Goal: Task Accomplishment & Management: Manage account settings

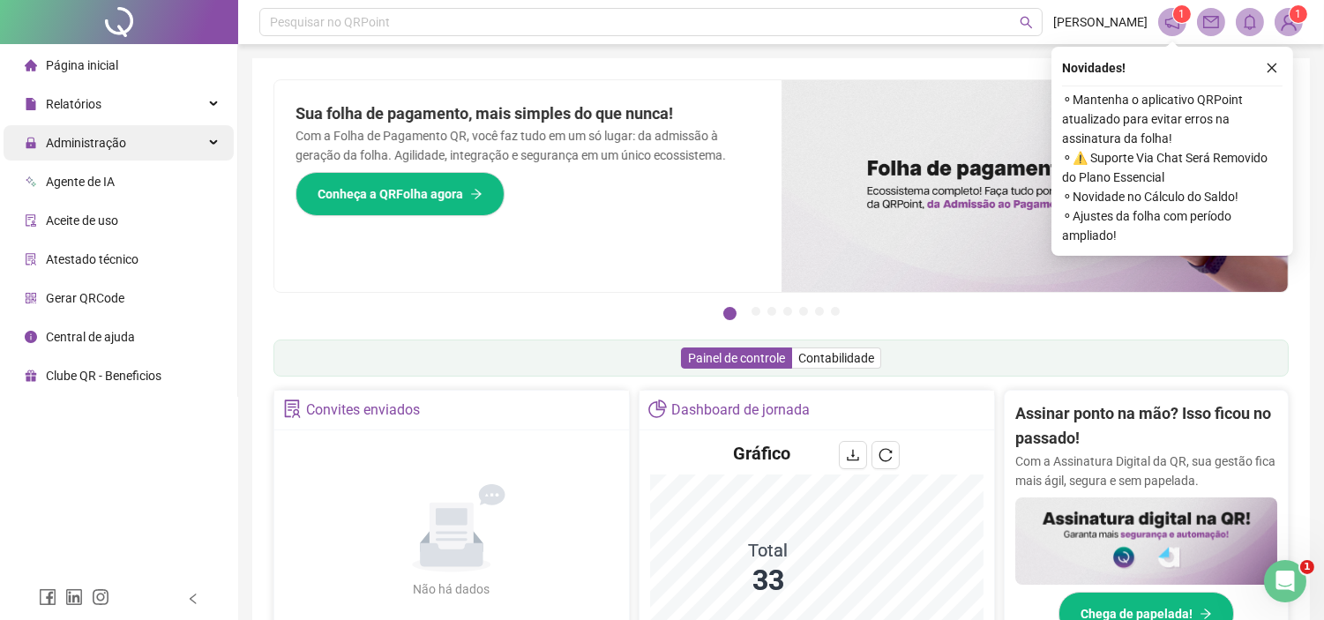
click at [90, 144] on span "Administração" at bounding box center [86, 143] width 80 height 14
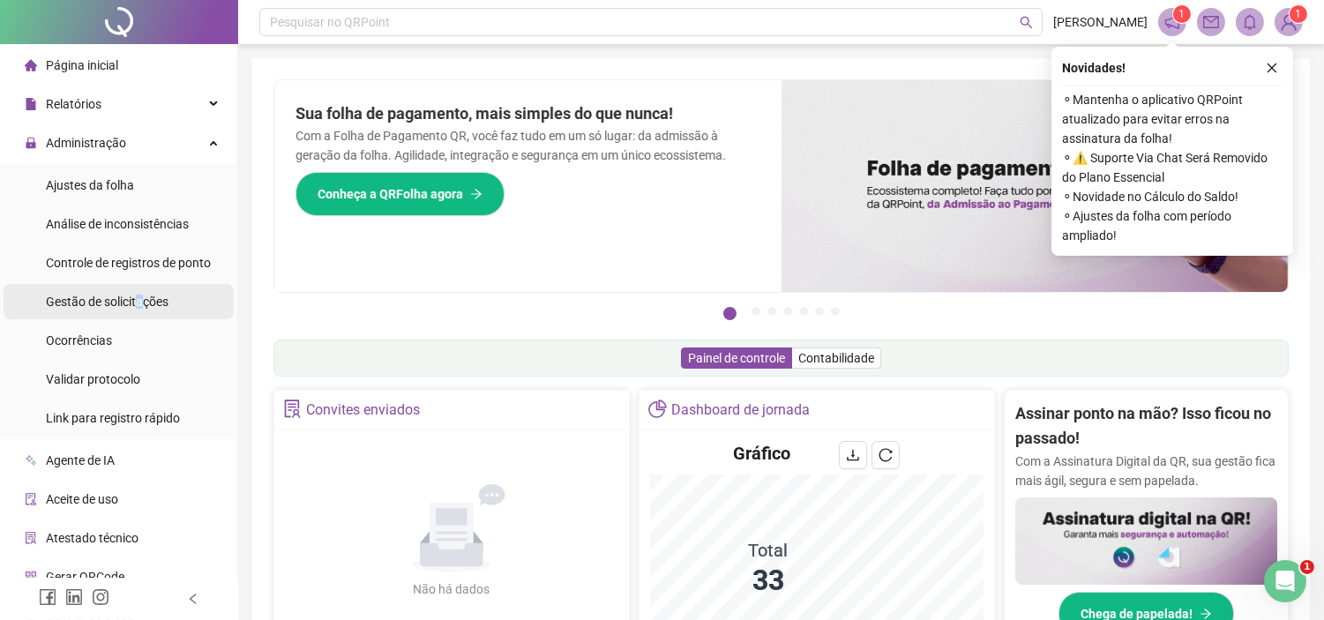
click at [139, 303] on span "Gestão de solicitações" at bounding box center [107, 302] width 123 height 14
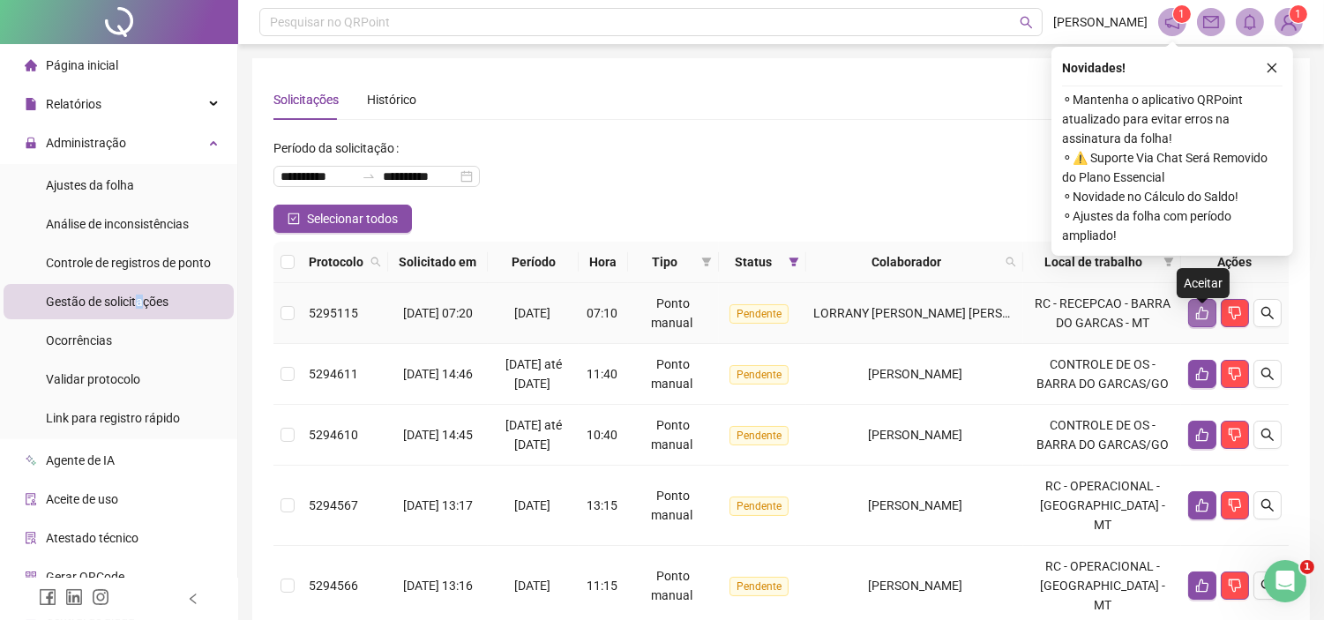
click at [1192, 325] on button "button" at bounding box center [1202, 313] width 28 height 28
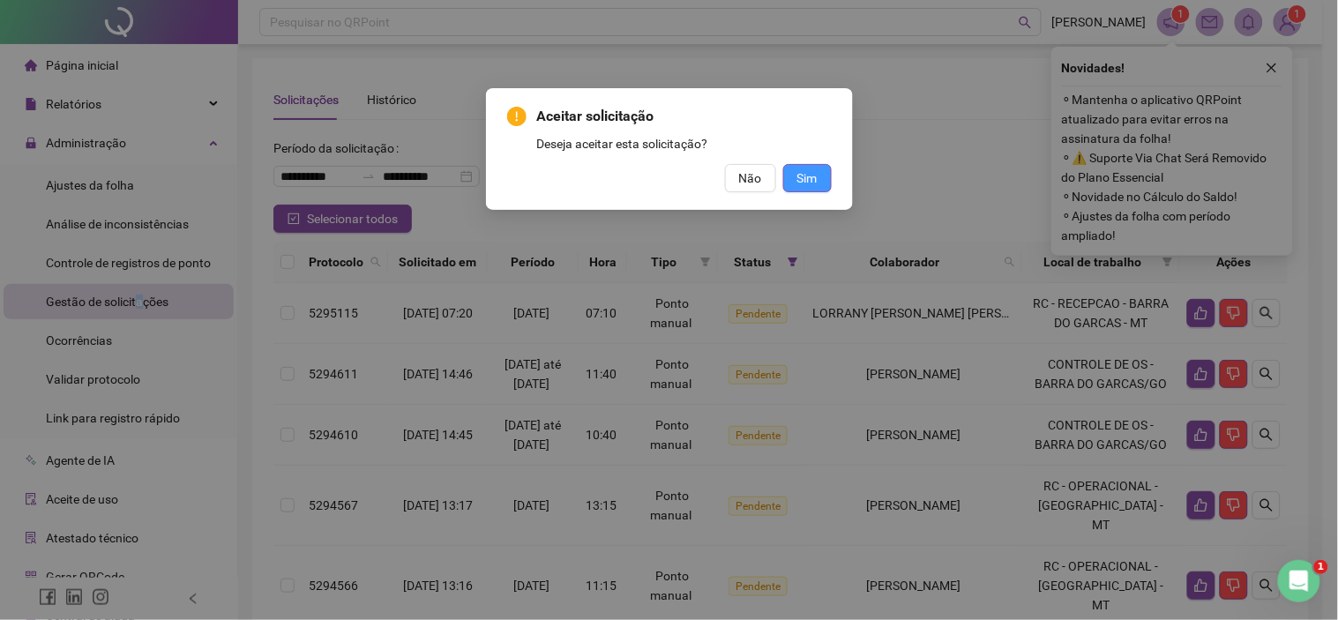
click at [814, 177] on span "Sim" at bounding box center [808, 178] width 20 height 19
click at [812, 177] on span "Sim" at bounding box center [808, 178] width 20 height 19
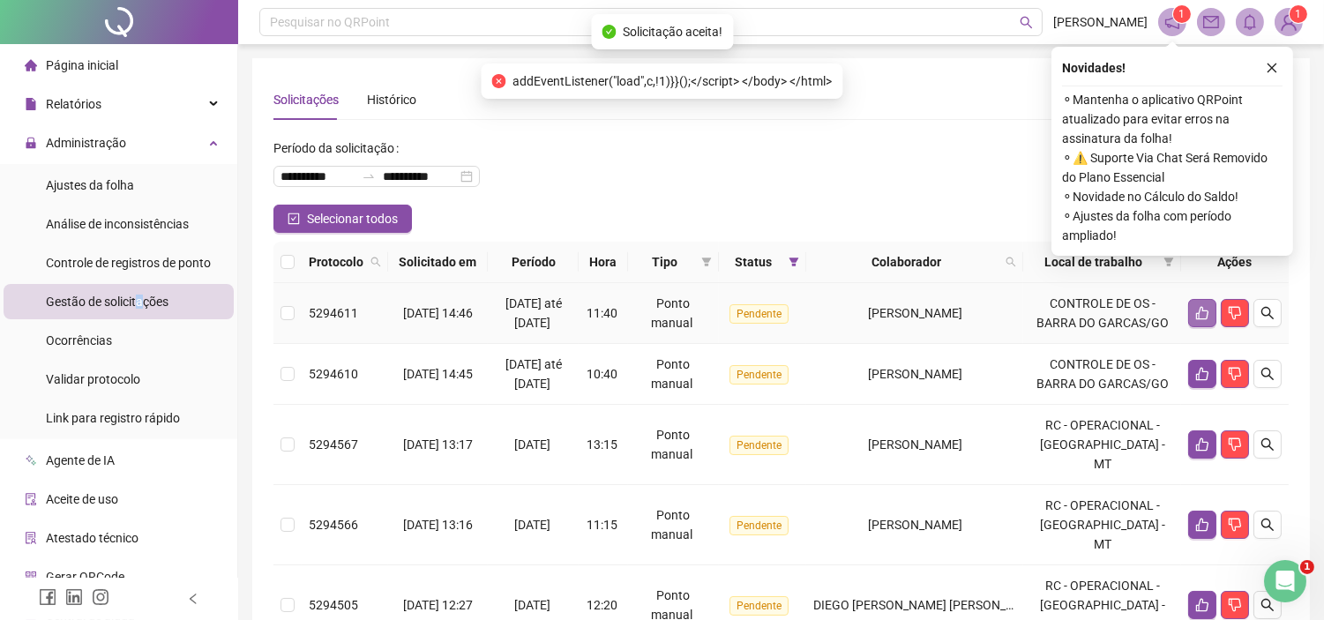
click at [1196, 320] on icon "like" at bounding box center [1203, 313] width 14 height 14
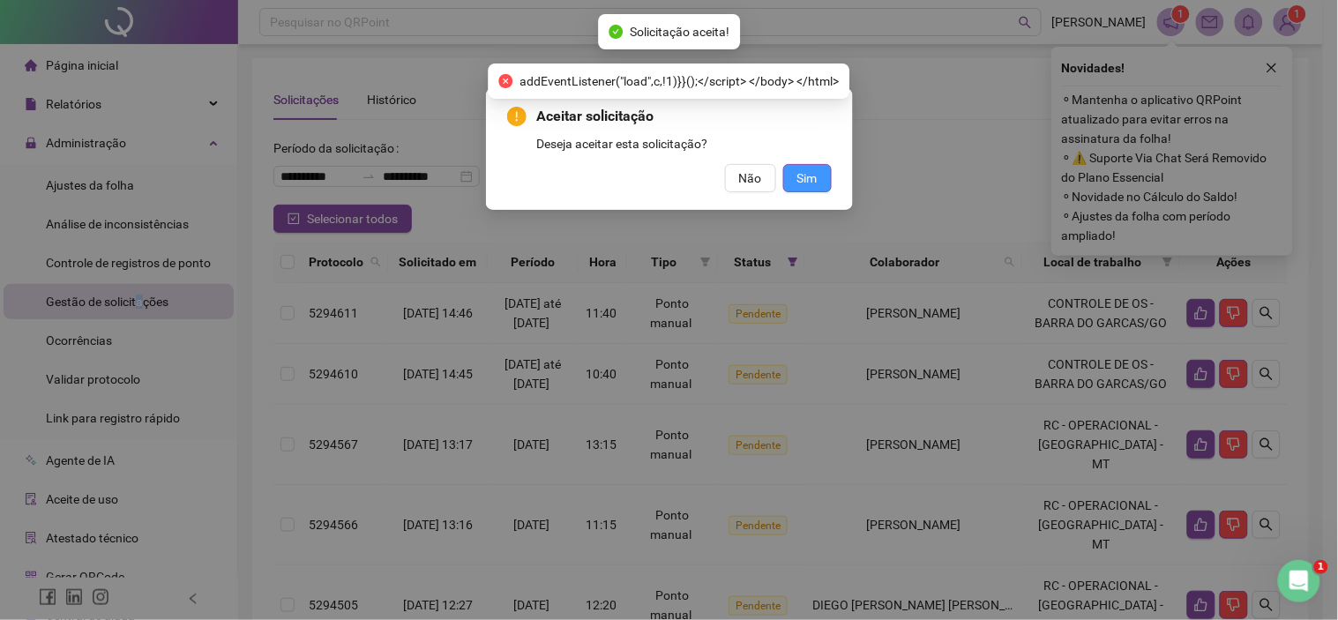
click at [813, 175] on span "Sim" at bounding box center [808, 178] width 20 height 19
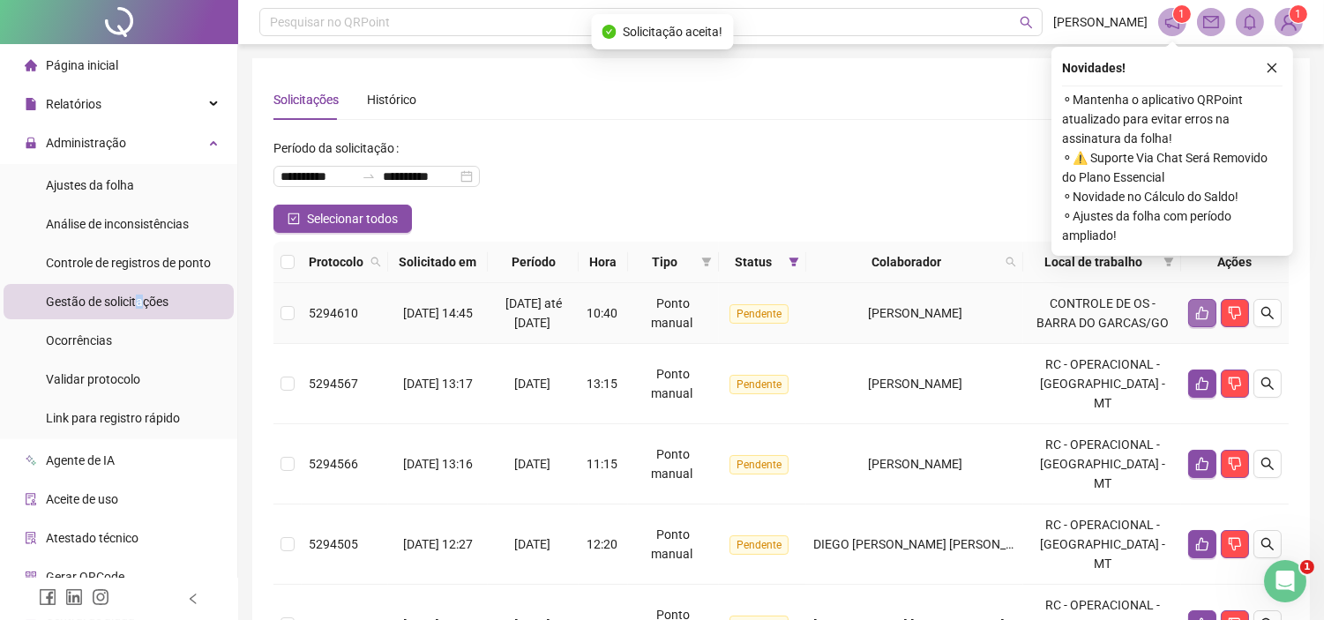
click at [1200, 319] on icon "like" at bounding box center [1203, 313] width 14 height 14
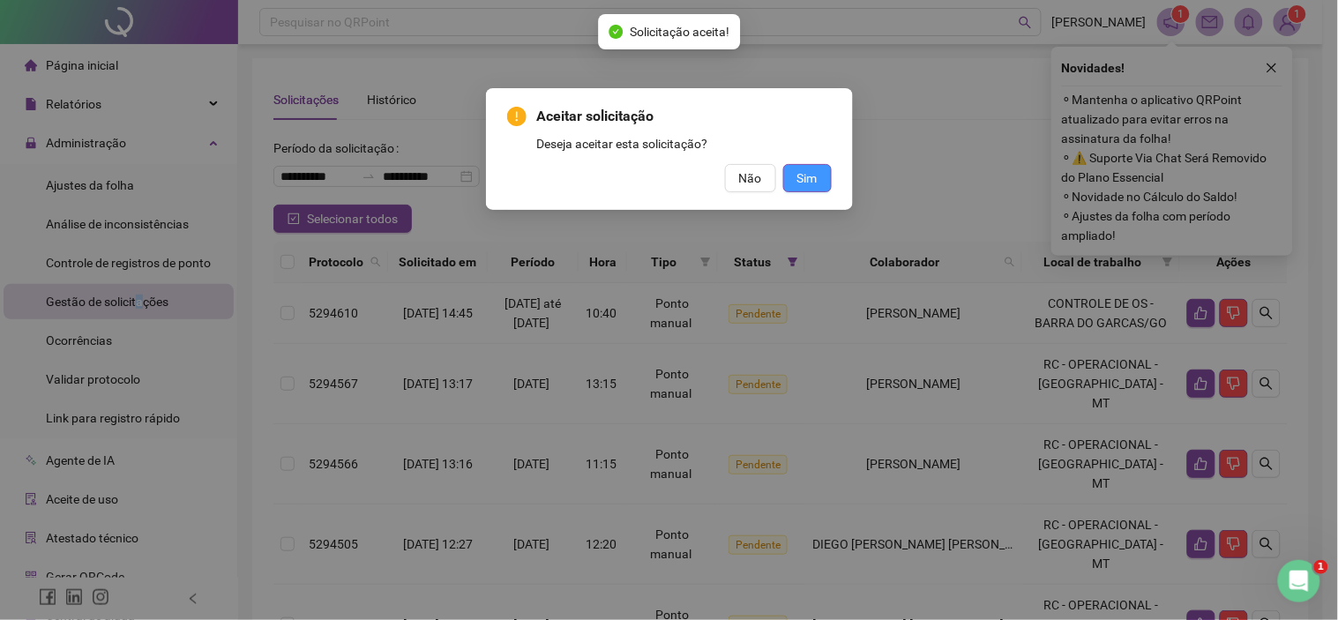
click at [798, 182] on span "Sim" at bounding box center [808, 178] width 20 height 19
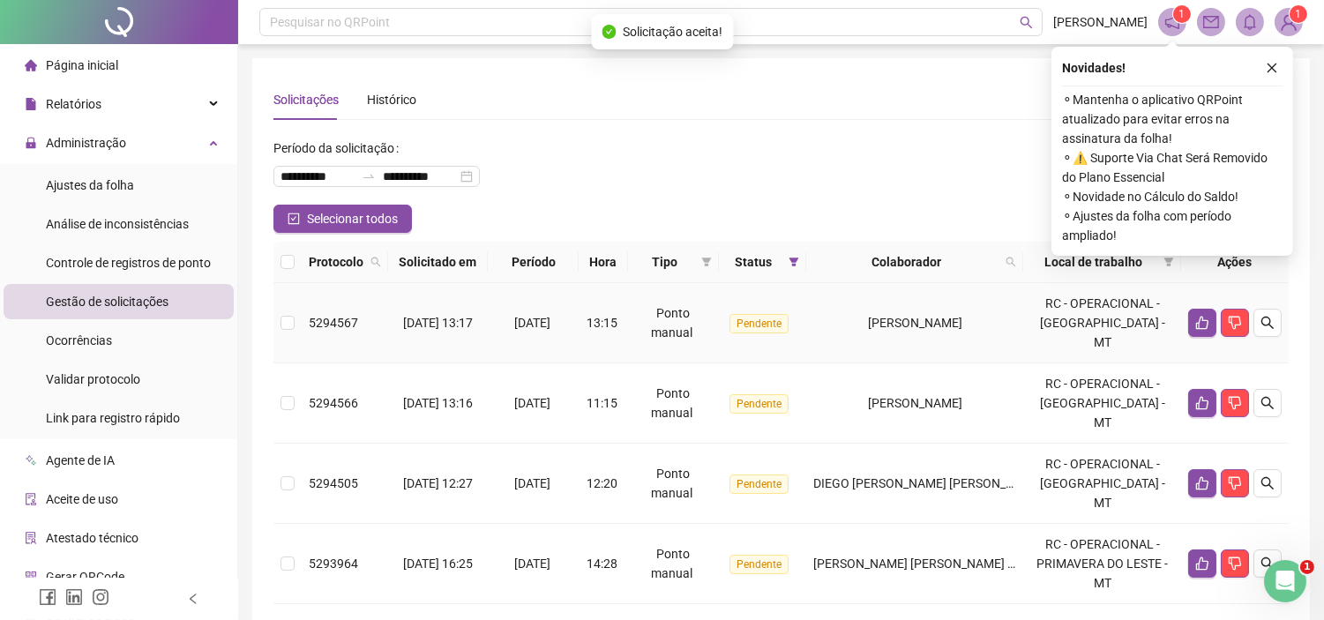
click at [1185, 325] on td at bounding box center [1235, 323] width 108 height 80
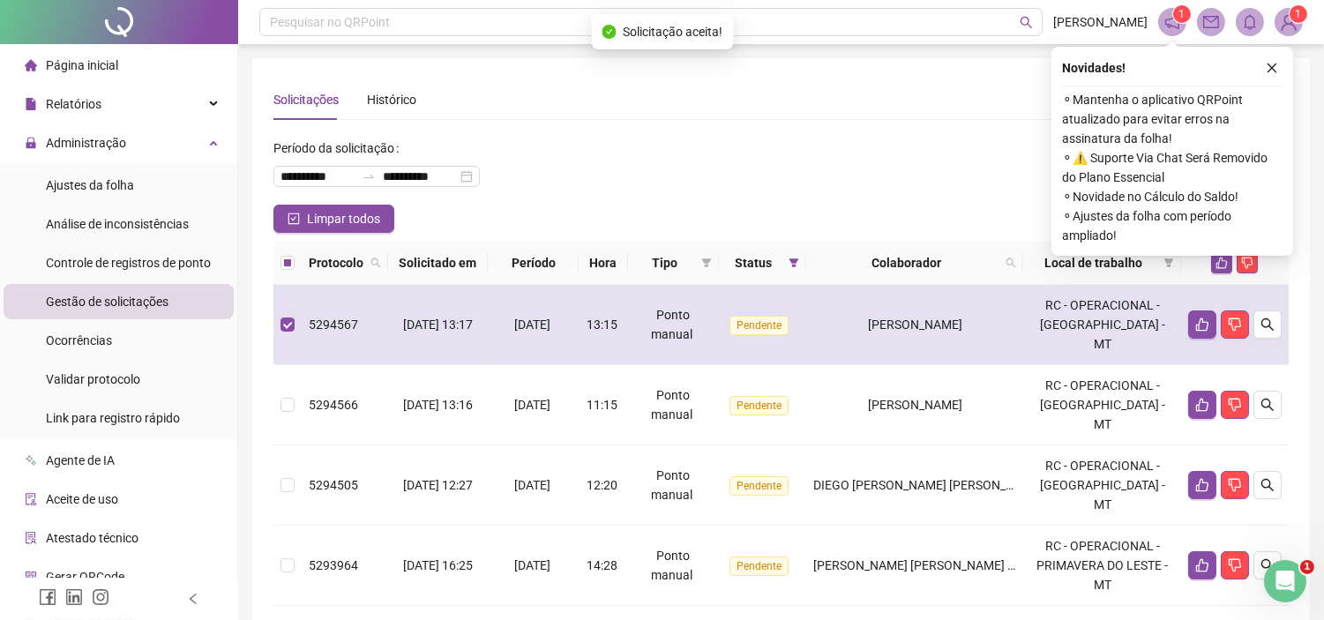
click at [1186, 320] on td at bounding box center [1235, 325] width 108 height 80
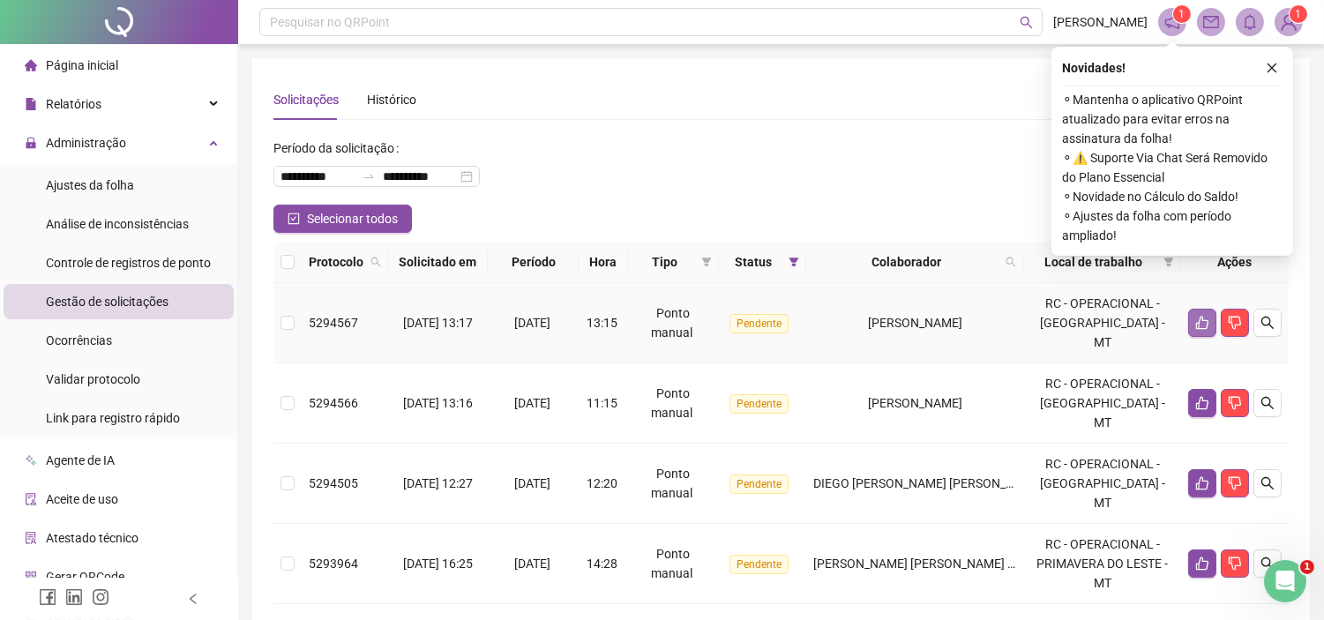
click at [1209, 318] on icon "like" at bounding box center [1203, 323] width 14 height 14
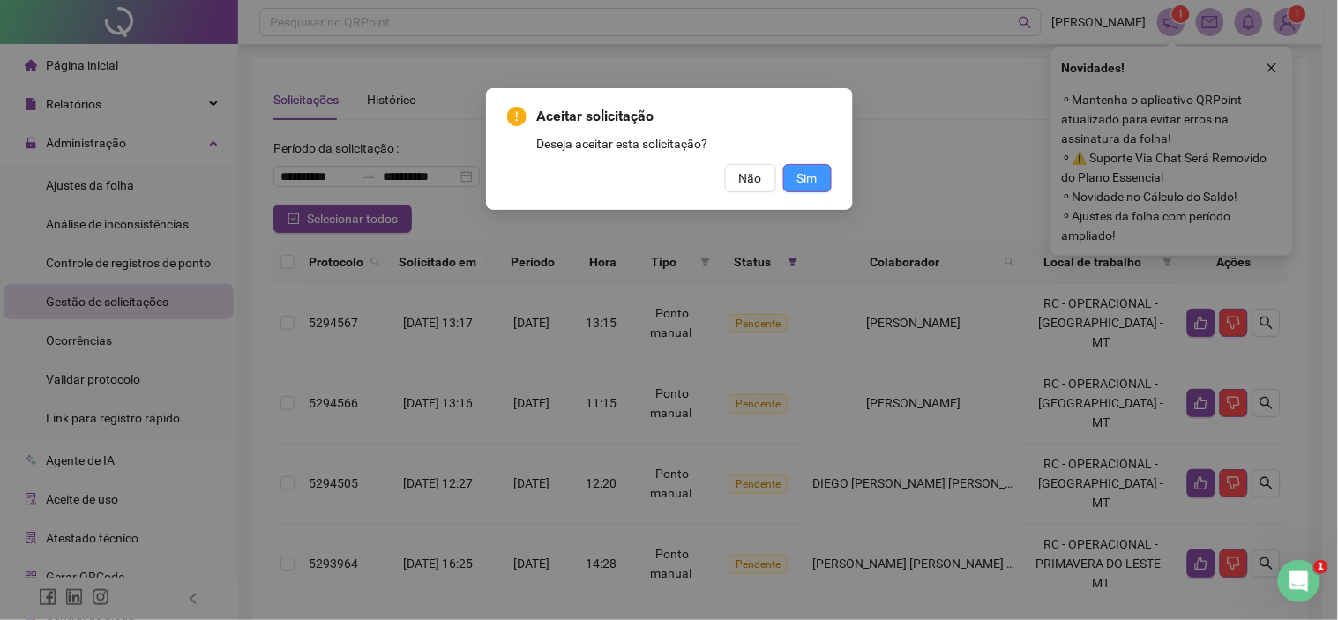
click at [816, 177] on span "Sim" at bounding box center [808, 178] width 20 height 19
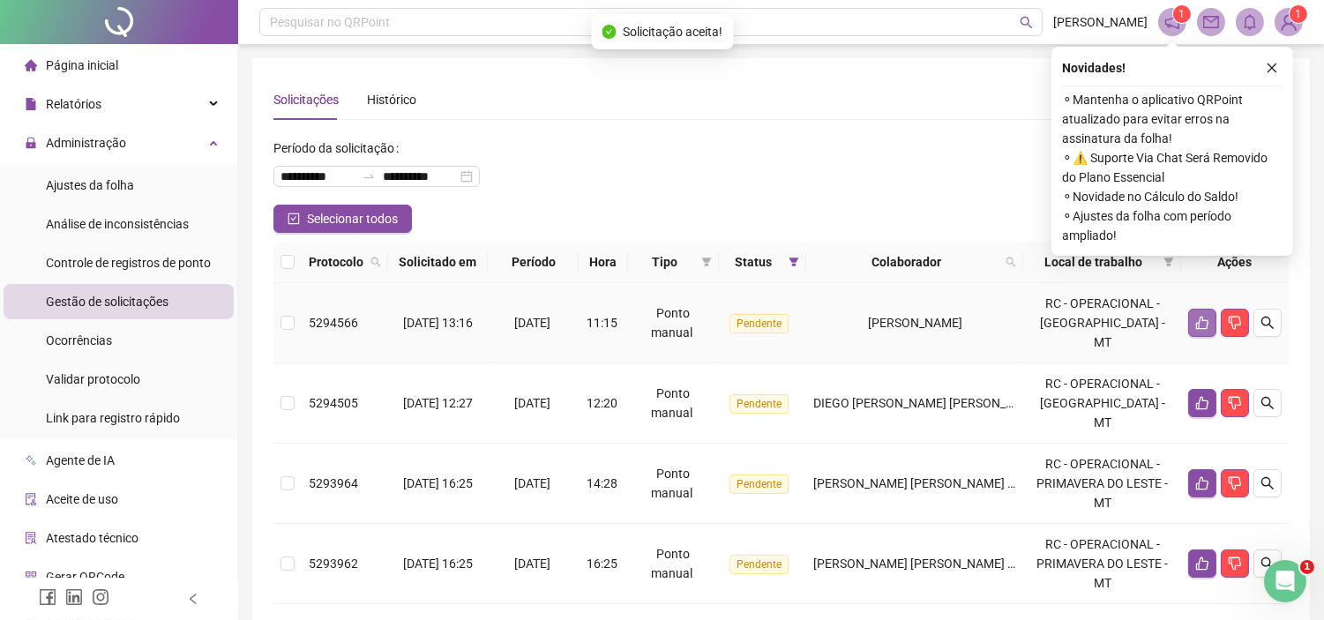
click at [1188, 320] on button "button" at bounding box center [1202, 323] width 28 height 28
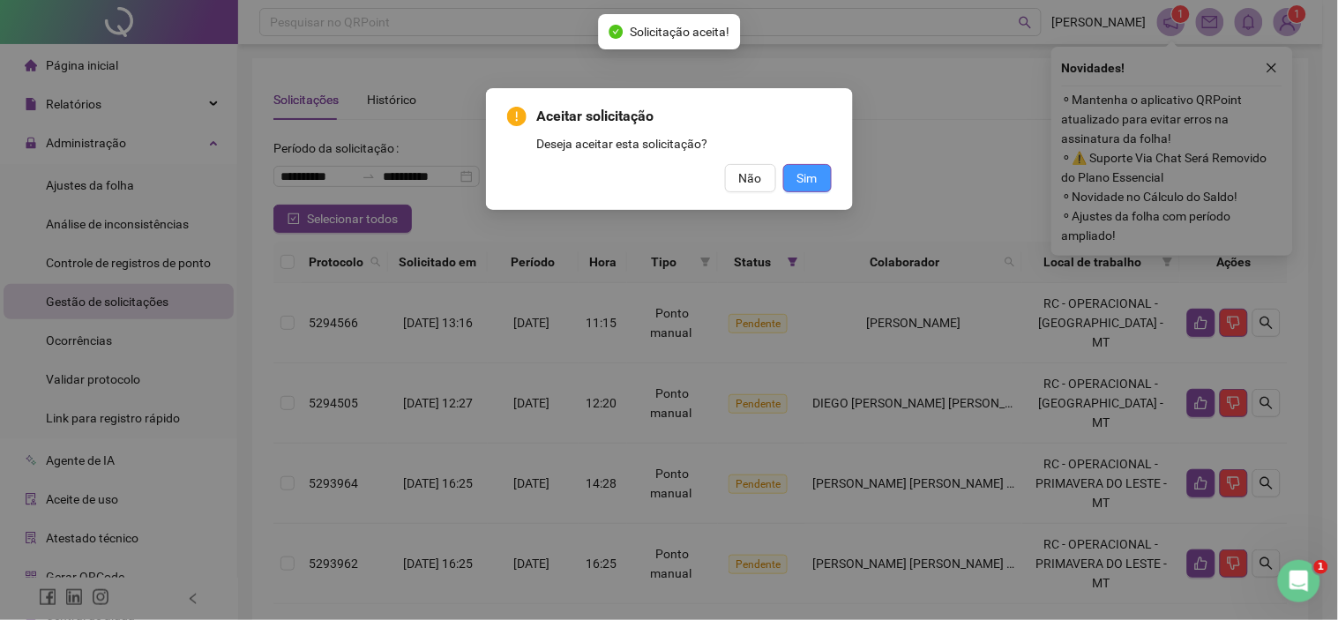
click at [806, 190] on button "Sim" at bounding box center [807, 178] width 49 height 28
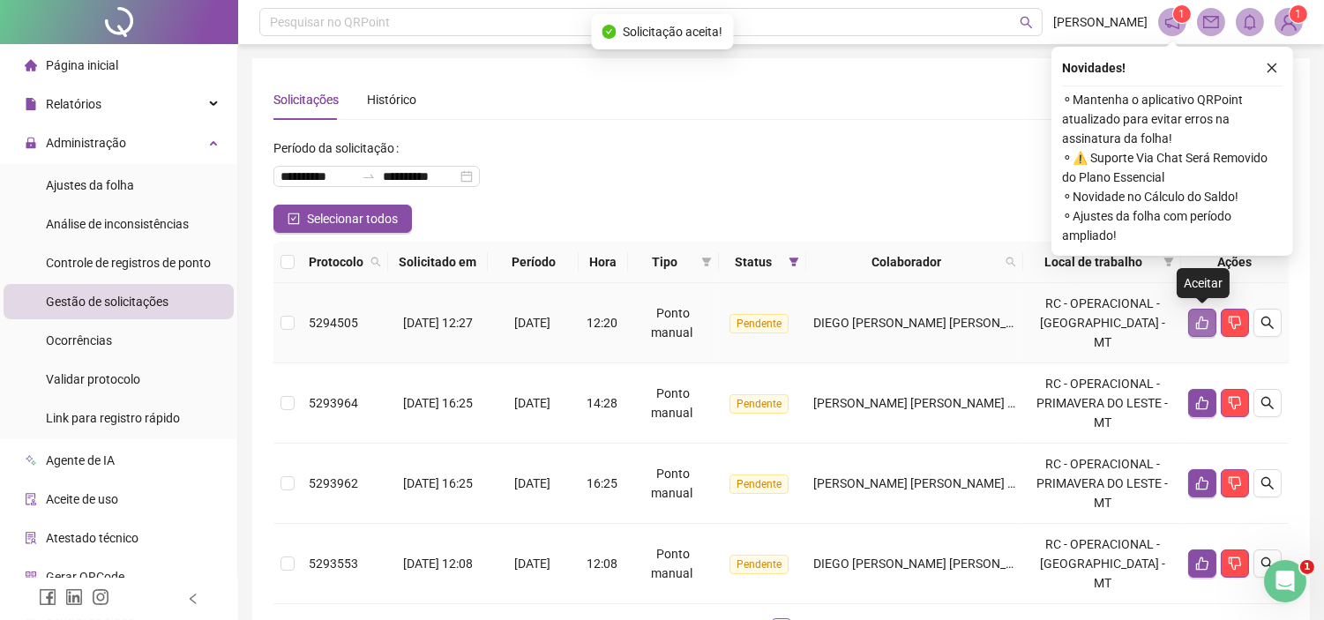
click at [1191, 324] on button "button" at bounding box center [1202, 323] width 28 height 28
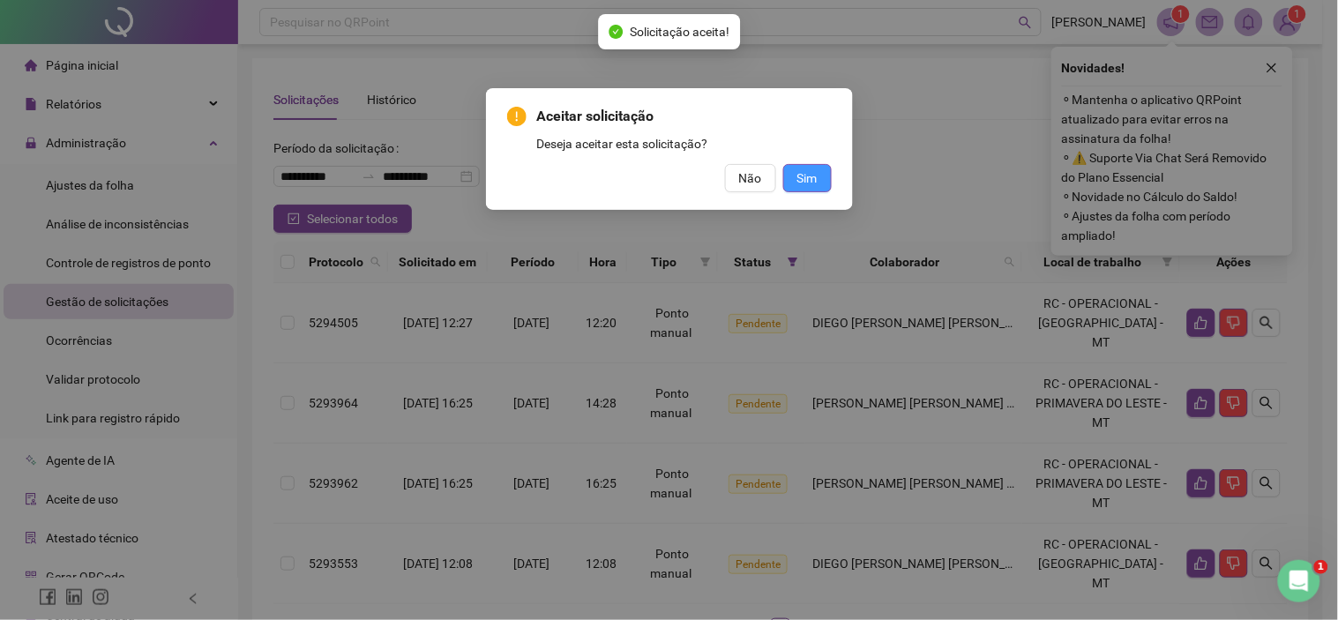
click at [807, 182] on span "Sim" at bounding box center [808, 178] width 20 height 19
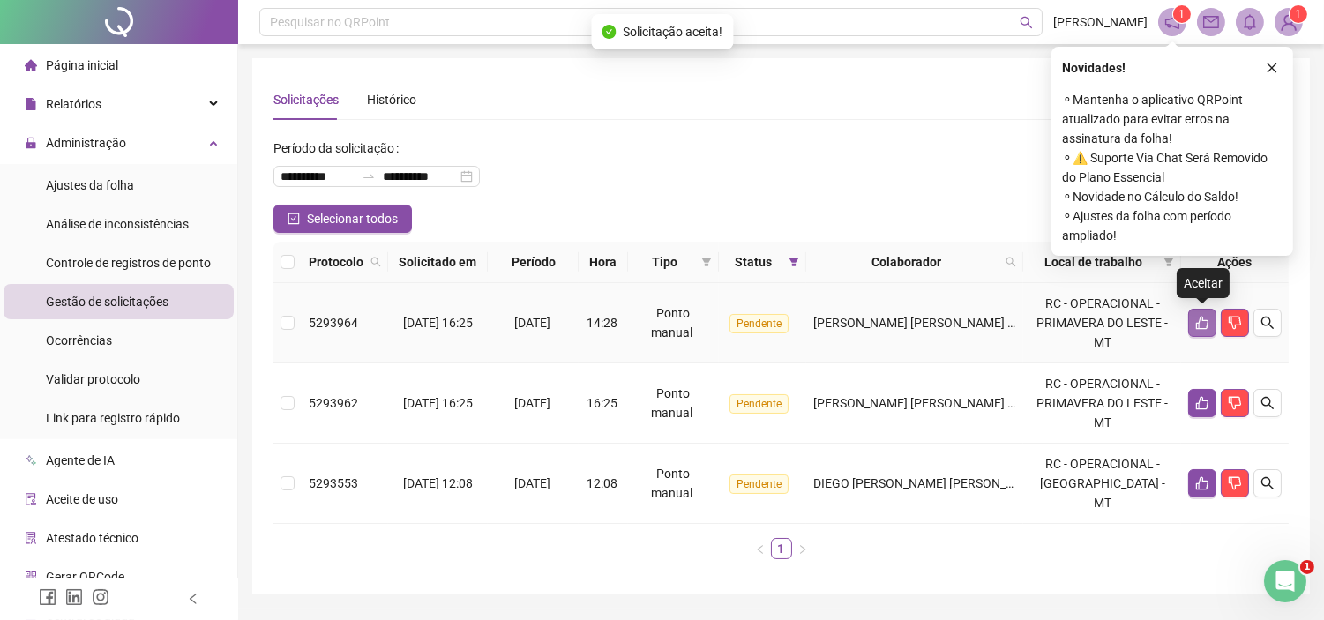
click at [1201, 325] on icon "like" at bounding box center [1203, 323] width 14 height 14
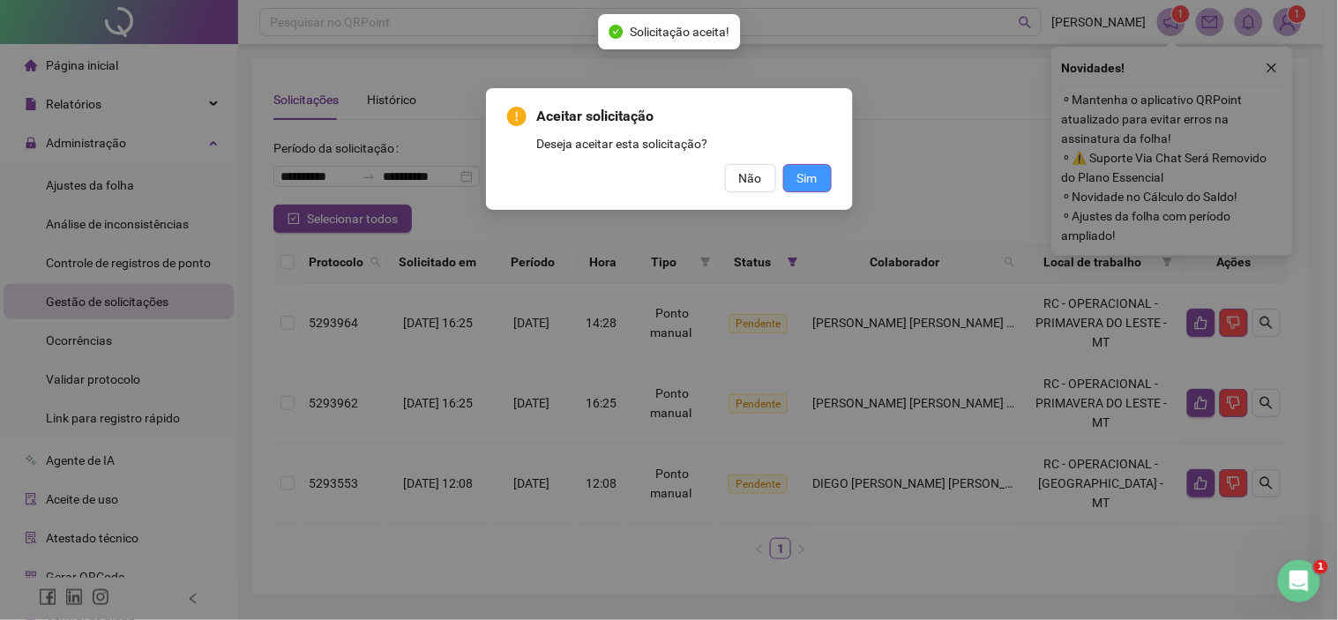
click at [794, 184] on button "Sim" at bounding box center [807, 178] width 49 height 28
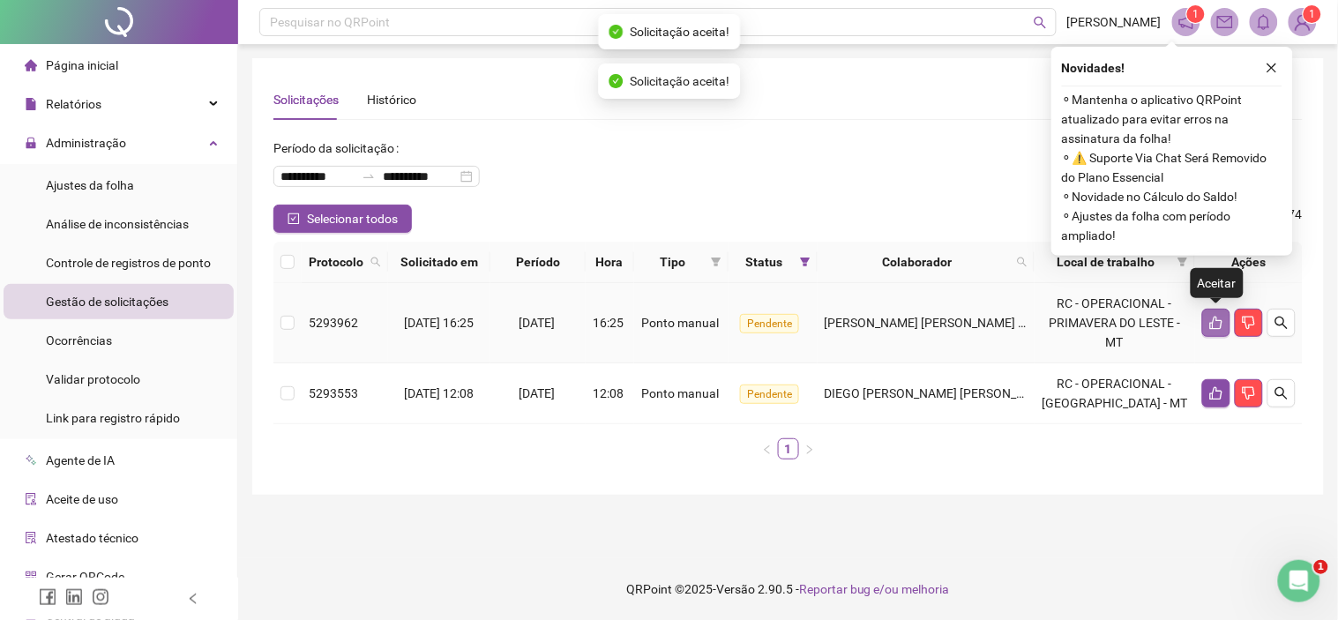
click at [1210, 318] on icon "like" at bounding box center [1217, 323] width 14 height 14
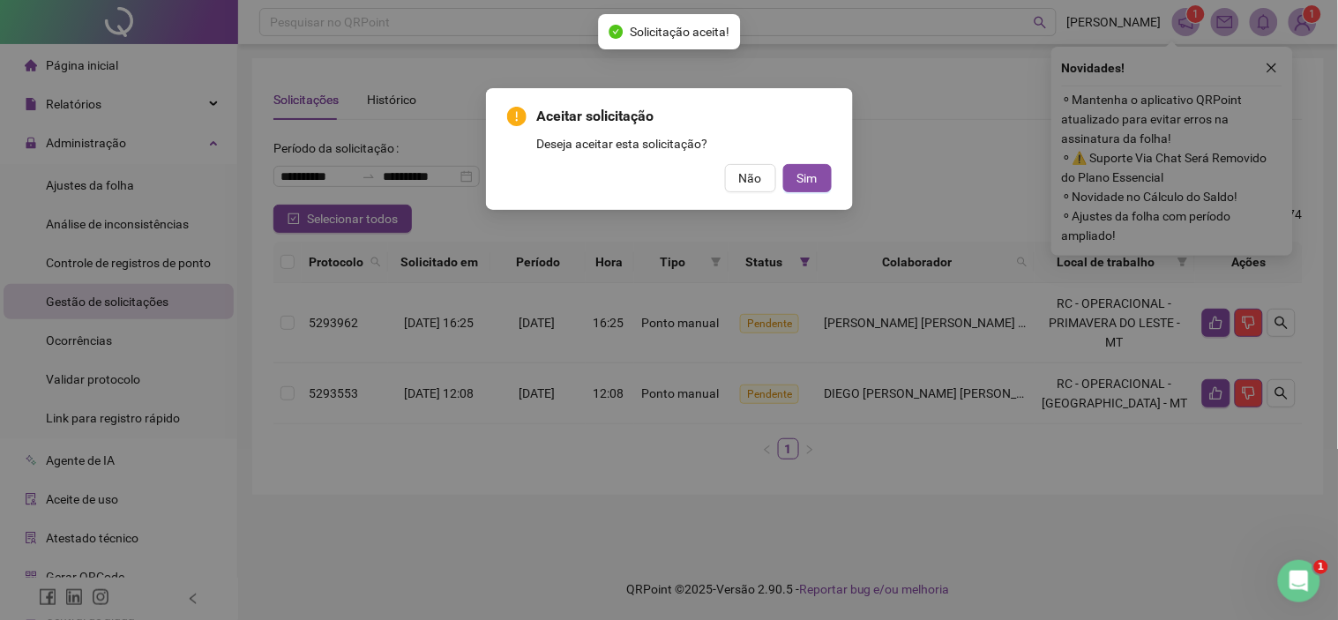
drag, startPoint x: 801, startPoint y: 173, endPoint x: 902, endPoint y: 209, distance: 106.9
click at [801, 174] on span "Sim" at bounding box center [808, 178] width 20 height 19
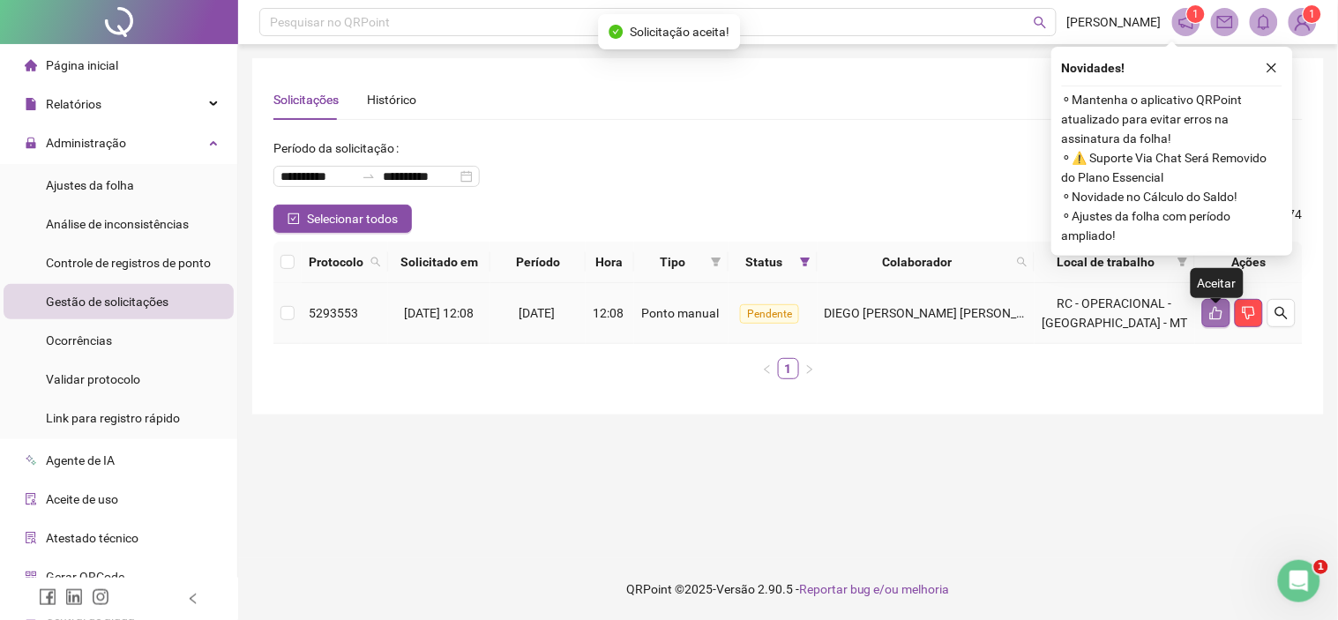
click at [1218, 316] on icon "like" at bounding box center [1217, 313] width 14 height 14
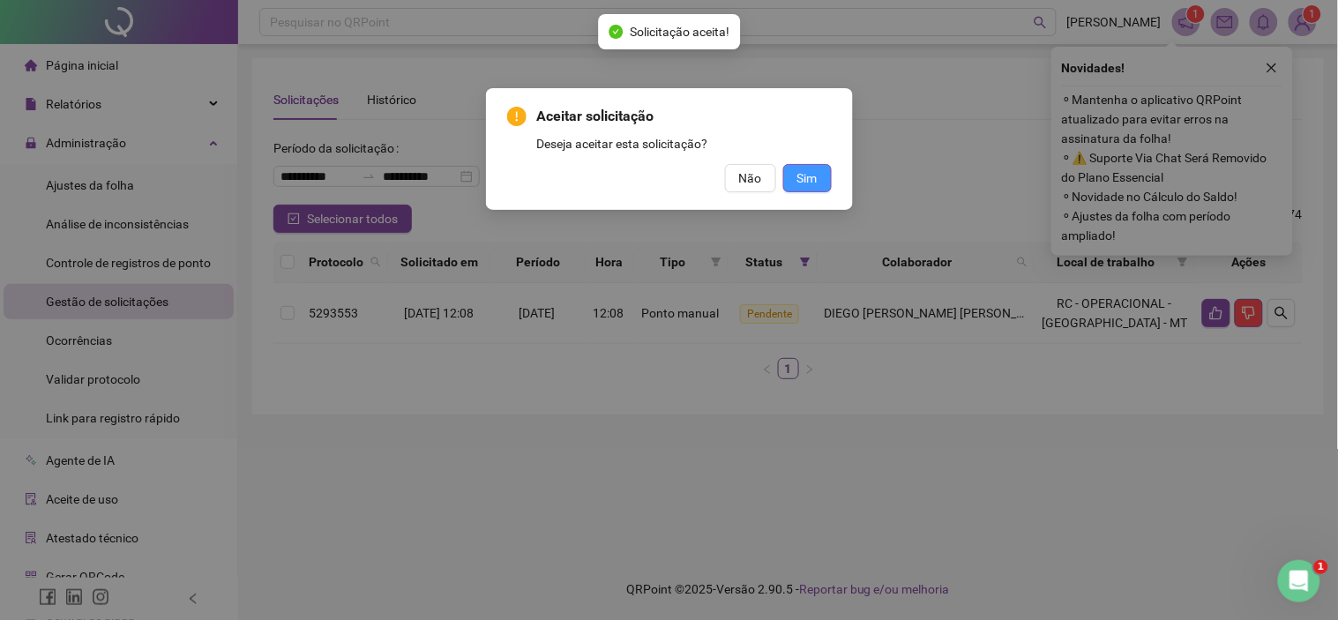
click at [800, 176] on span "Sim" at bounding box center [808, 178] width 20 height 19
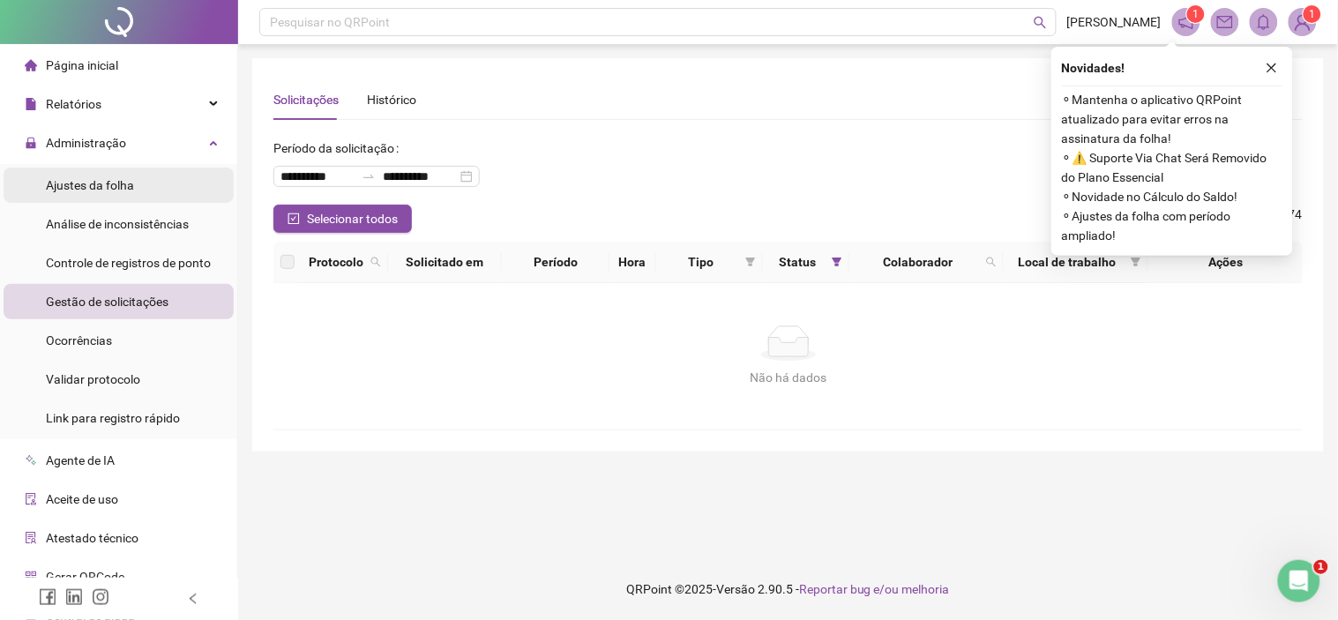
click at [71, 189] on span "Ajustes da folha" at bounding box center [90, 185] width 88 height 14
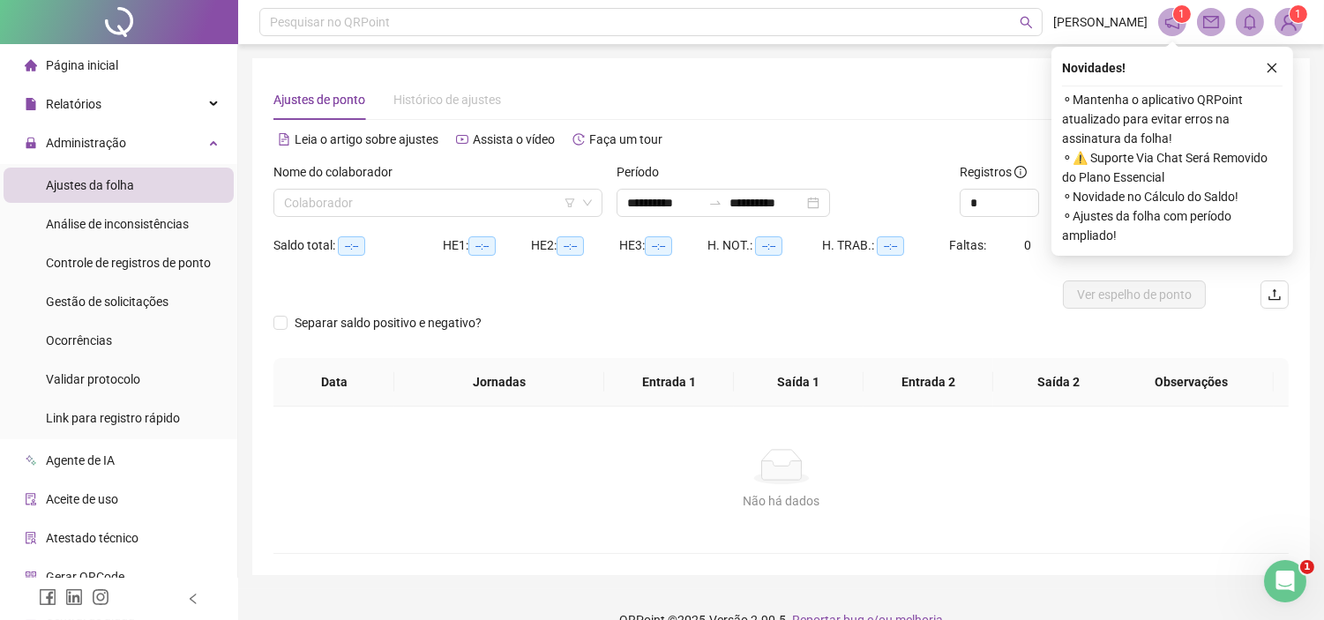
type input "**********"
click at [325, 201] on input "search" at bounding box center [430, 203] width 292 height 26
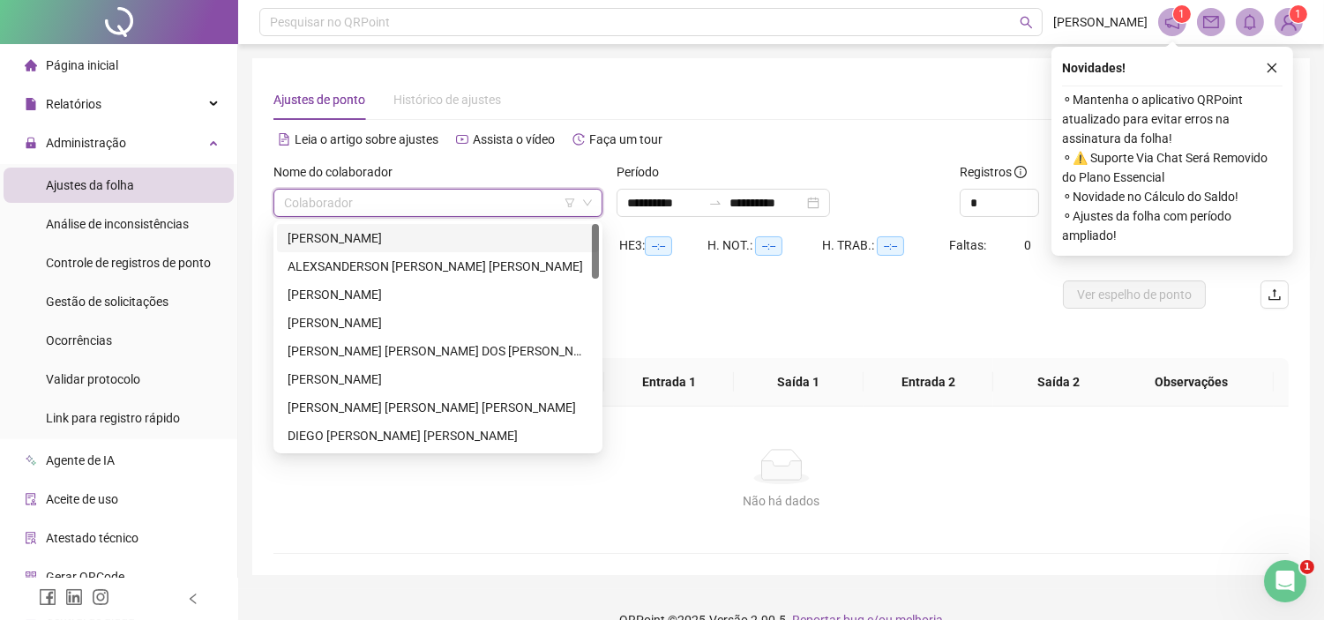
click at [315, 236] on div "[PERSON_NAME]" at bounding box center [438, 238] width 301 height 19
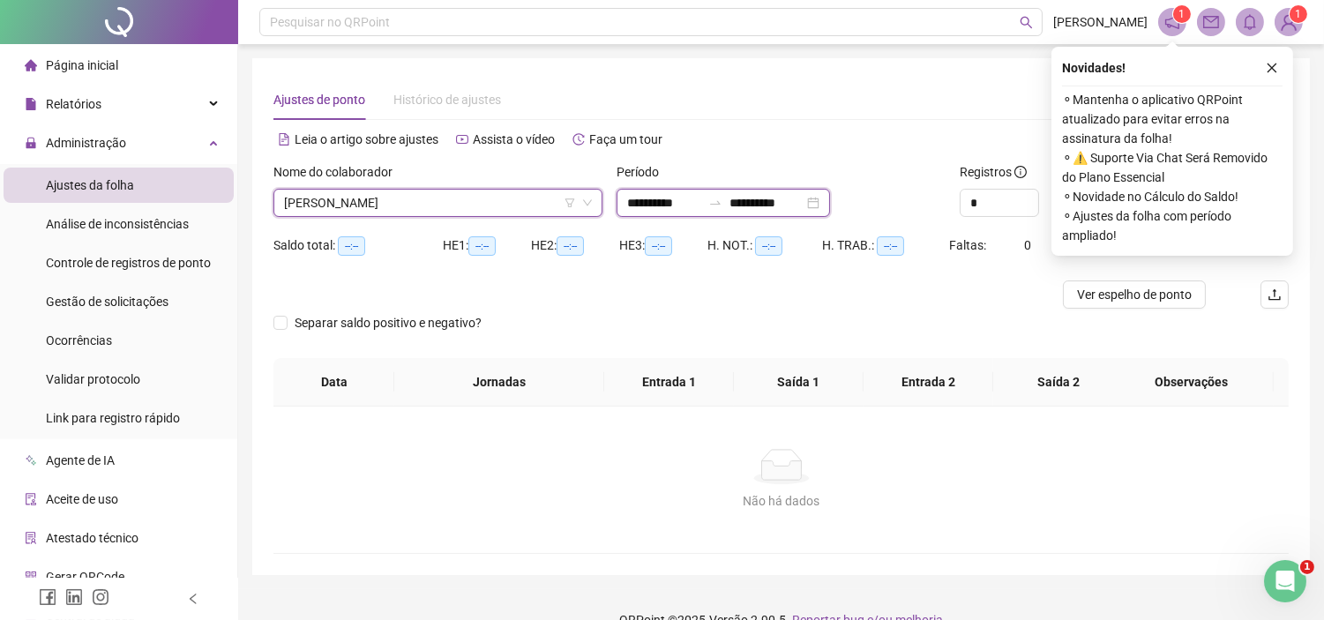
drag, startPoint x: 631, startPoint y: 199, endPoint x: 629, endPoint y: 207, distance: 9.0
click at [631, 199] on input "**********" at bounding box center [664, 202] width 74 height 19
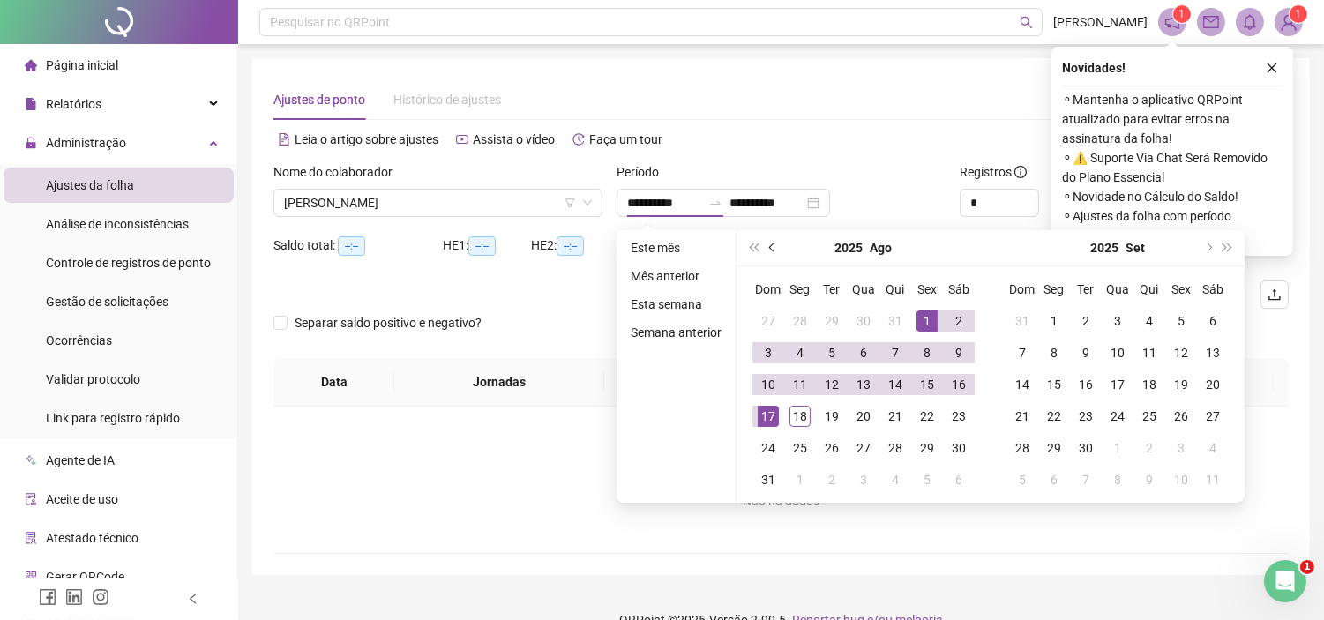
click at [769, 247] on span "prev-year" at bounding box center [773, 248] width 9 height 9
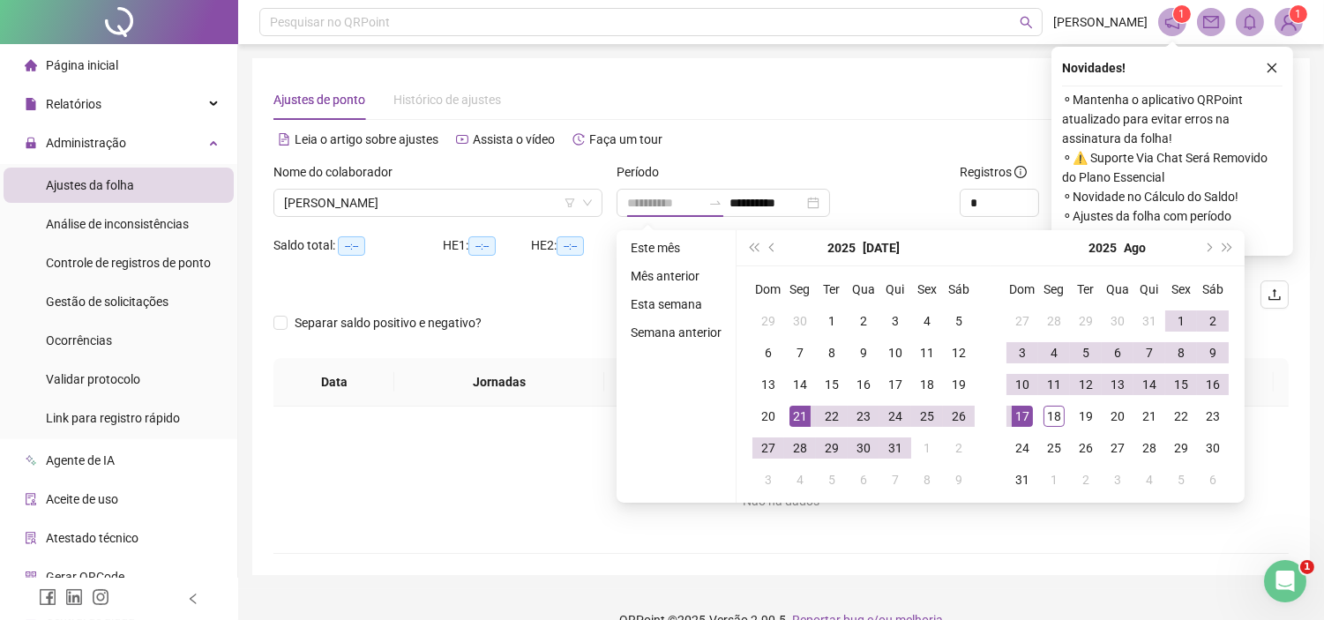
type input "**********"
click at [794, 411] on div "21" at bounding box center [800, 416] width 21 height 21
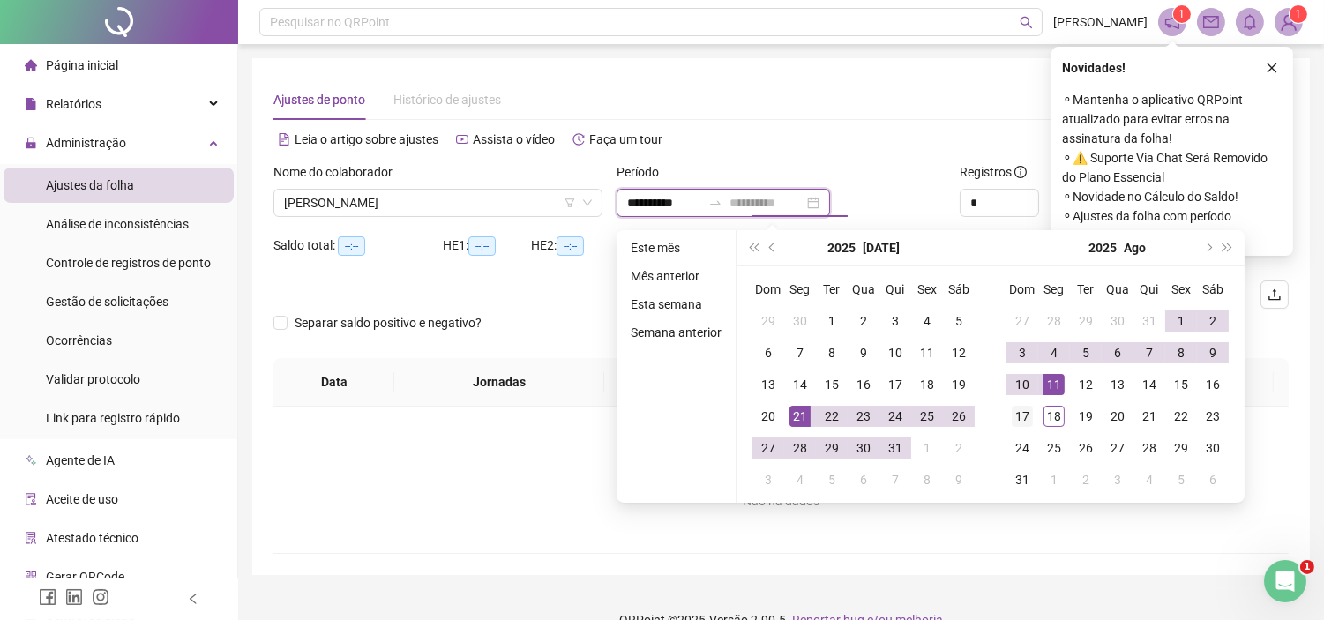
type input "**********"
click at [1022, 420] on div "17" at bounding box center [1022, 416] width 21 height 21
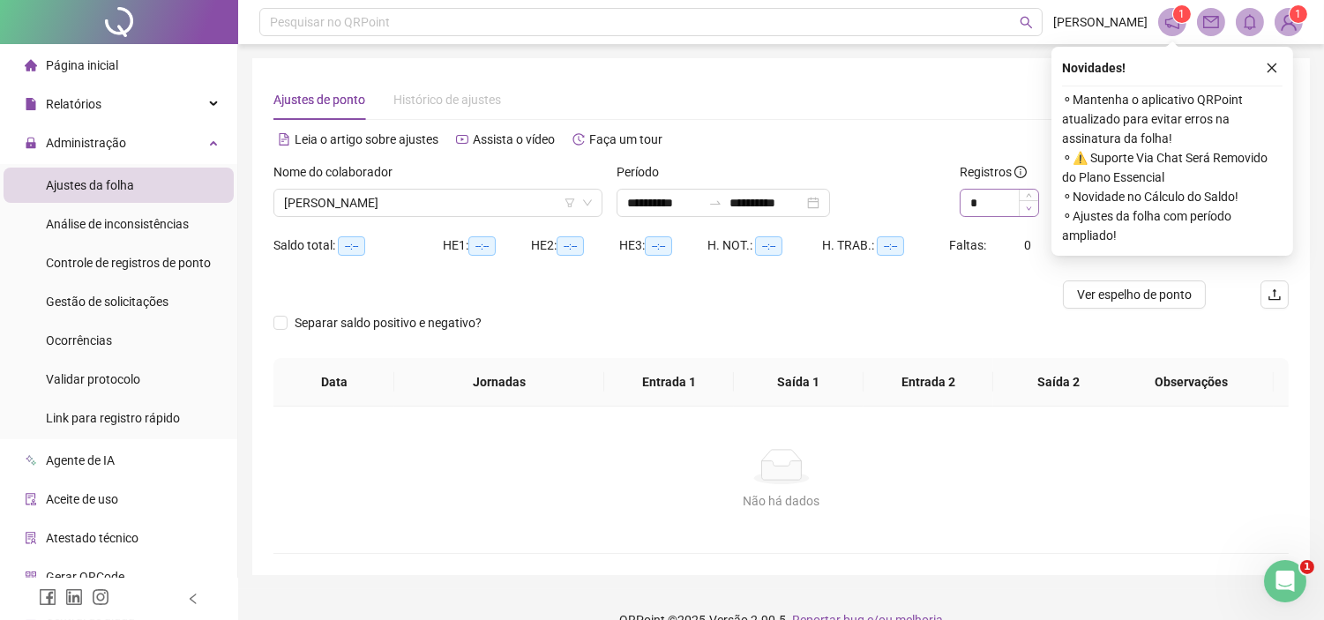
click at [1030, 200] on span "Decrease Value" at bounding box center [1028, 208] width 19 height 16
type input "*"
click at [1028, 198] on icon "up" at bounding box center [1029, 198] width 6 height 6
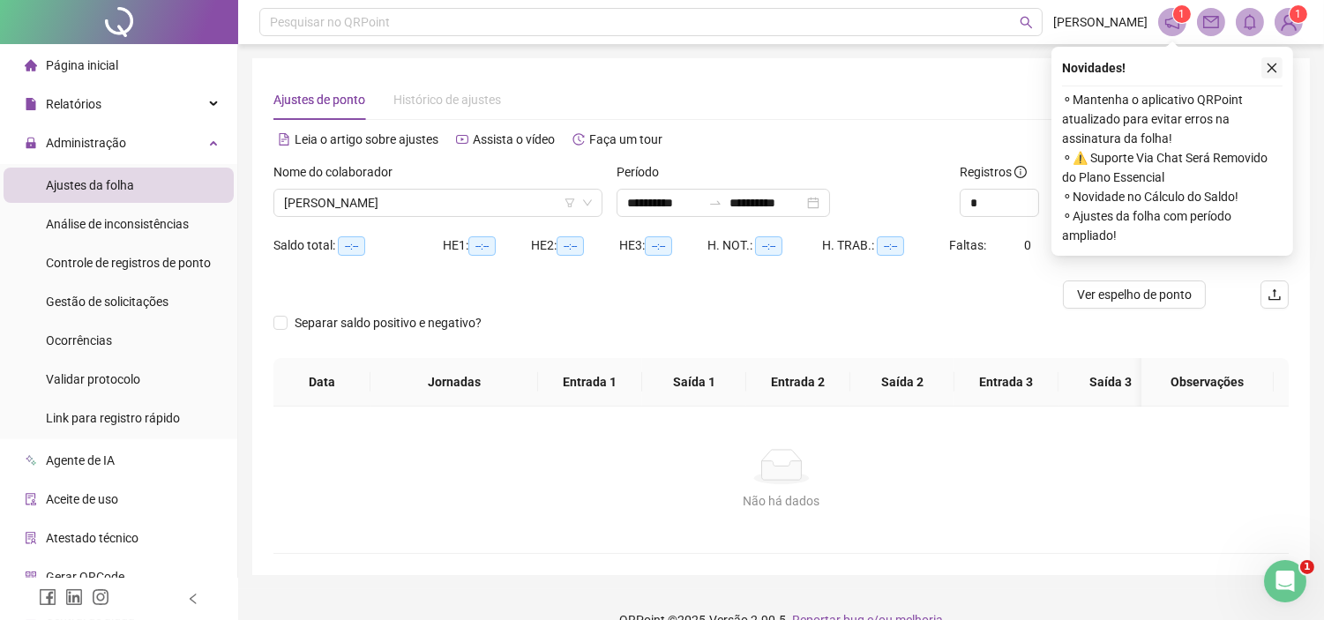
click at [1279, 64] on button "button" at bounding box center [1272, 67] width 21 height 21
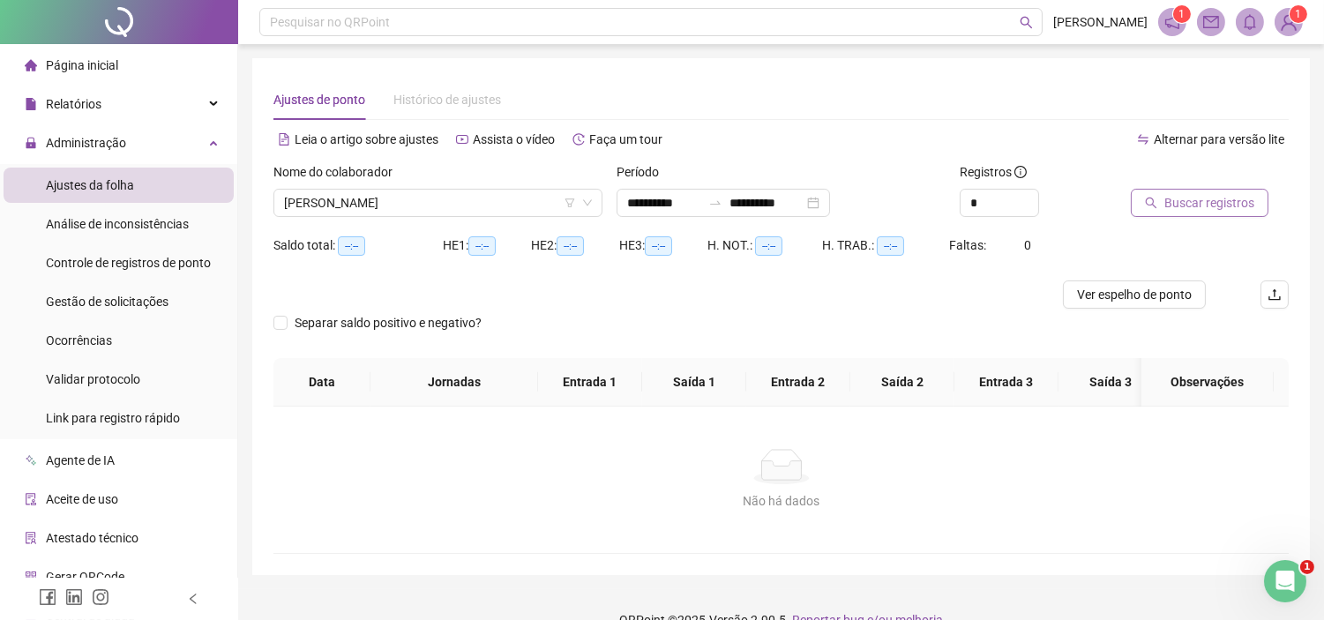
click at [1216, 199] on span "Buscar registros" at bounding box center [1210, 202] width 90 height 19
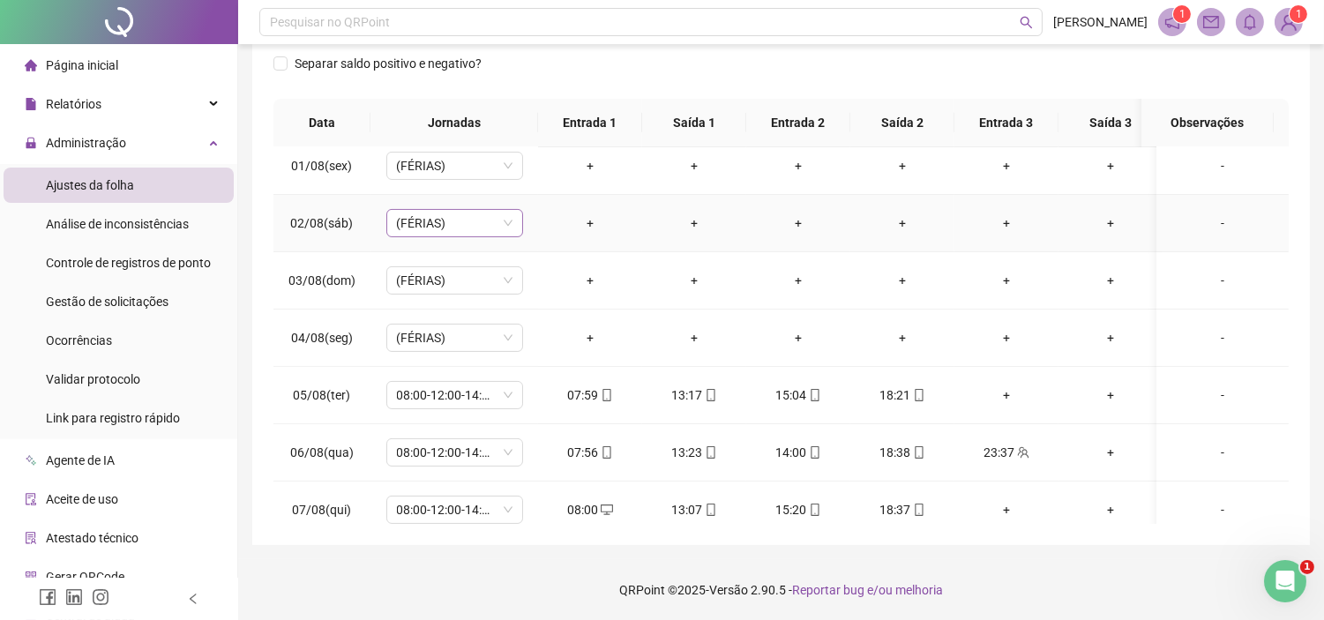
scroll to position [686, 0]
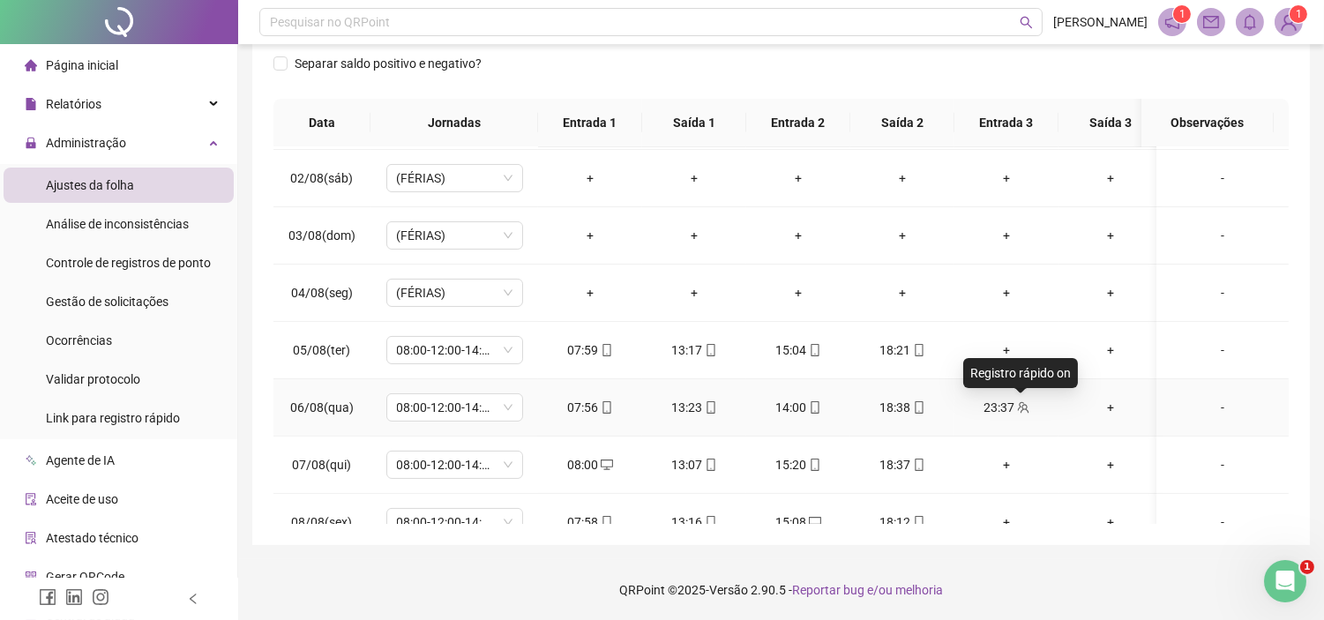
click at [1016, 413] on span "team" at bounding box center [1023, 407] width 14 height 12
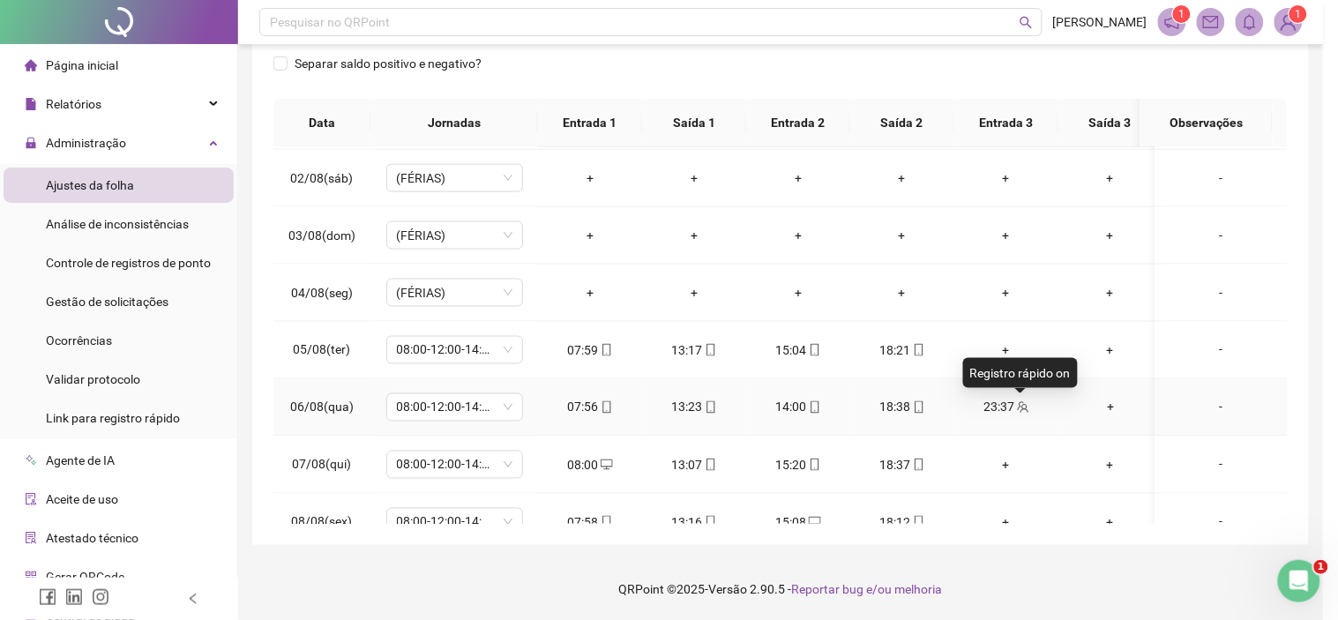
type input "**********"
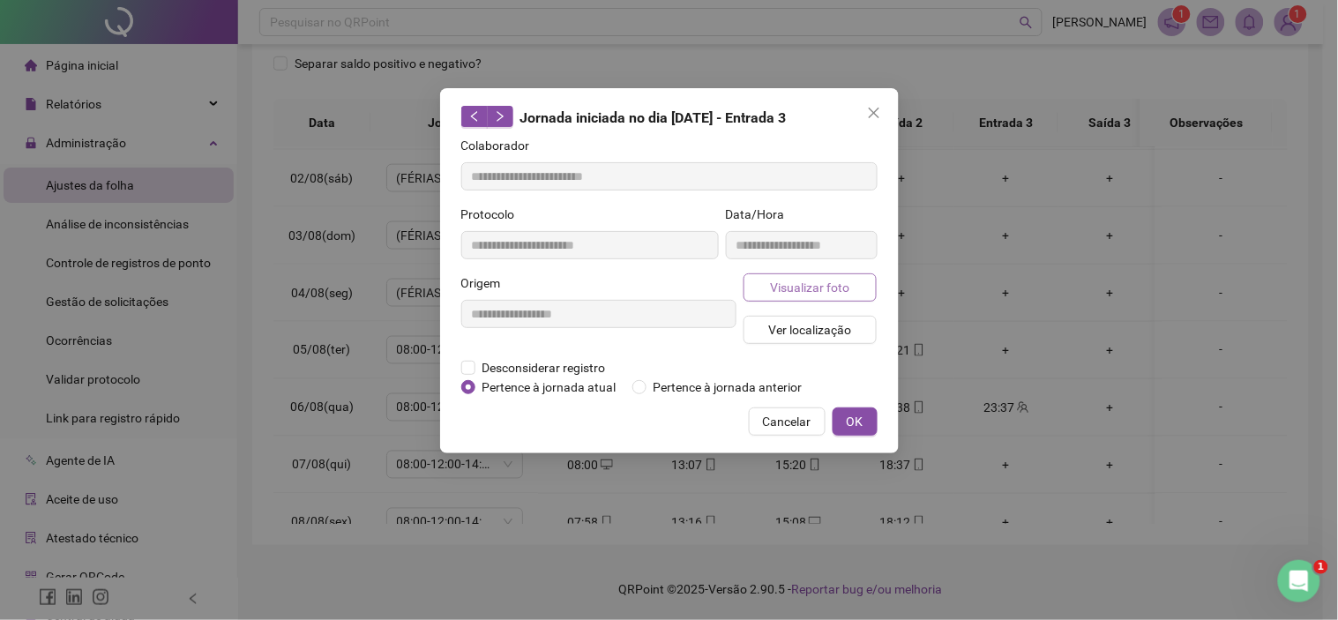
click at [803, 280] on span "Visualizar foto" at bounding box center [809, 287] width 79 height 19
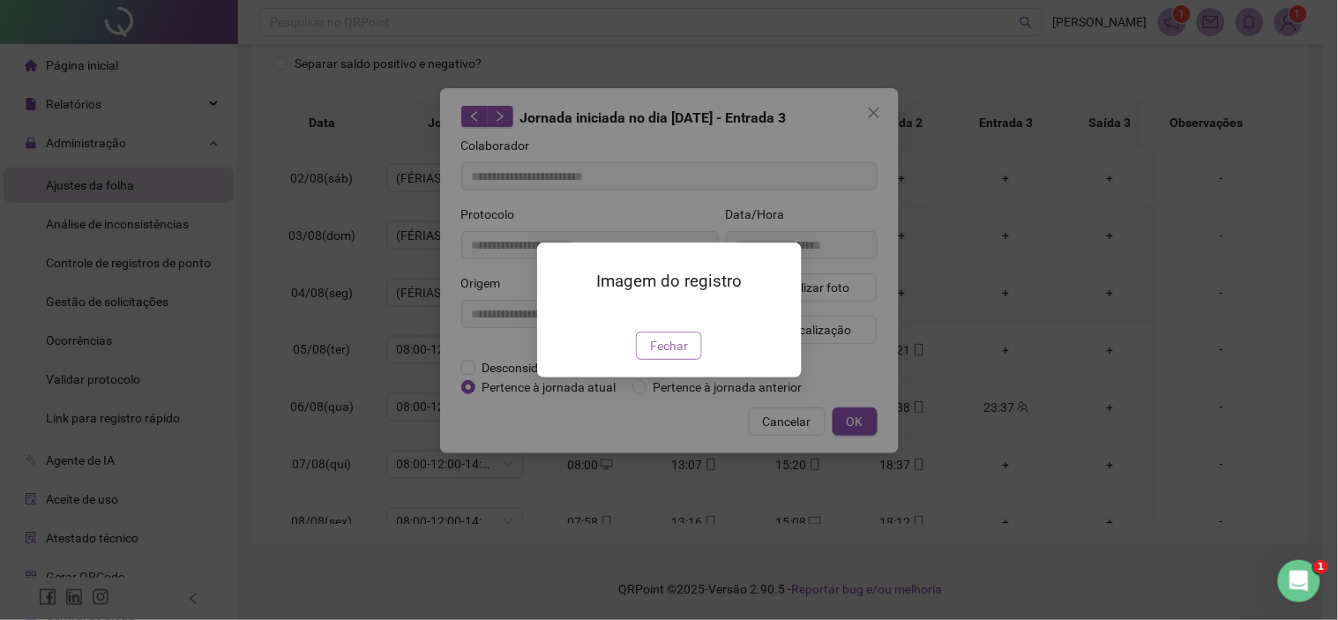
click at [656, 356] on span "Fechar" at bounding box center [669, 345] width 38 height 19
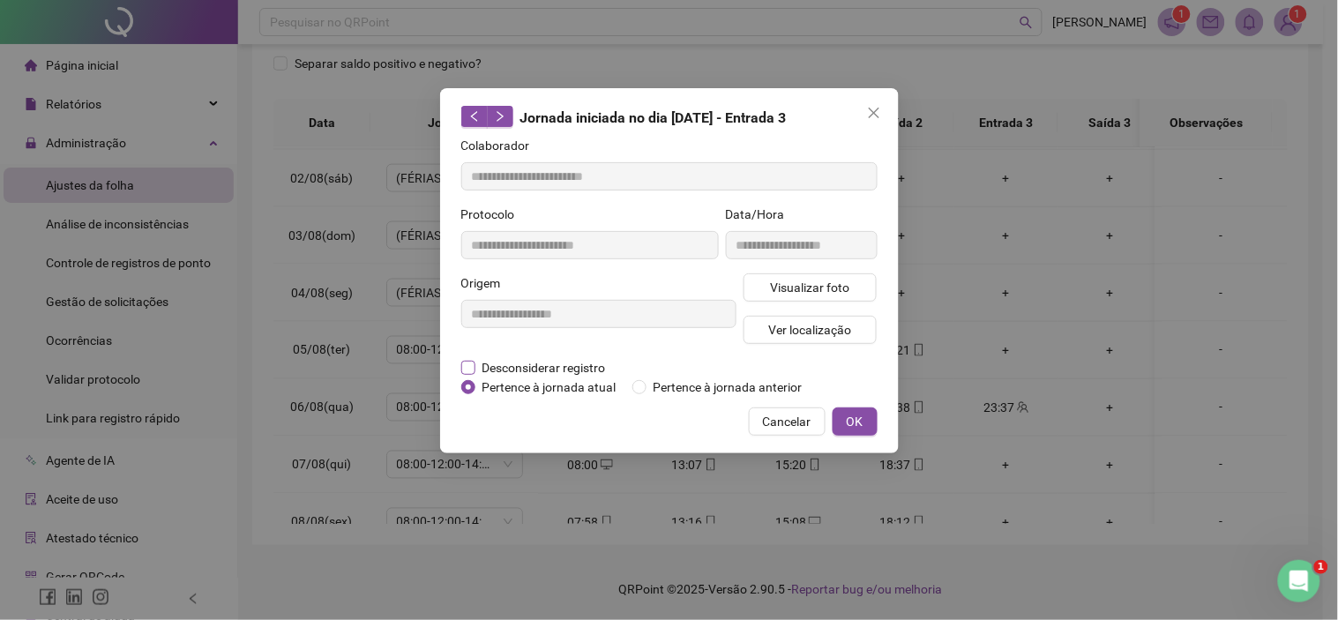
click at [480, 367] on span "Desconsiderar registro" at bounding box center [545, 367] width 138 height 19
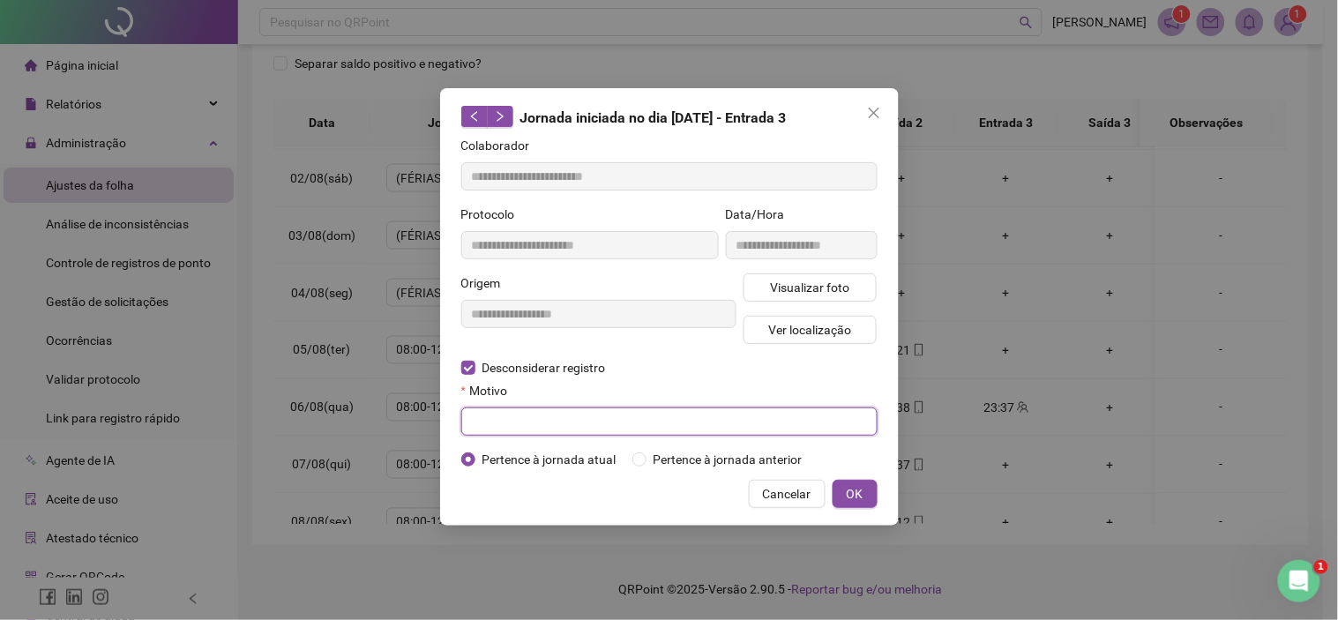
click at [508, 412] on input "text" at bounding box center [669, 422] width 416 height 28
type input "**********"
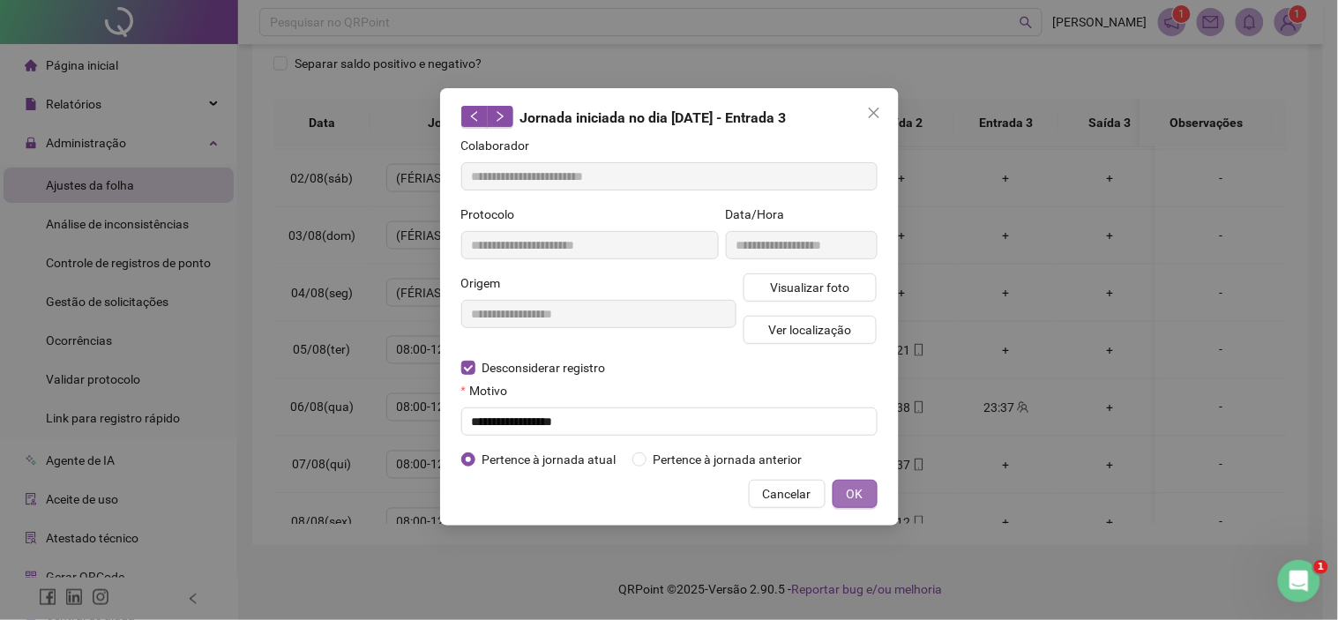
click at [854, 501] on span "OK" at bounding box center [855, 493] width 17 height 19
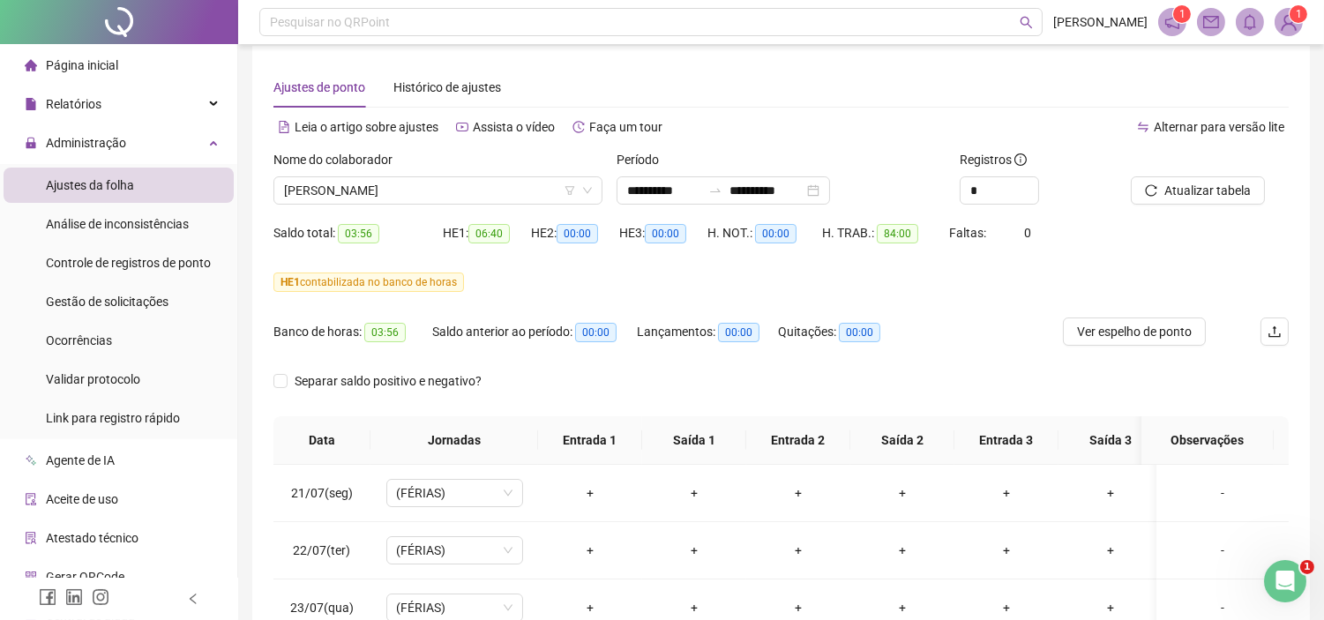
scroll to position [0, 0]
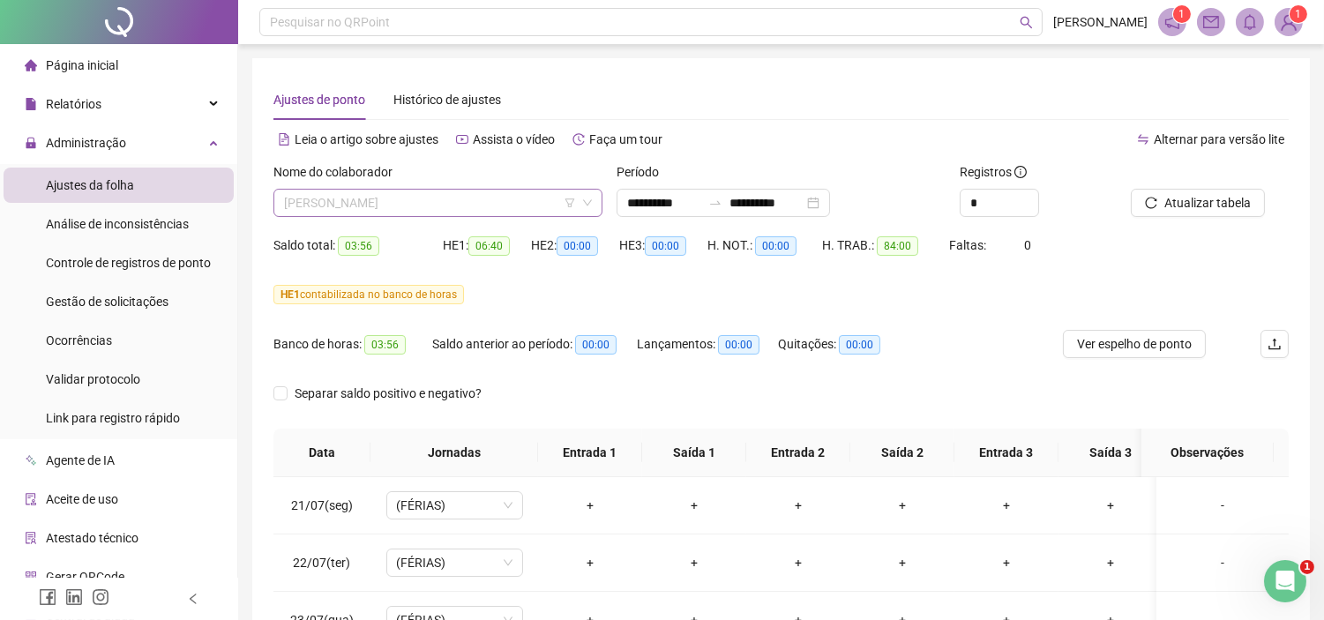
click at [388, 209] on span "[PERSON_NAME]" at bounding box center [438, 203] width 308 height 26
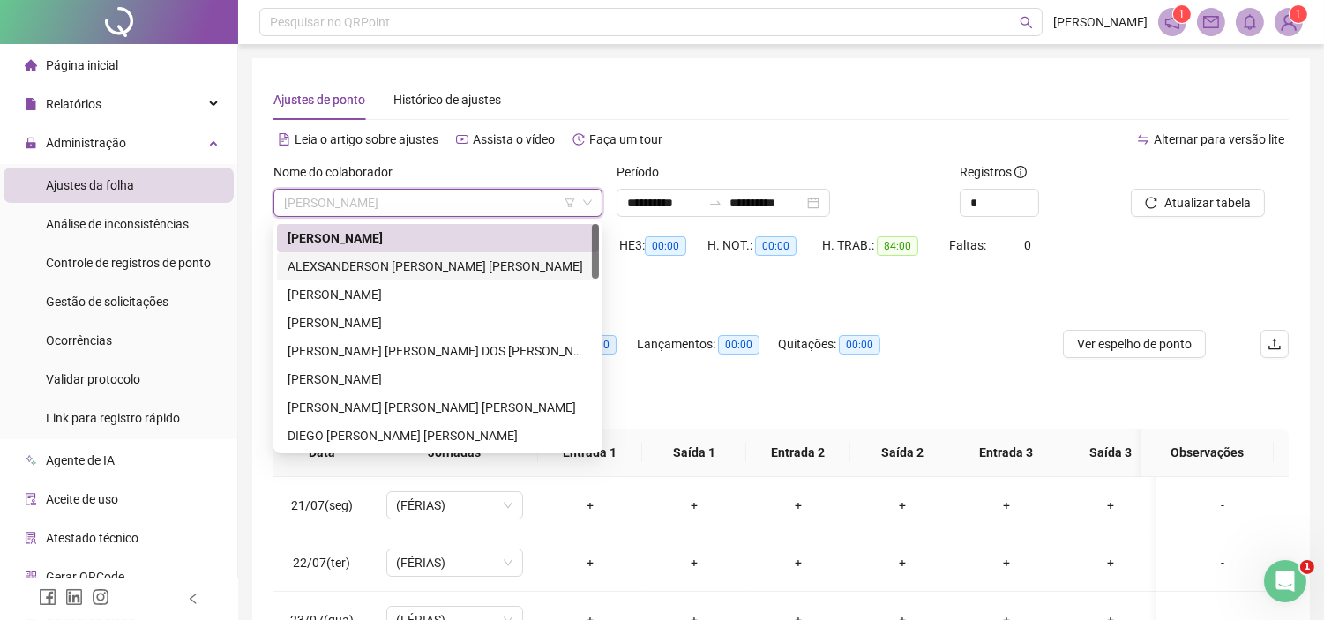
click at [321, 270] on div "ALEXSANDERSON [PERSON_NAME] [PERSON_NAME]" at bounding box center [438, 266] width 301 height 19
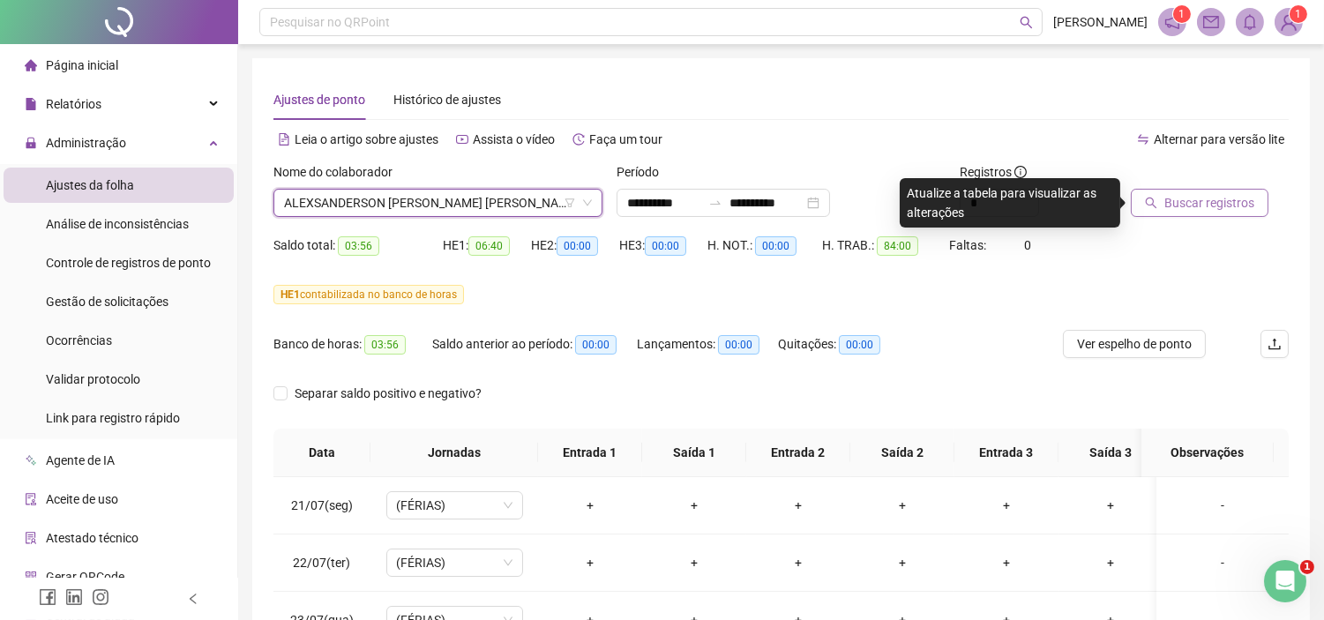
click at [1149, 197] on icon "search" at bounding box center [1151, 203] width 12 height 12
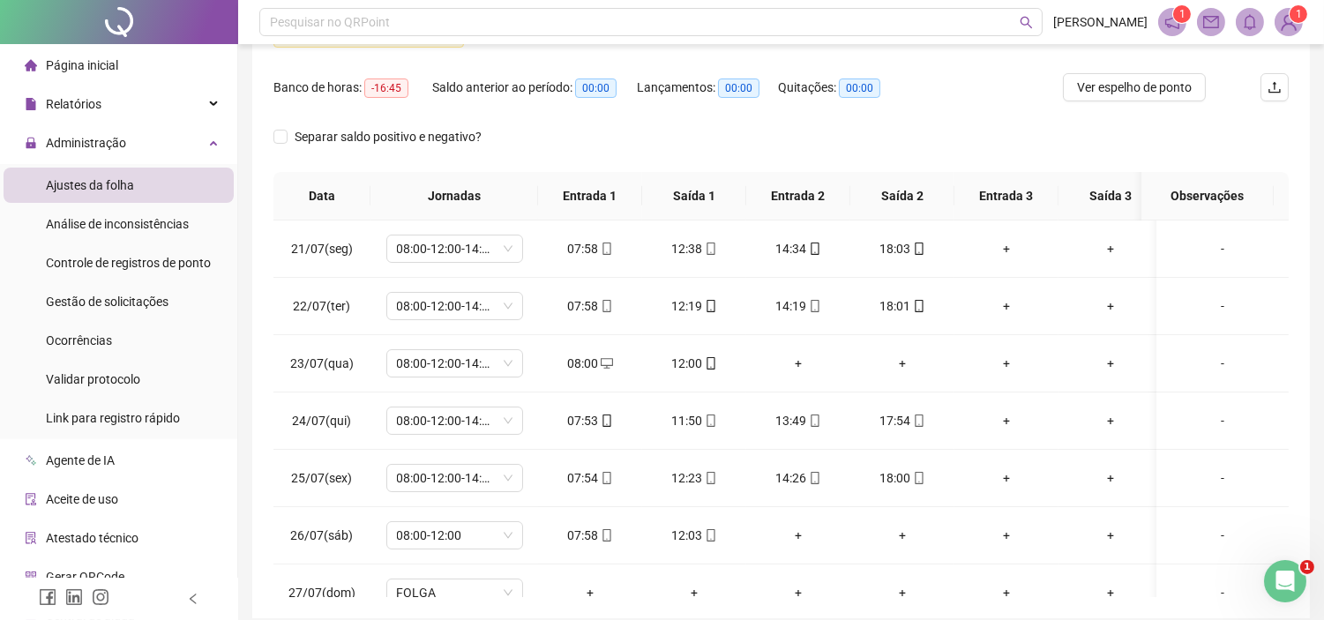
scroll to position [259, 0]
click at [31, 25] on div at bounding box center [119, 22] width 238 height 44
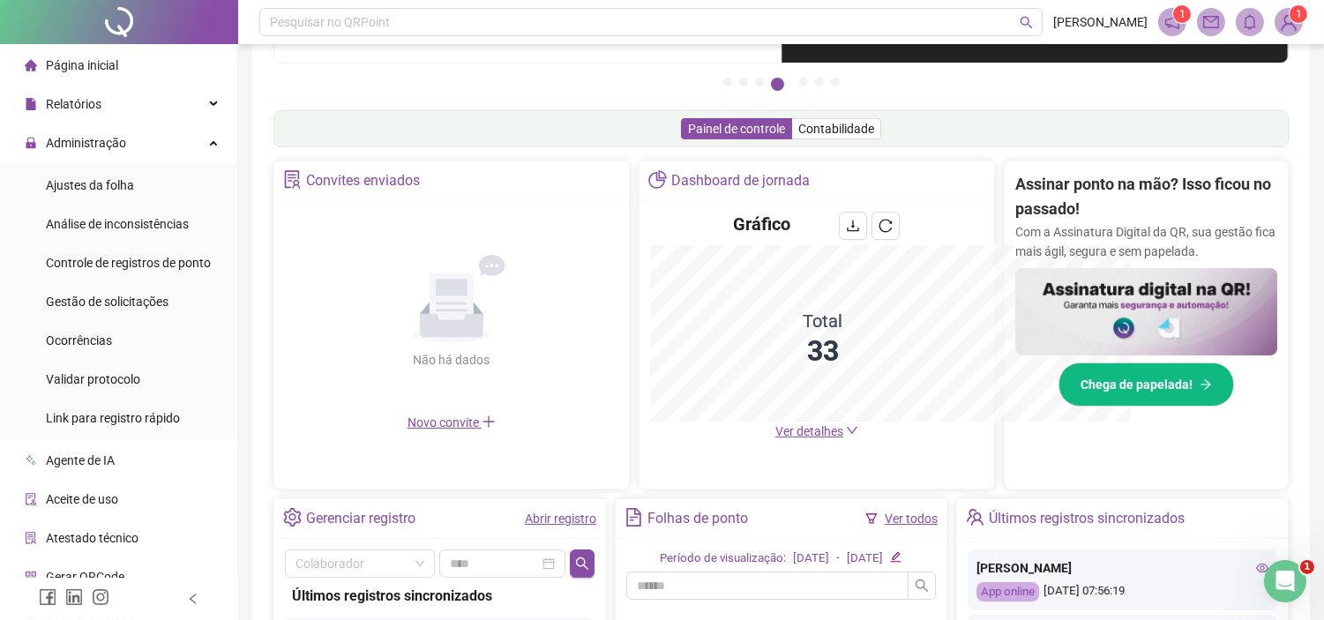
scroll to position [259, 0]
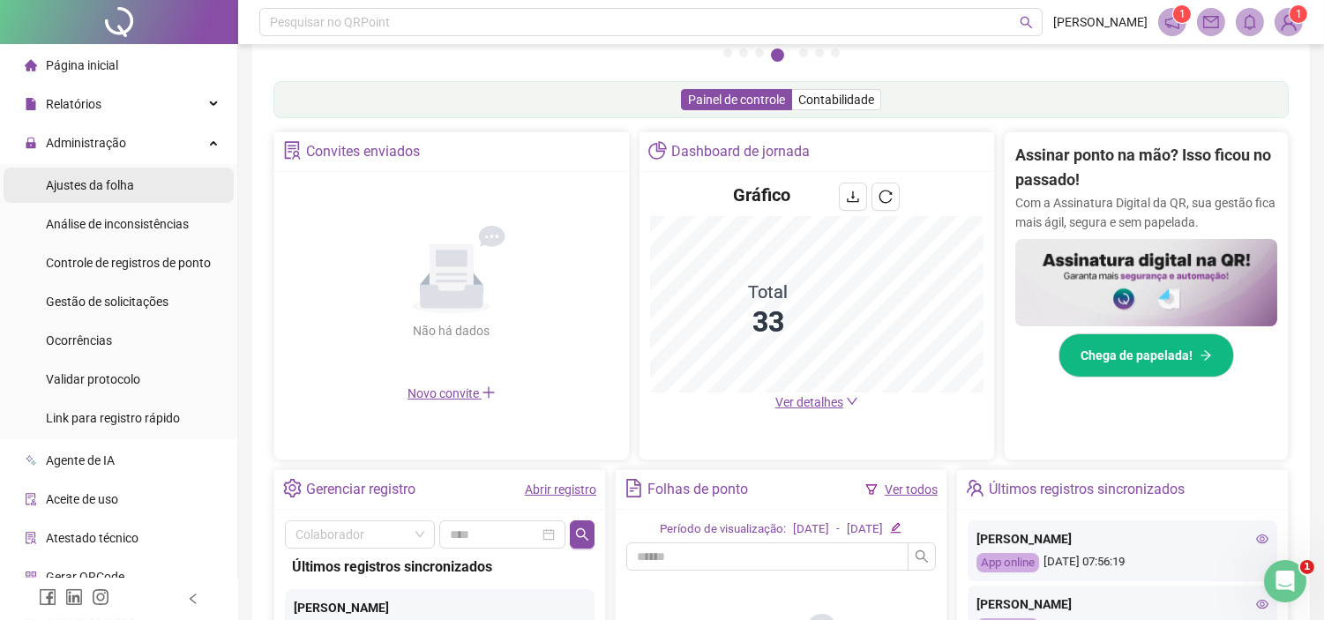
click at [112, 198] on div "Ajustes da folha" at bounding box center [90, 185] width 88 height 35
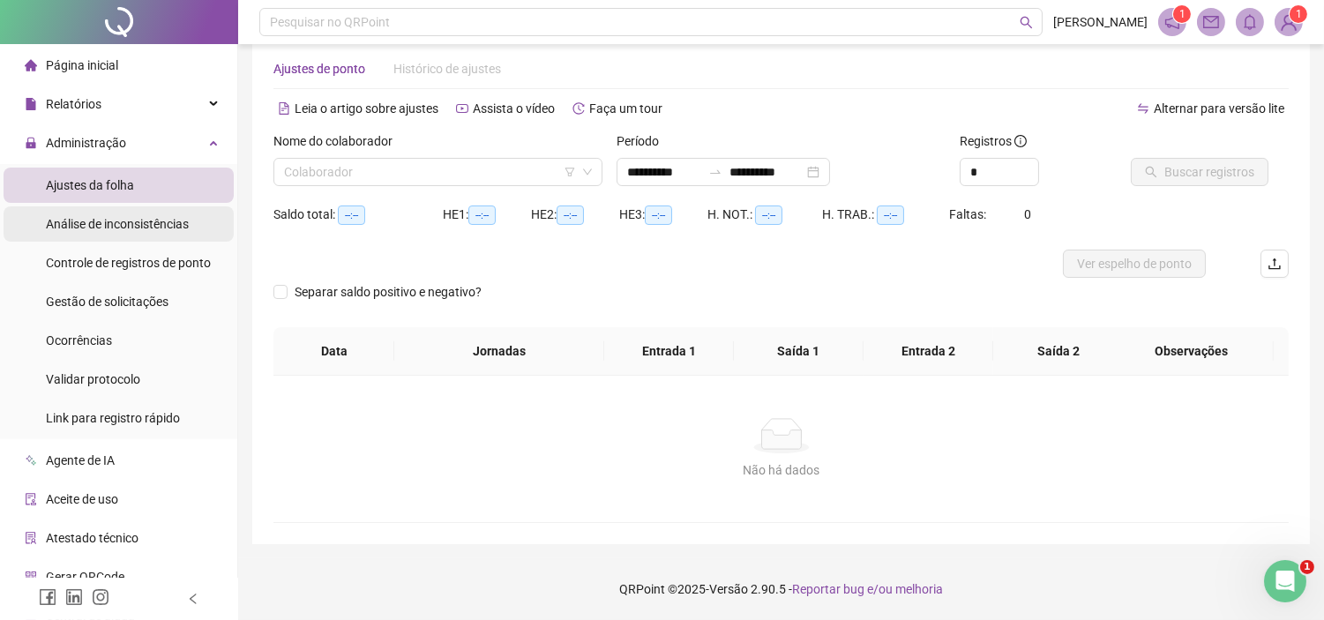
scroll to position [30, 0]
click at [347, 174] on input "search" at bounding box center [430, 173] width 292 height 26
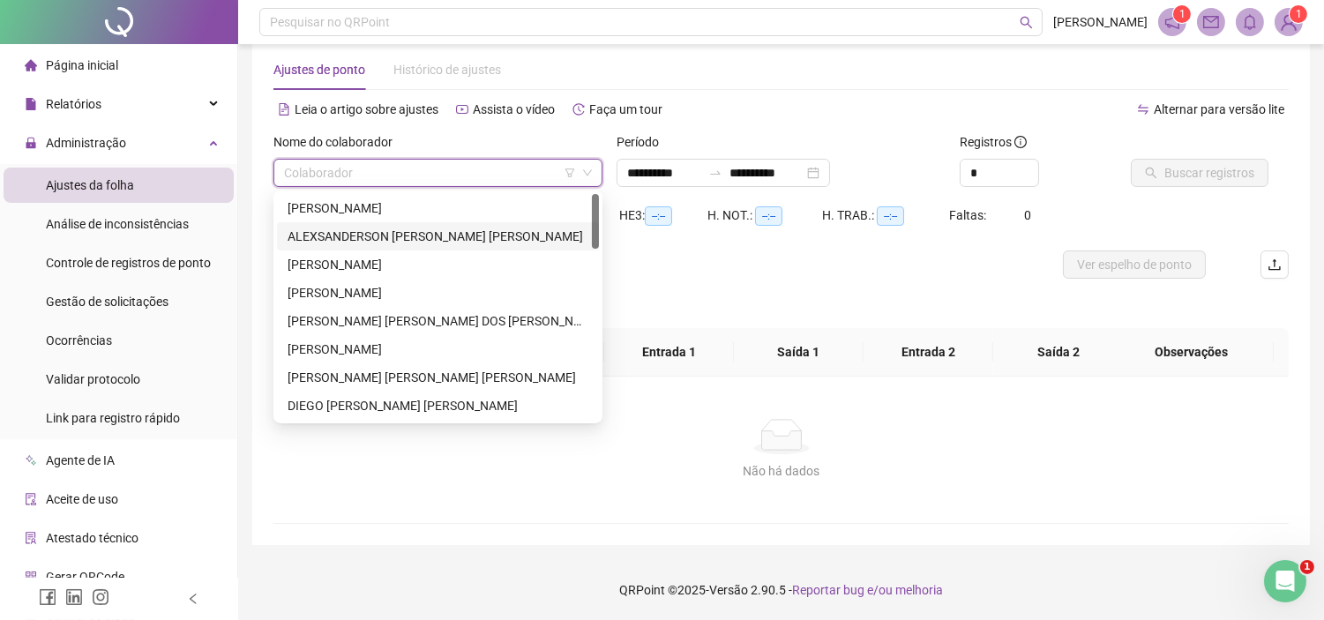
click at [367, 240] on div "ALEXSANDERSON [PERSON_NAME] [PERSON_NAME]" at bounding box center [438, 236] width 301 height 19
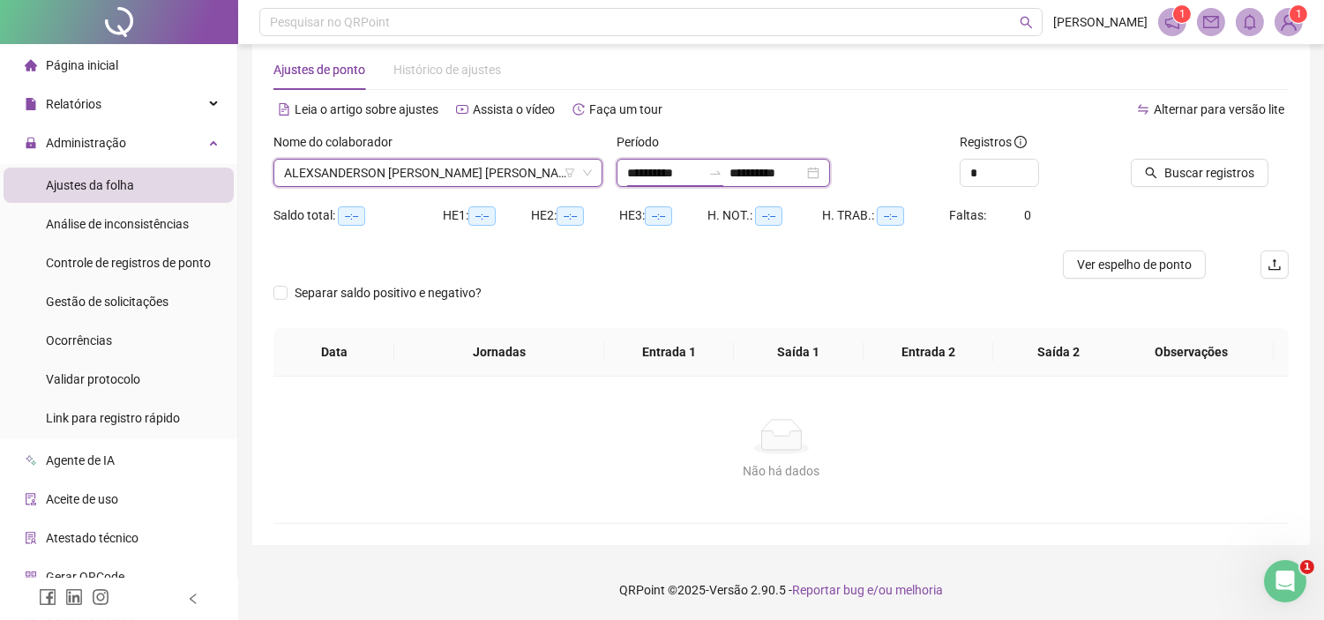
click at [637, 168] on input "**********" at bounding box center [664, 172] width 74 height 19
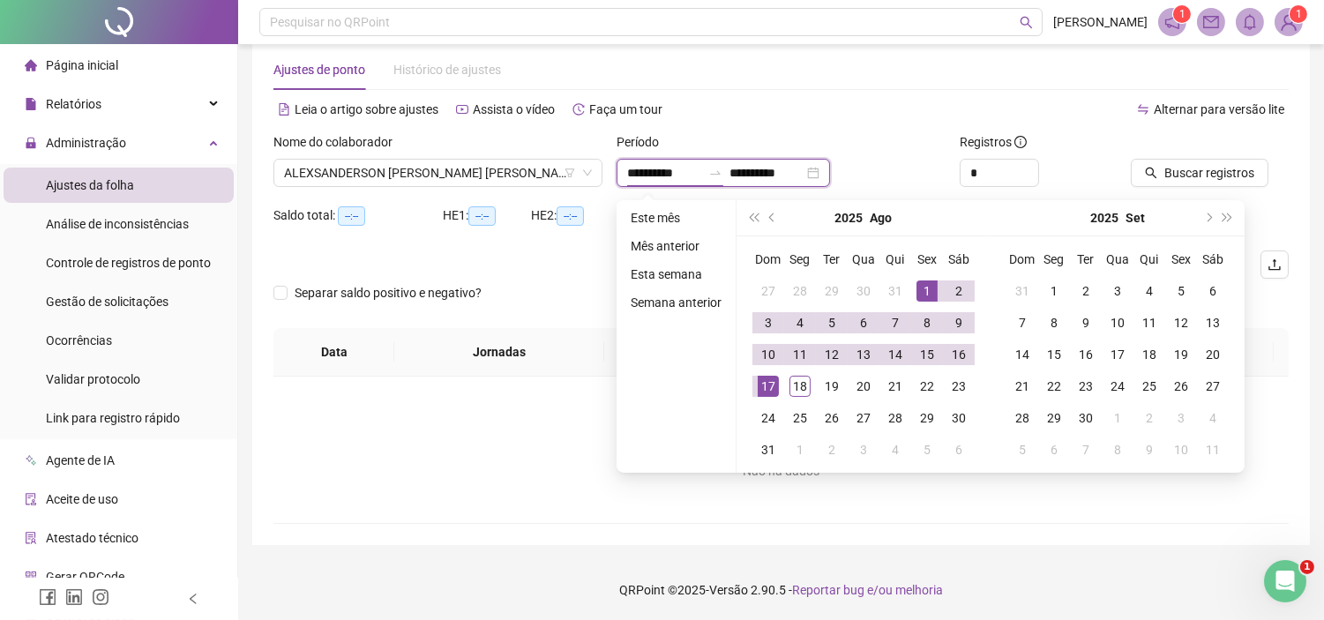
type input "**********"
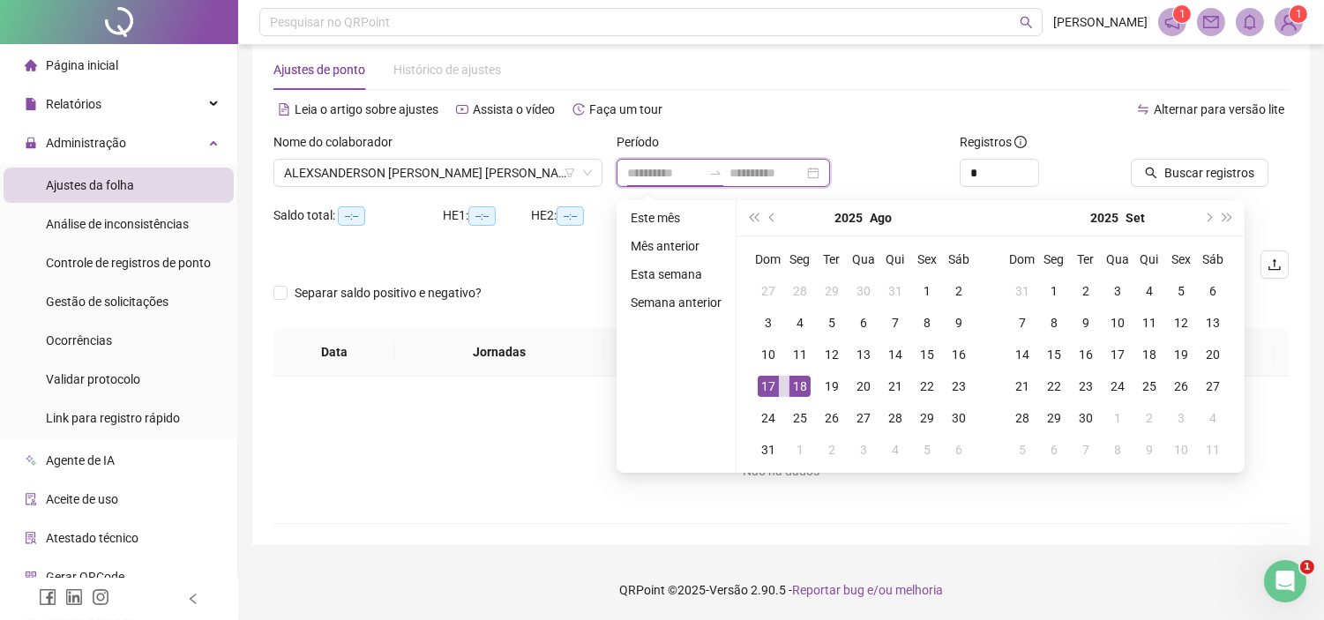
type input "**********"
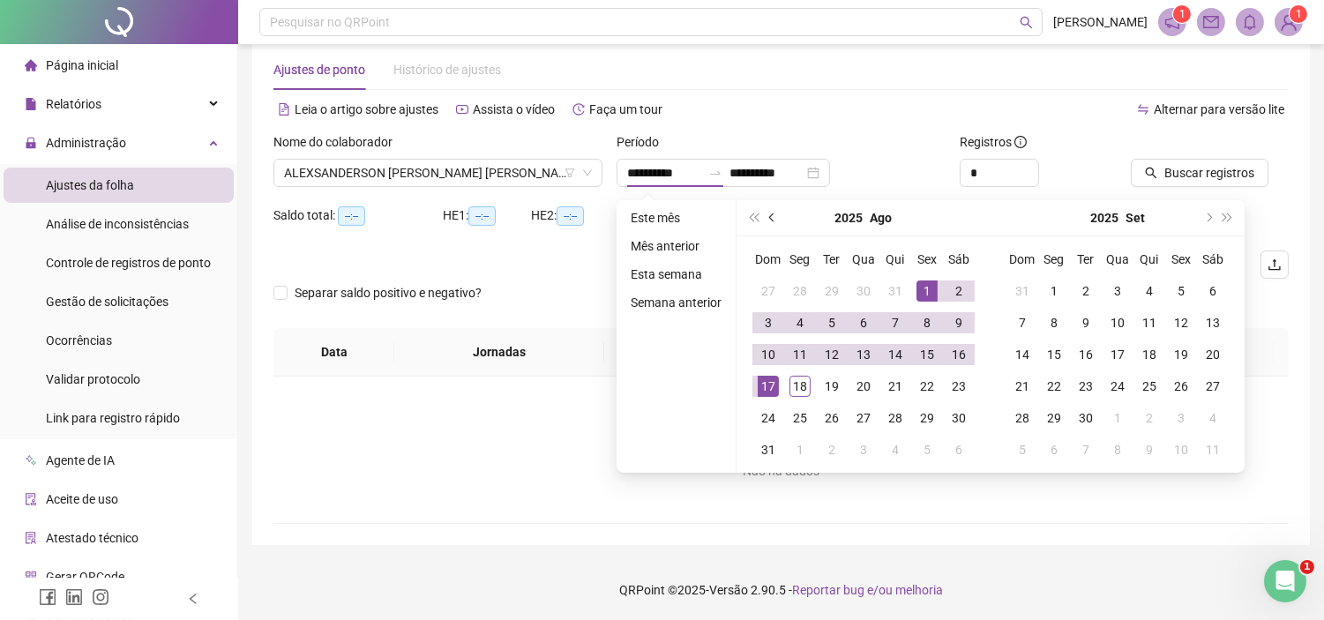
click at [771, 214] on span "prev-year" at bounding box center [773, 218] width 9 height 9
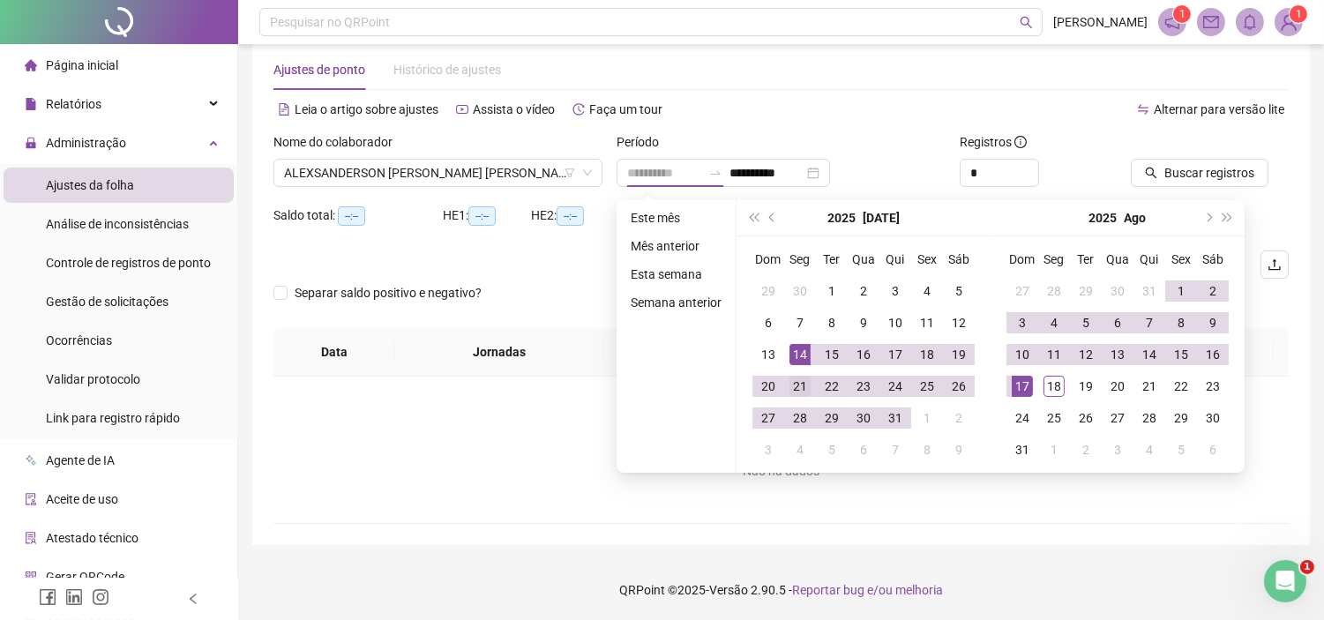
type input "**********"
click at [798, 380] on div "21" at bounding box center [800, 386] width 21 height 21
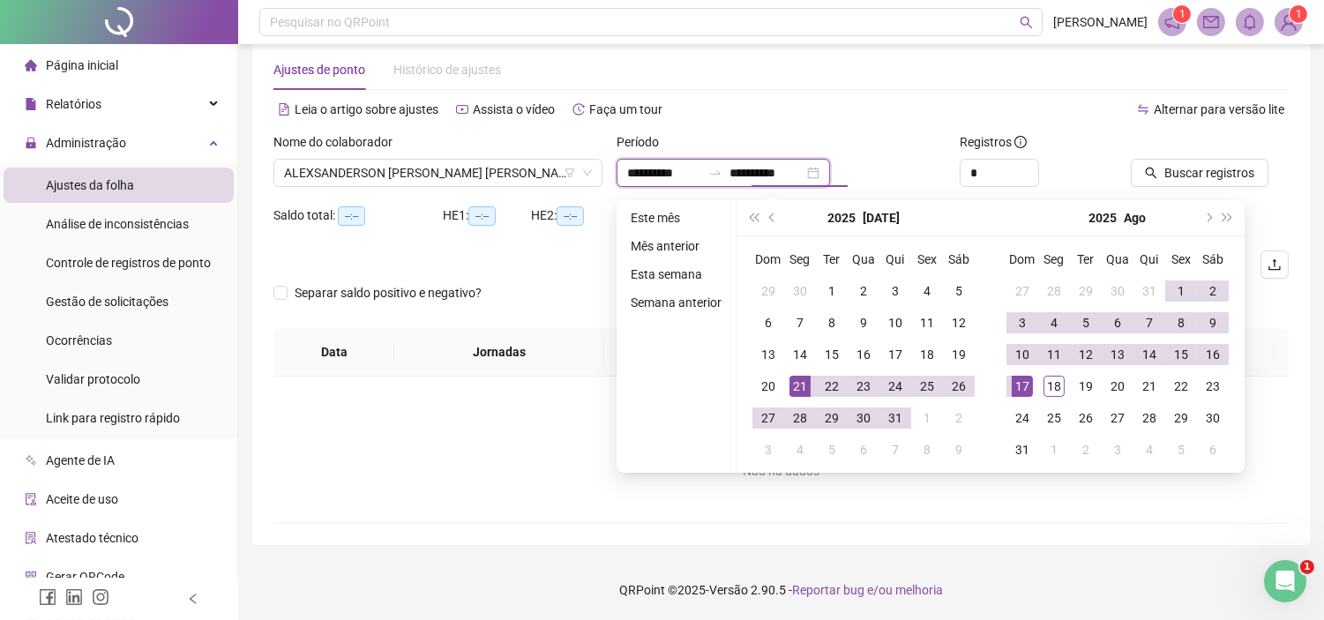
type input "**********"
click at [1158, 162] on button "Buscar registros" at bounding box center [1200, 173] width 138 height 28
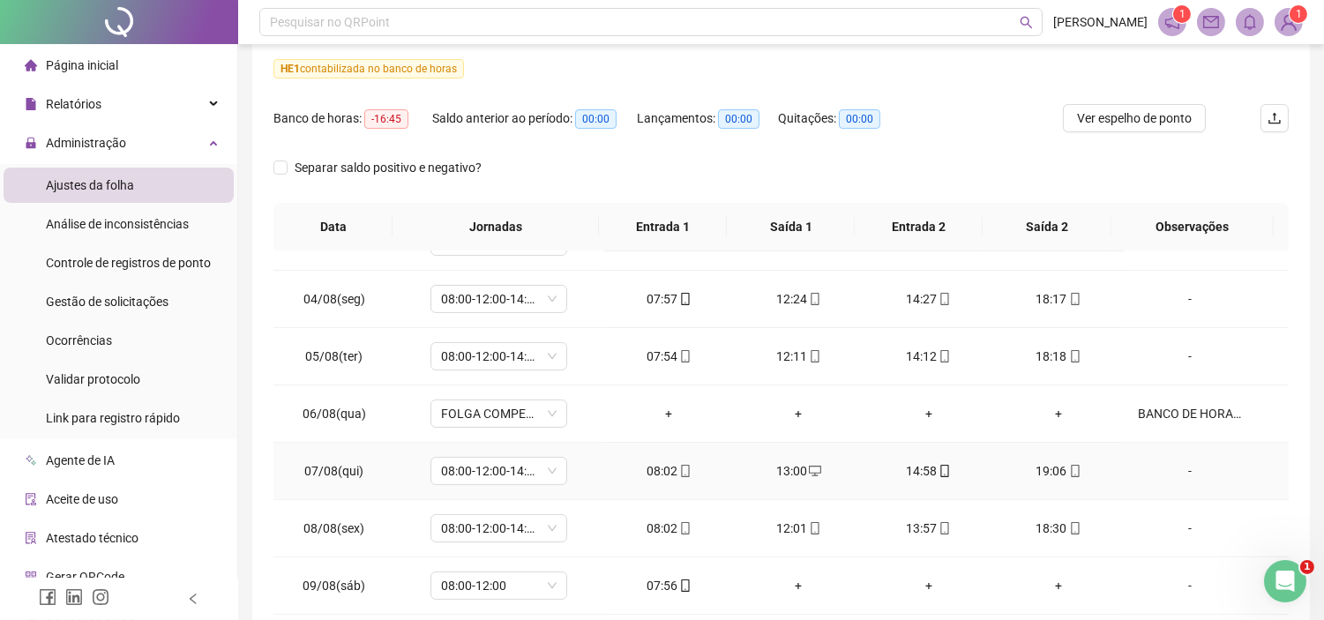
scroll to position [882, 0]
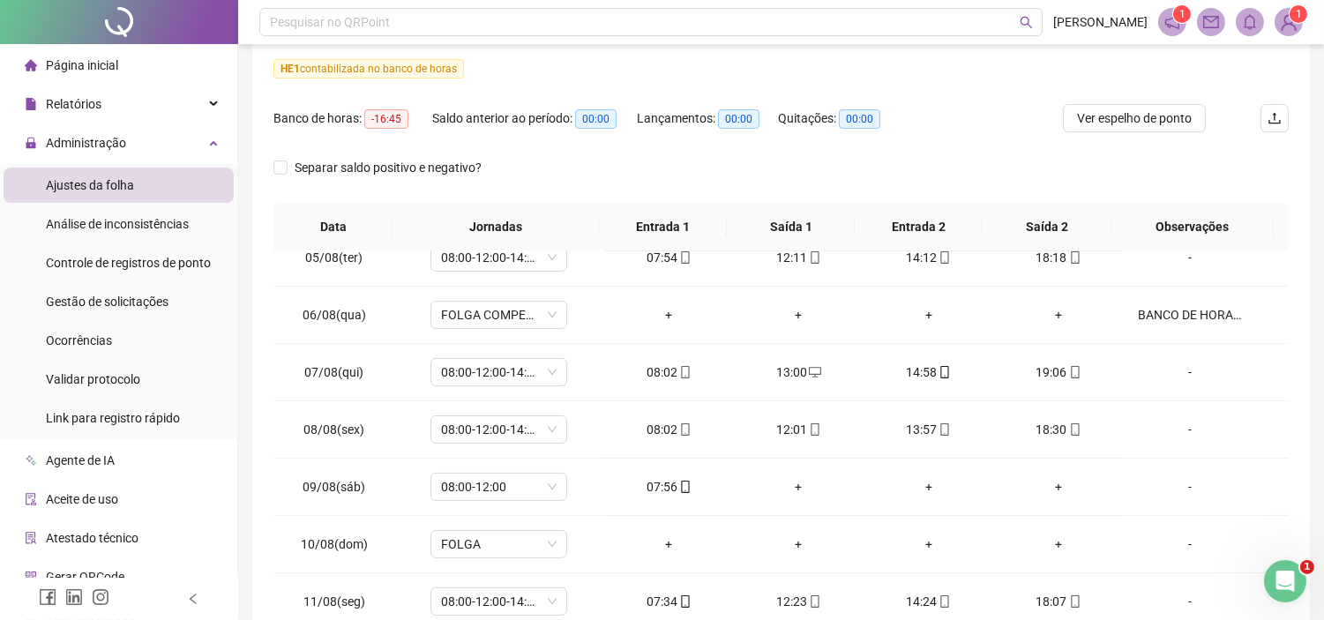
drag, startPoint x: 2, startPoint y: 25, endPoint x: 122, endPoint y: 4, distance: 121.8
click at [4, 25] on div at bounding box center [119, 22] width 238 height 44
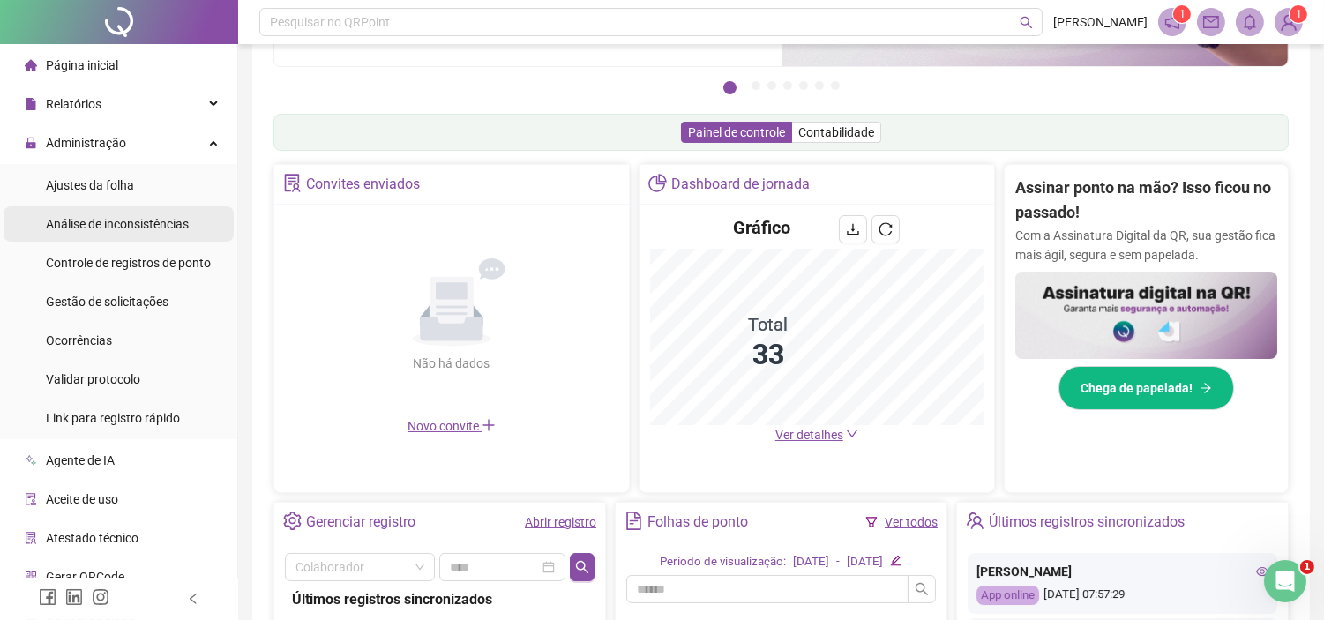
click at [164, 221] on span "Análise de inconsistências" at bounding box center [117, 224] width 143 height 14
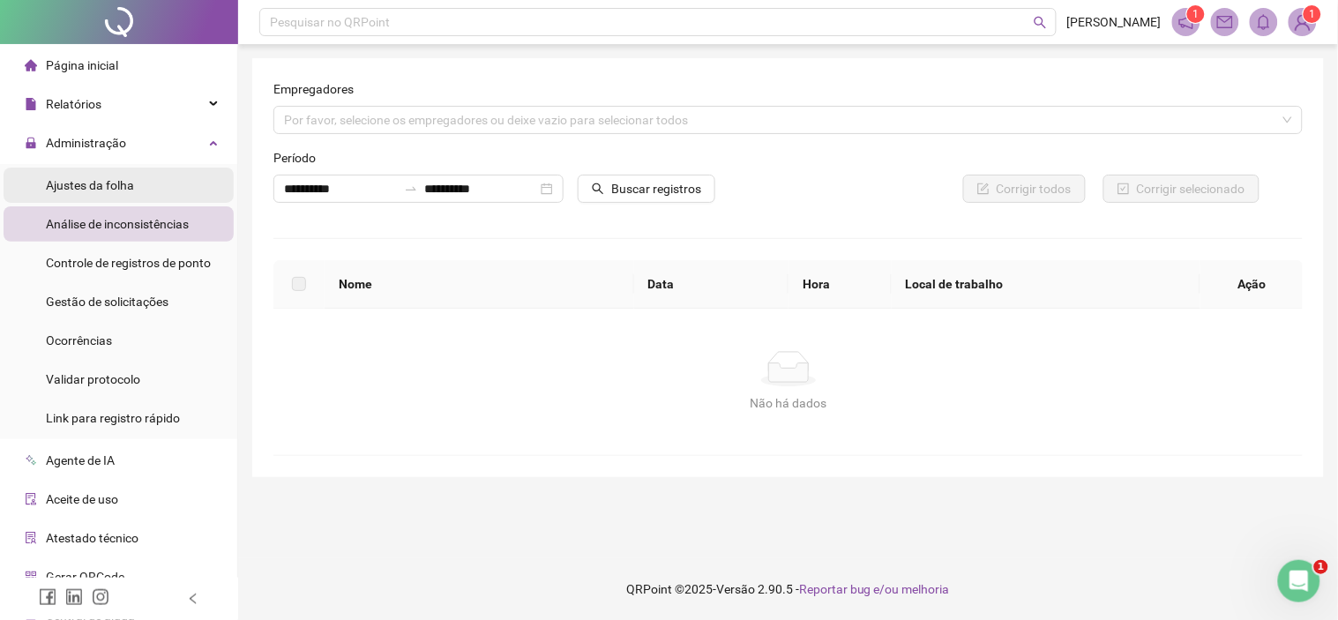
click at [145, 186] on li "Ajustes da folha" at bounding box center [119, 185] width 230 height 35
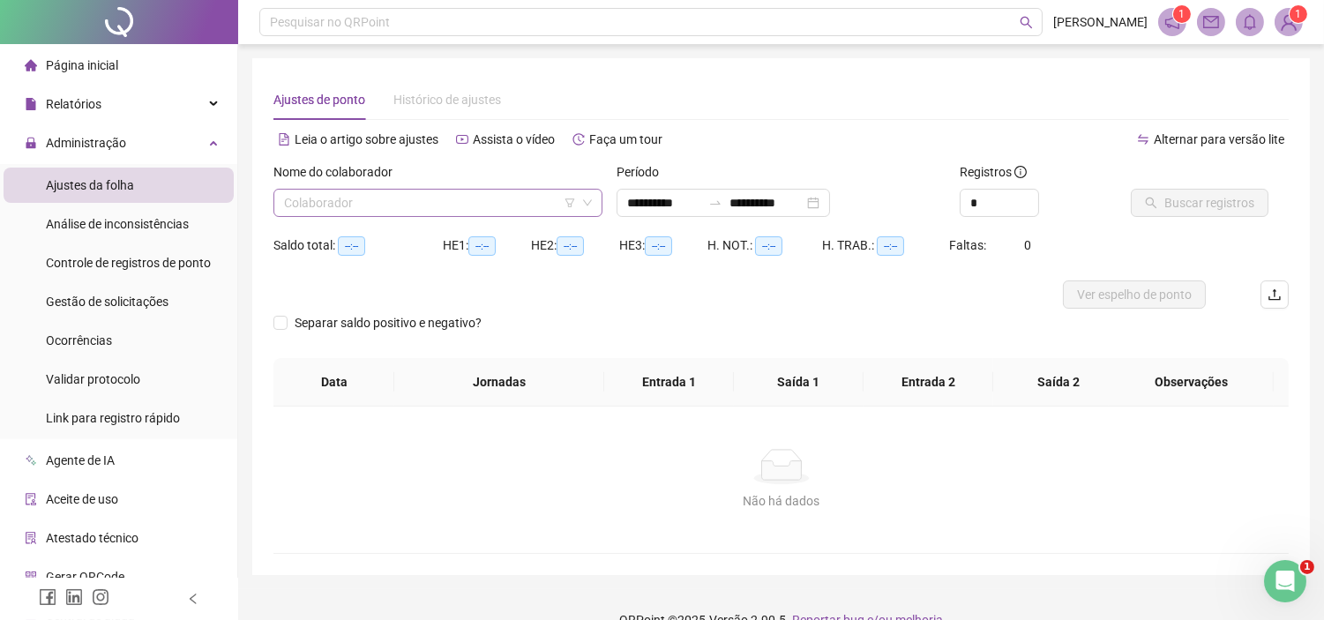
click at [349, 199] on input "search" at bounding box center [430, 203] width 292 height 26
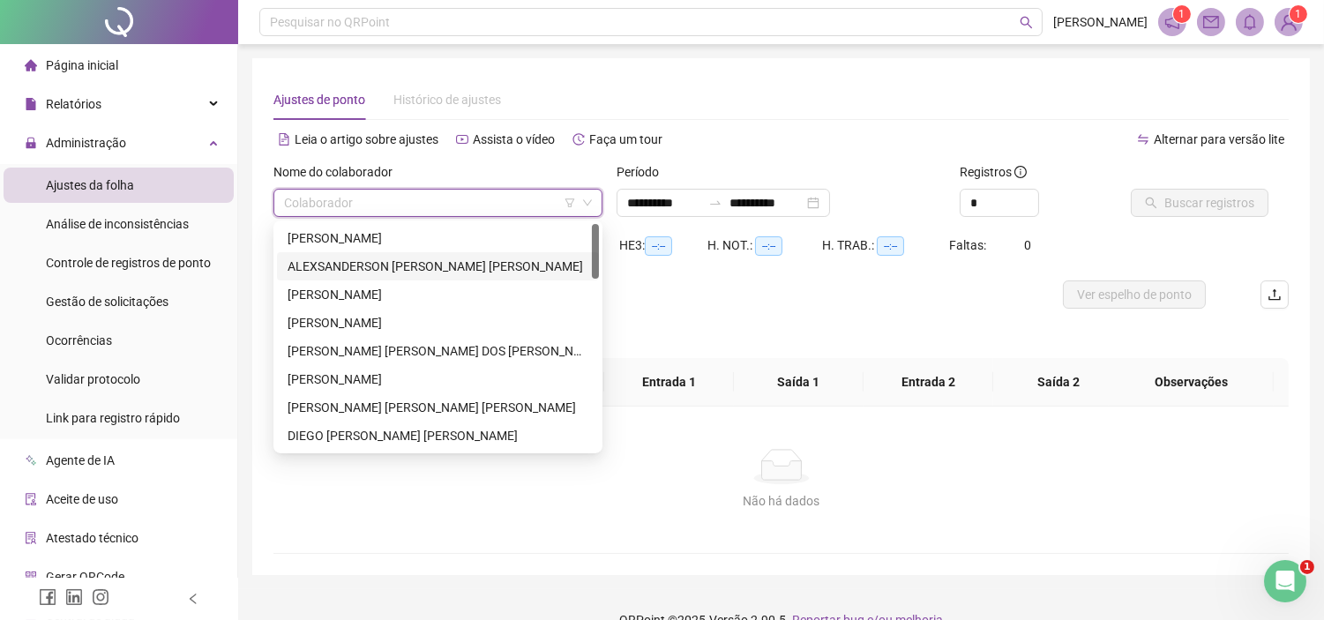
click at [357, 266] on div "ALEXSANDERSON [PERSON_NAME] [PERSON_NAME]" at bounding box center [438, 266] width 301 height 19
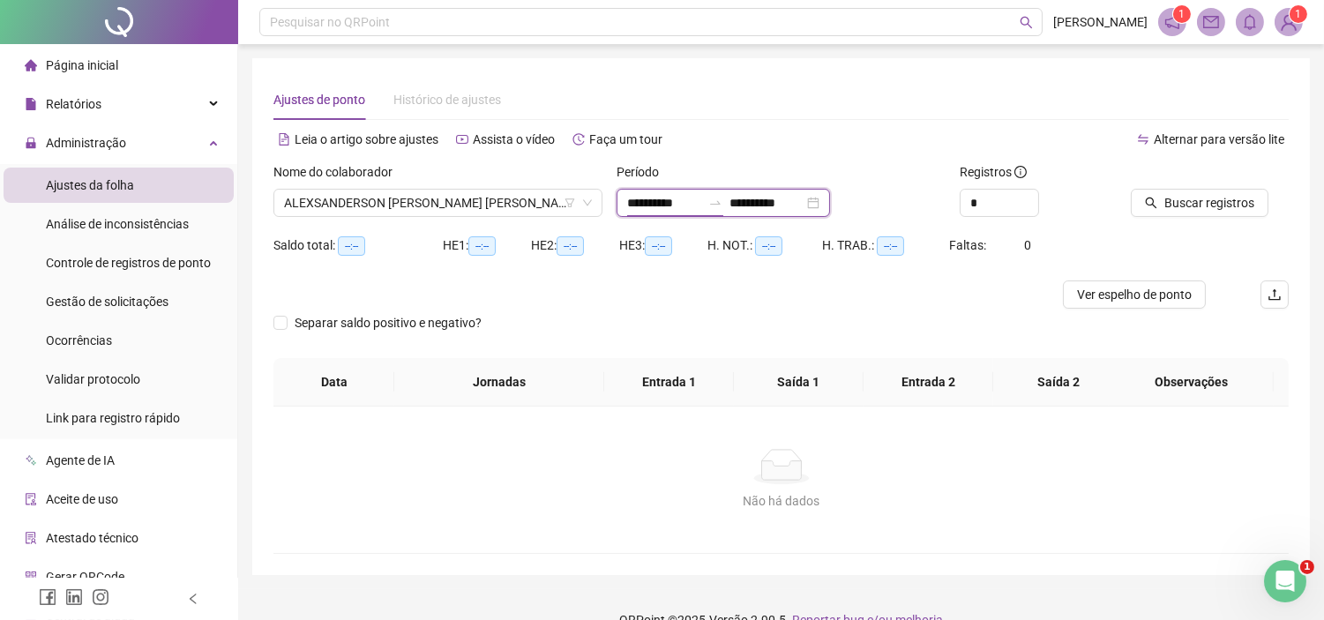
click at [679, 209] on input "**********" at bounding box center [664, 202] width 74 height 19
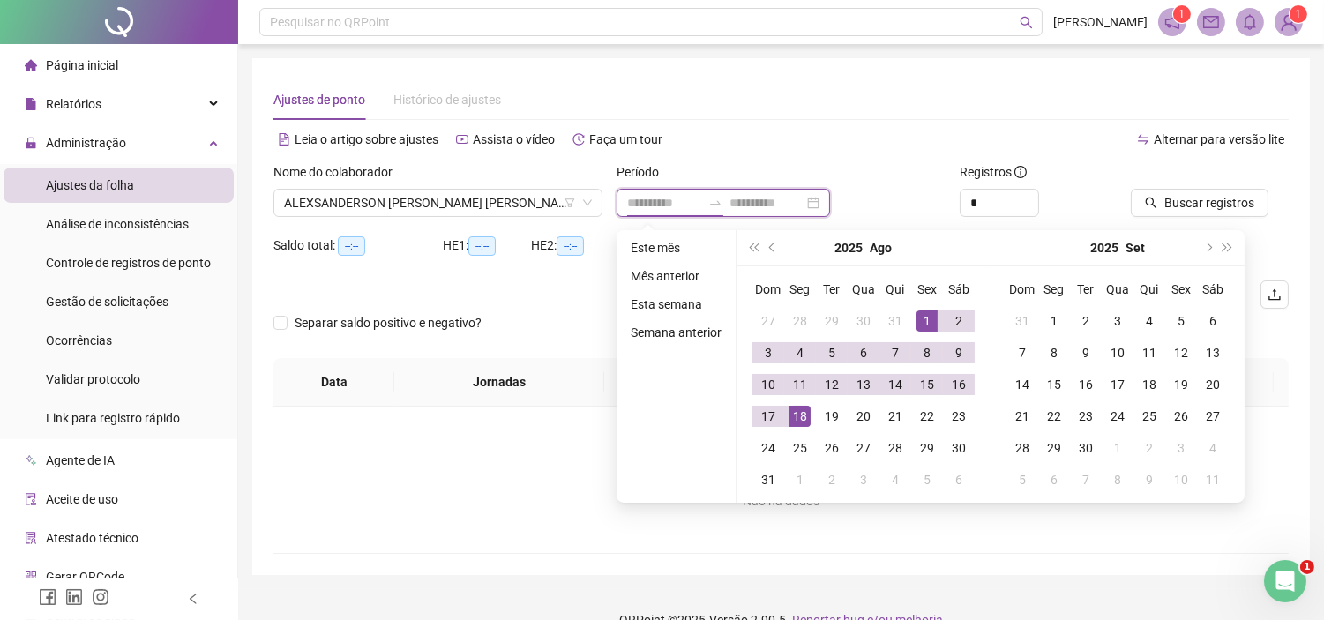
type input "**********"
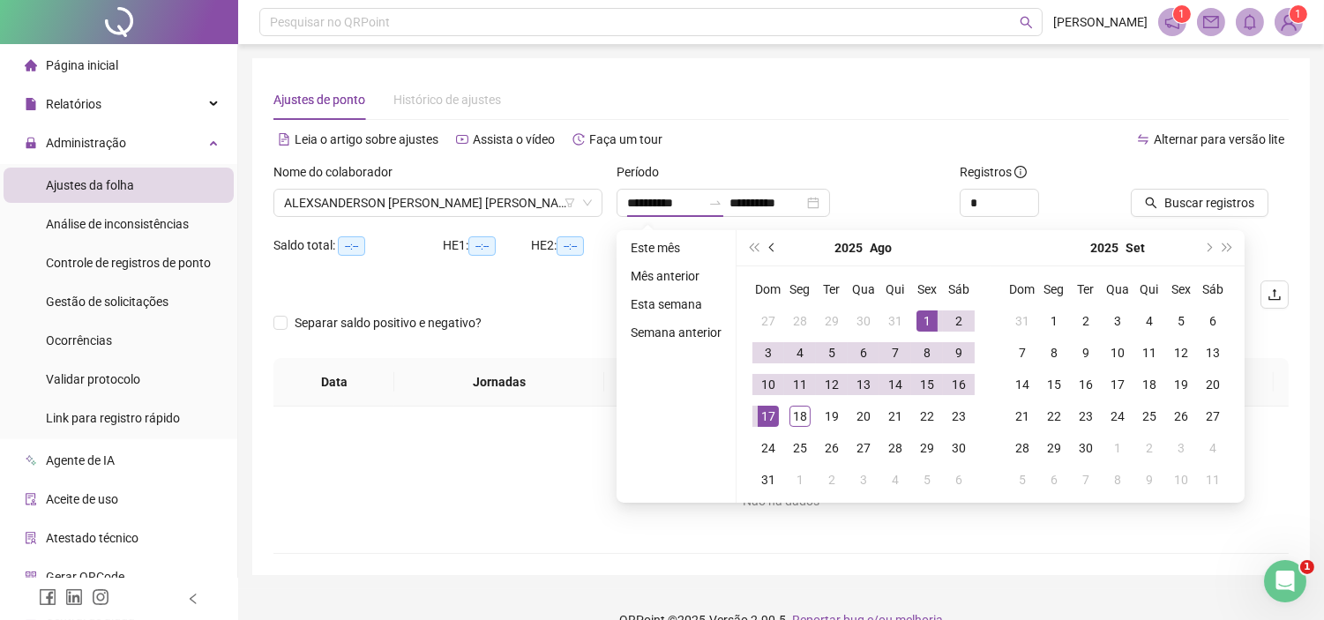
click at [769, 245] on span "prev-year" at bounding box center [773, 248] width 9 height 9
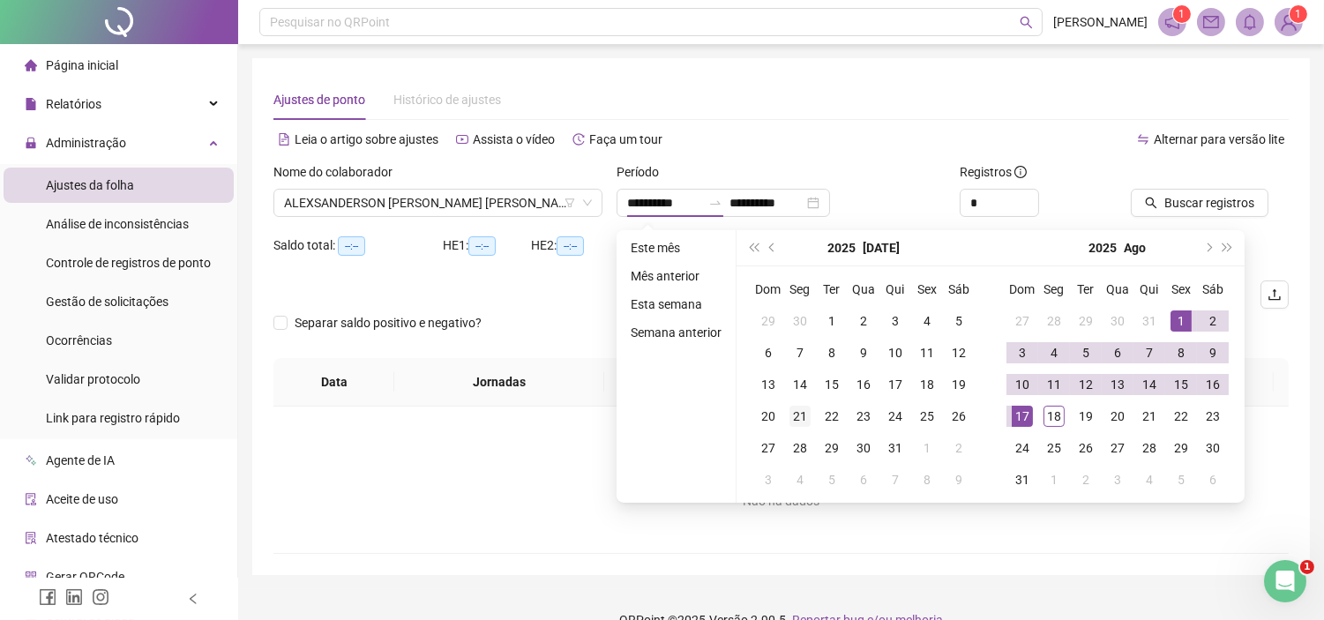
type input "**********"
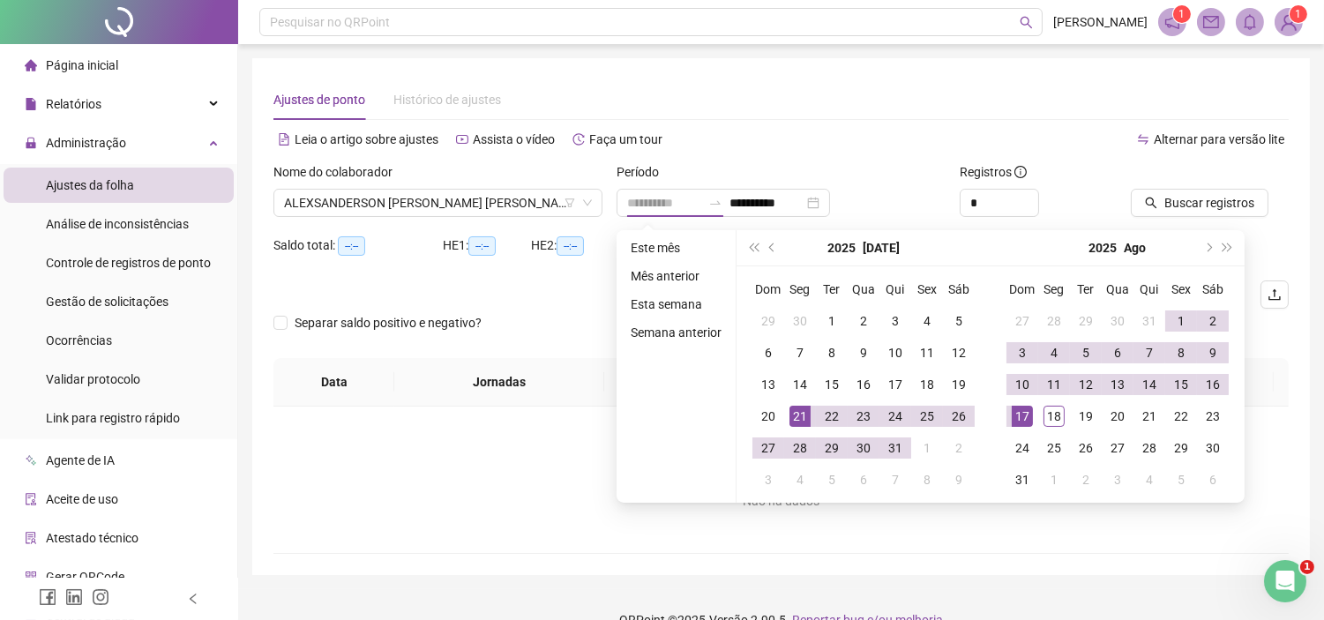
click at [798, 409] on div "21" at bounding box center [800, 416] width 21 height 21
type input "**********"
drag, startPoint x: 1174, startPoint y: 207, endPoint x: 1186, endPoint y: 201, distance: 13.0
click at [1179, 205] on span "Buscar registros" at bounding box center [1210, 202] width 90 height 19
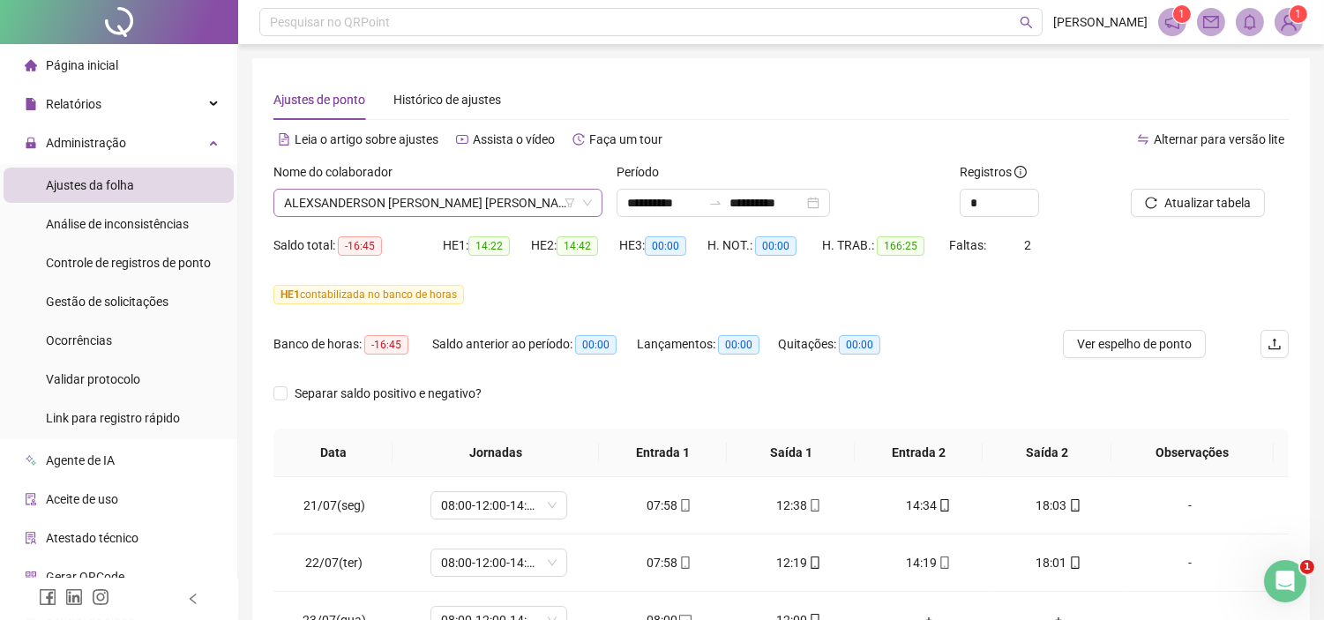
click at [495, 194] on span "ALEXSANDERSON [PERSON_NAME] [PERSON_NAME]" at bounding box center [438, 203] width 308 height 26
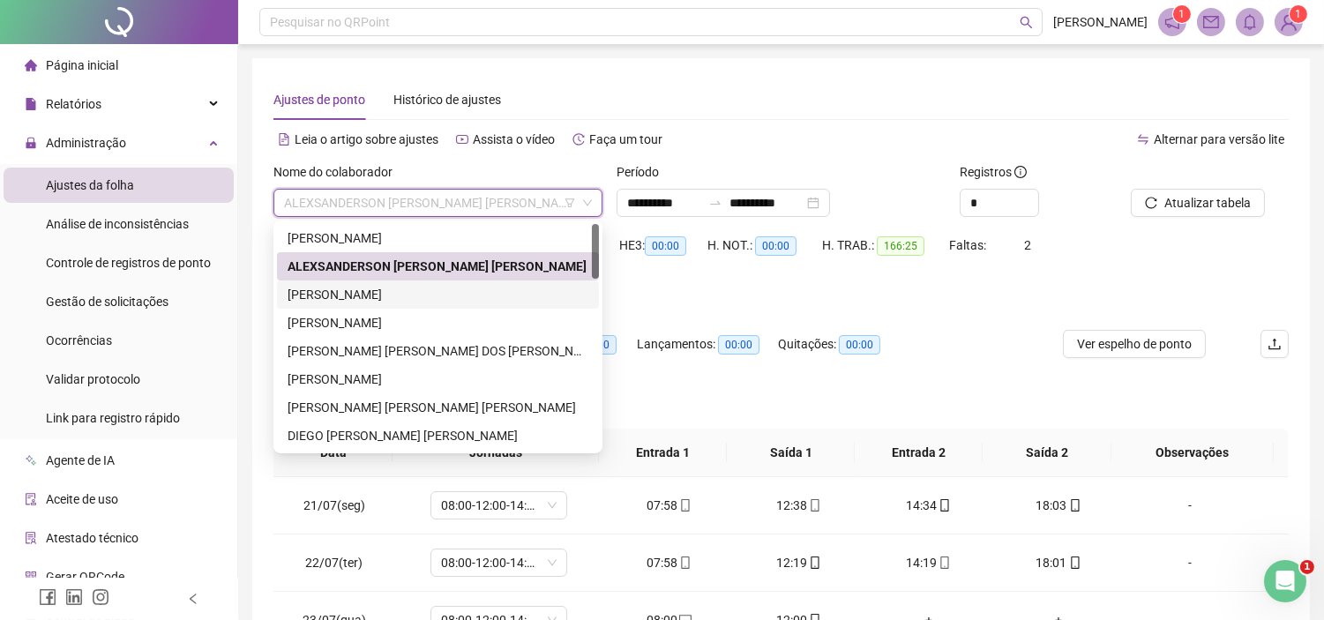
drag, startPoint x: 409, startPoint y: 293, endPoint x: 960, endPoint y: 268, distance: 551.1
click at [409, 294] on div "[PERSON_NAME]" at bounding box center [438, 294] width 301 height 19
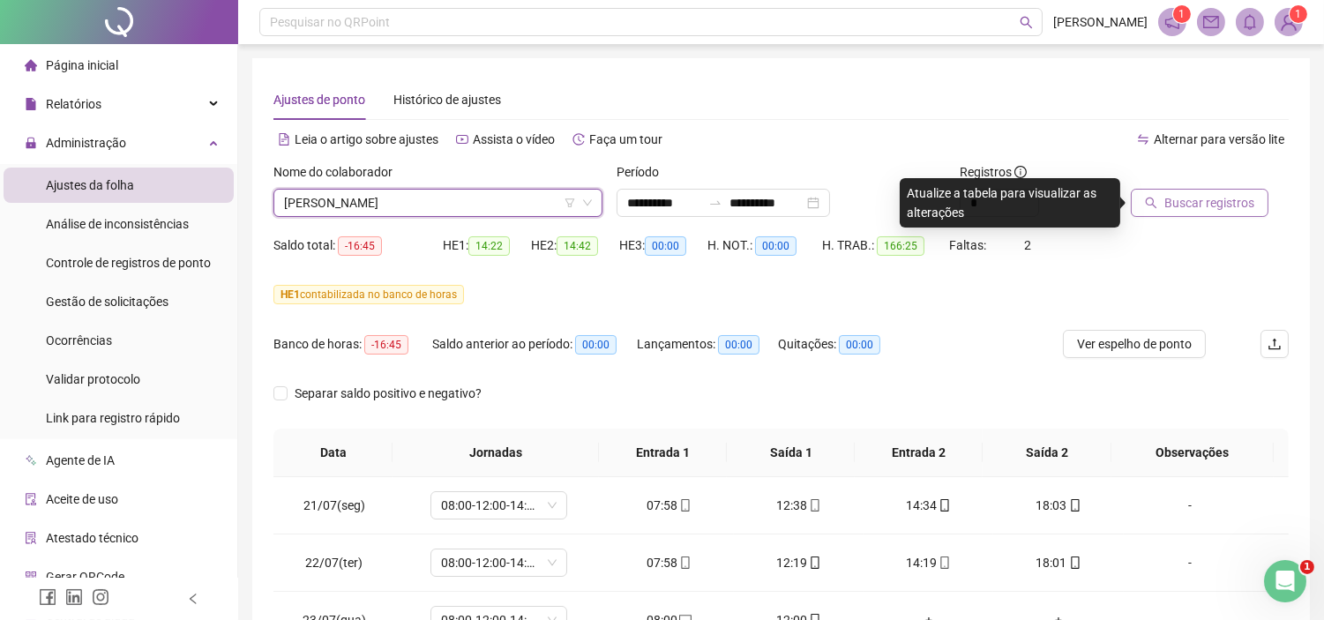
click at [1189, 208] on span "Buscar registros" at bounding box center [1210, 202] width 90 height 19
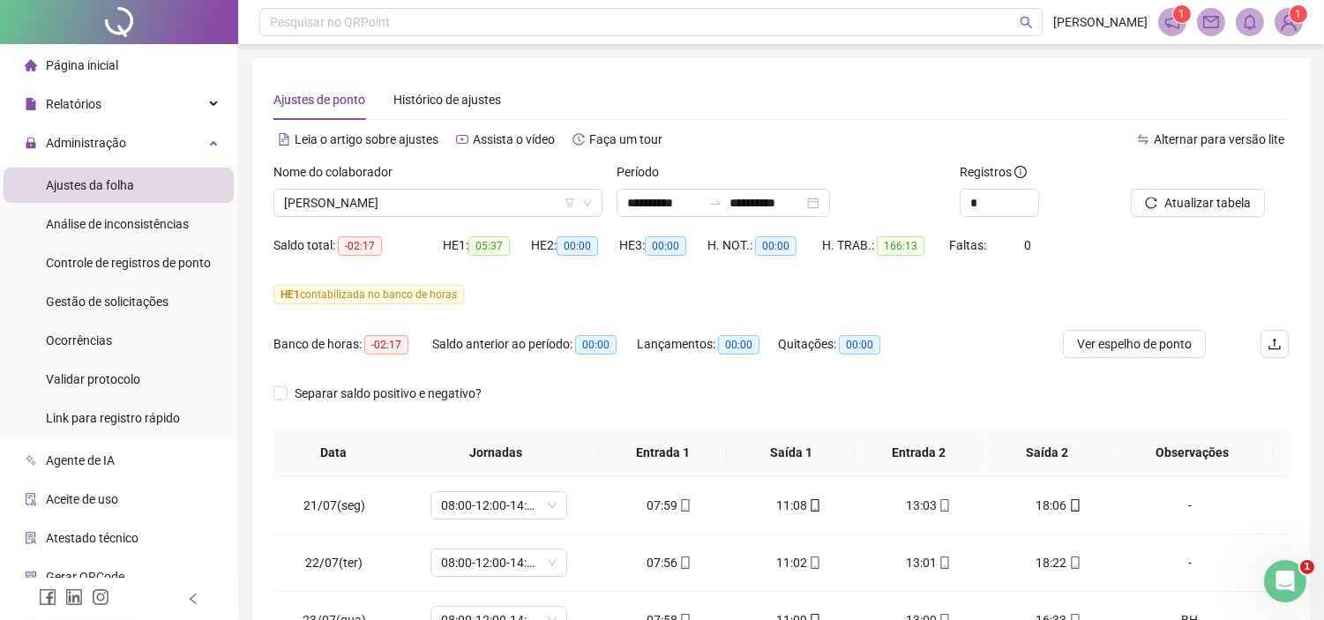
drag, startPoint x: 1160, startPoint y: 335, endPoint x: 1023, endPoint y: 339, distance: 136.8
click at [1159, 335] on span "Ver espelho de ponto" at bounding box center [1134, 343] width 115 height 19
click at [448, 206] on span "[PERSON_NAME]" at bounding box center [438, 203] width 308 height 26
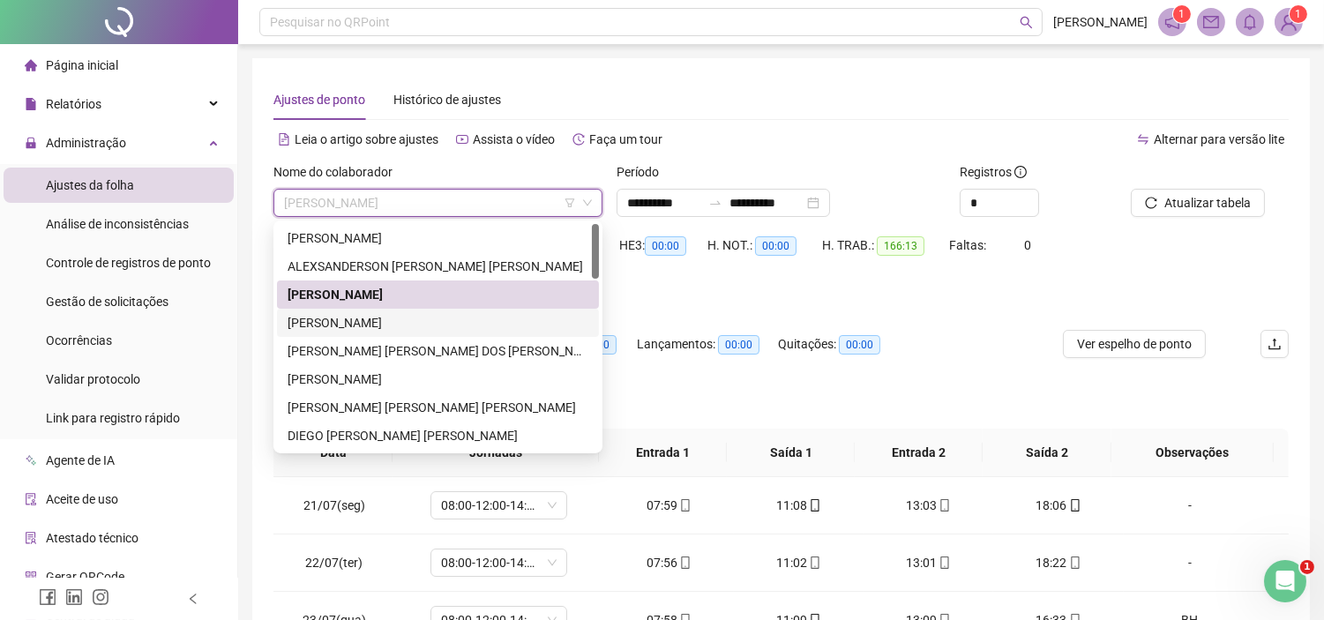
drag, startPoint x: 367, startPoint y: 325, endPoint x: 859, endPoint y: 261, distance: 496.4
click at [367, 325] on div "[PERSON_NAME]" at bounding box center [438, 322] width 301 height 19
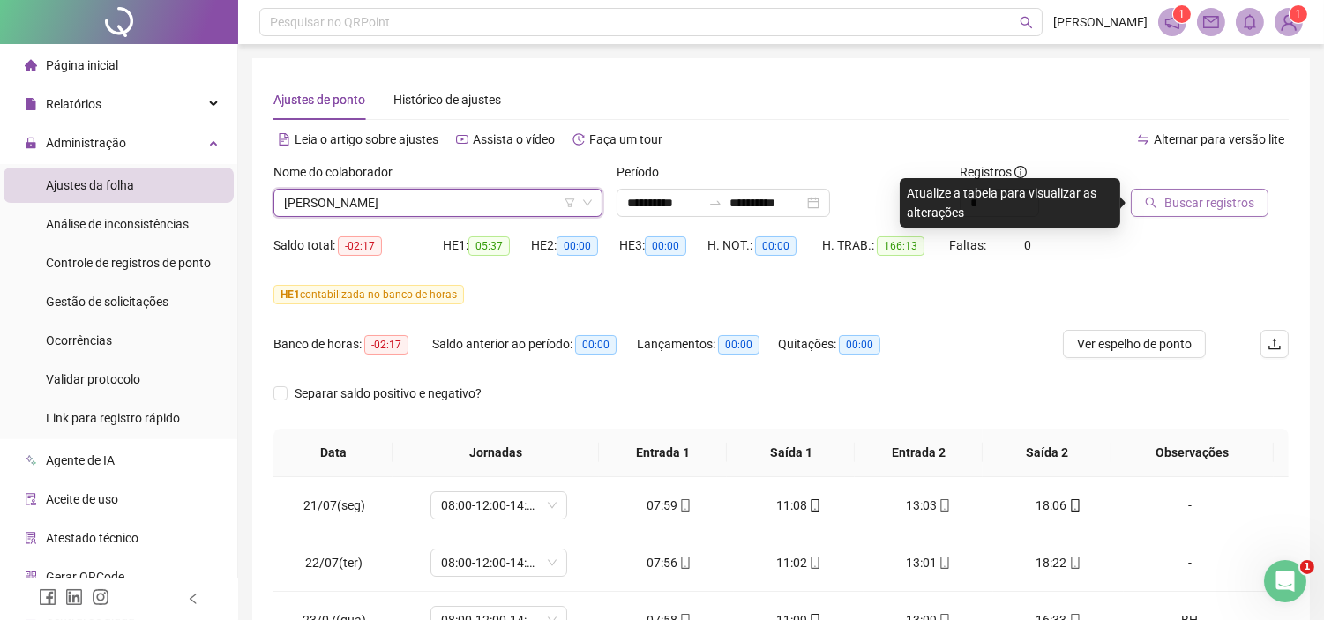
click at [1139, 199] on button "Buscar registros" at bounding box center [1200, 203] width 138 height 28
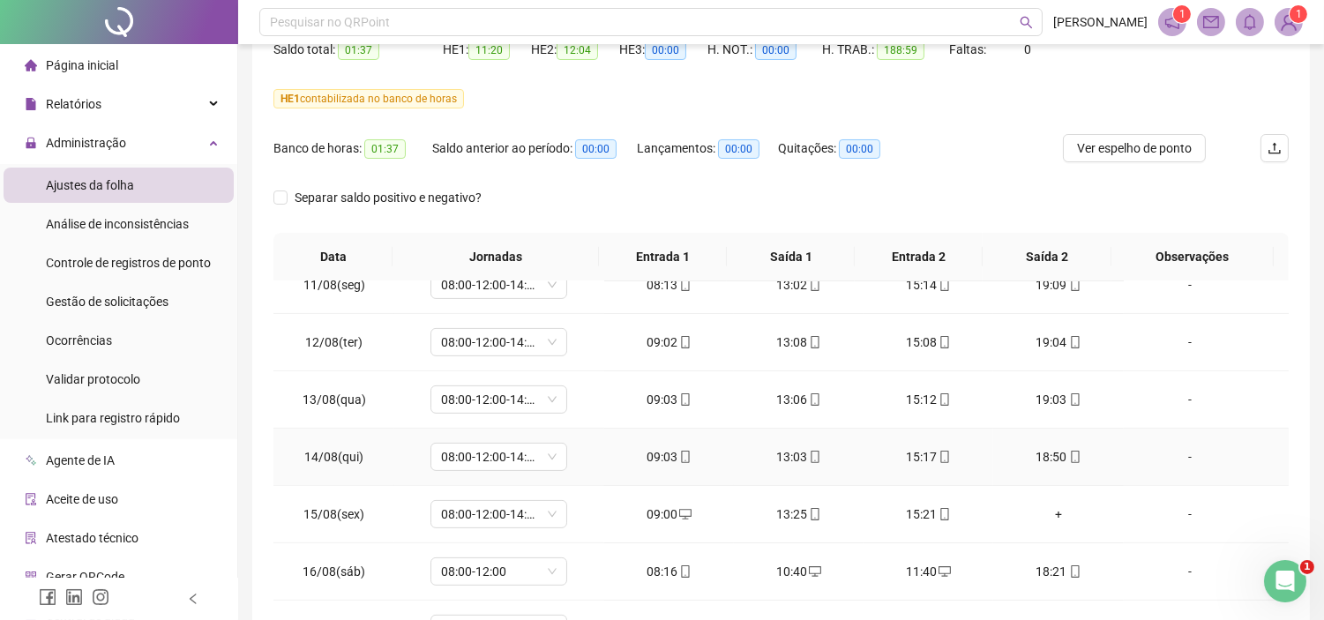
scroll to position [294, 0]
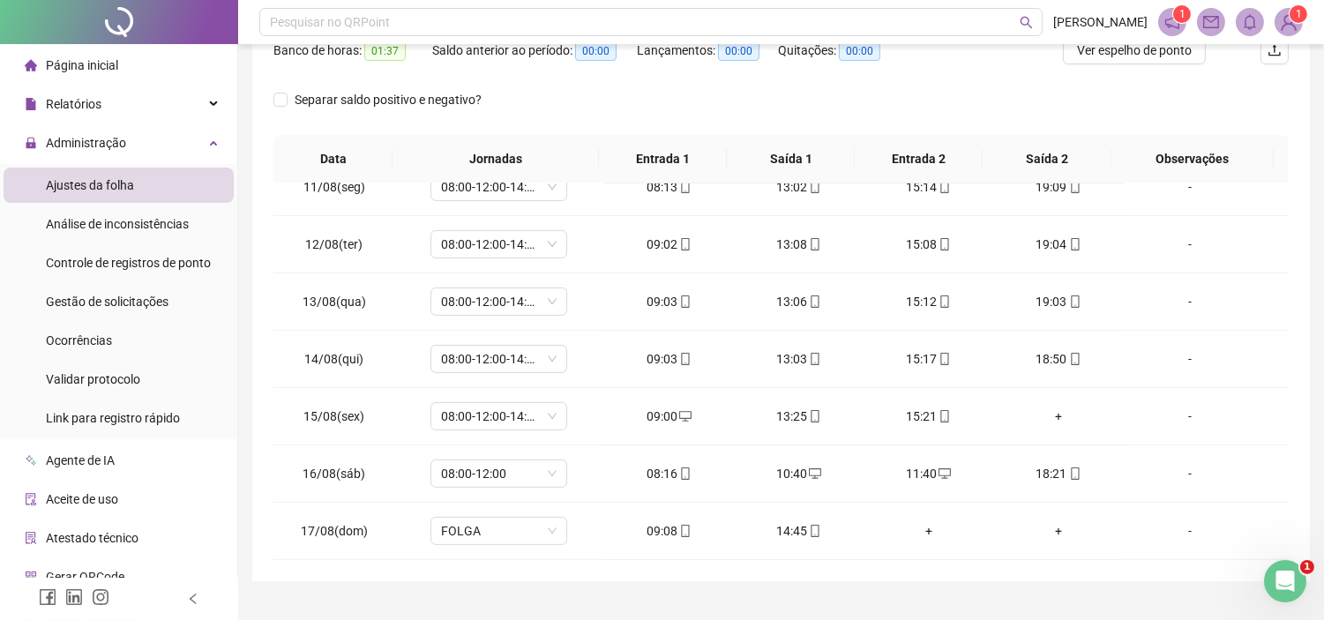
drag, startPoint x: 1, startPoint y: 0, endPoint x: 16, endPoint y: 0, distance: 15.0
click at [1, 1] on div at bounding box center [119, 22] width 238 height 44
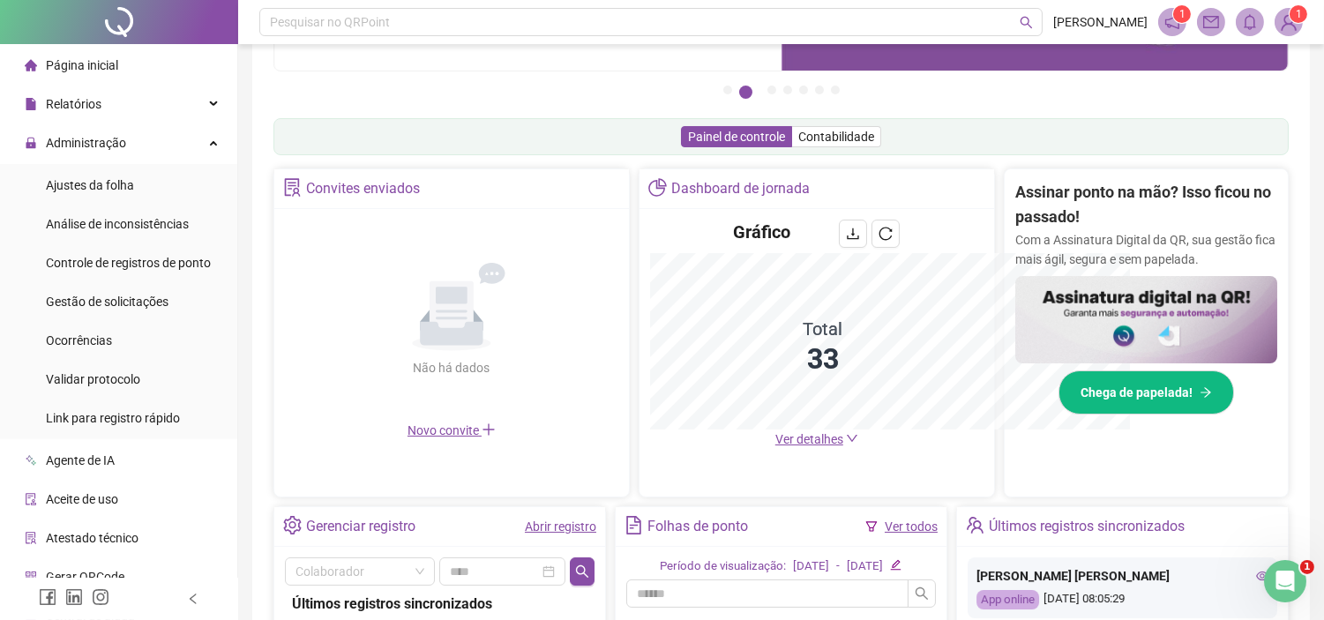
scroll to position [294, 0]
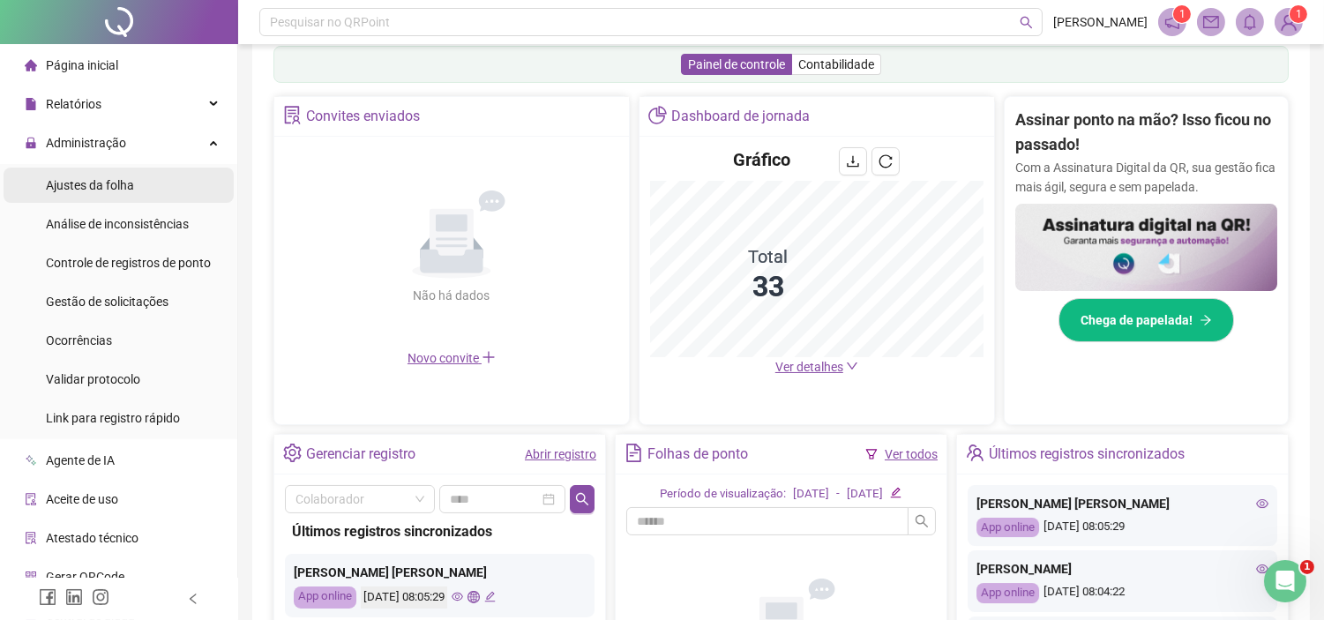
click at [116, 195] on div "Ajustes da folha" at bounding box center [90, 185] width 88 height 35
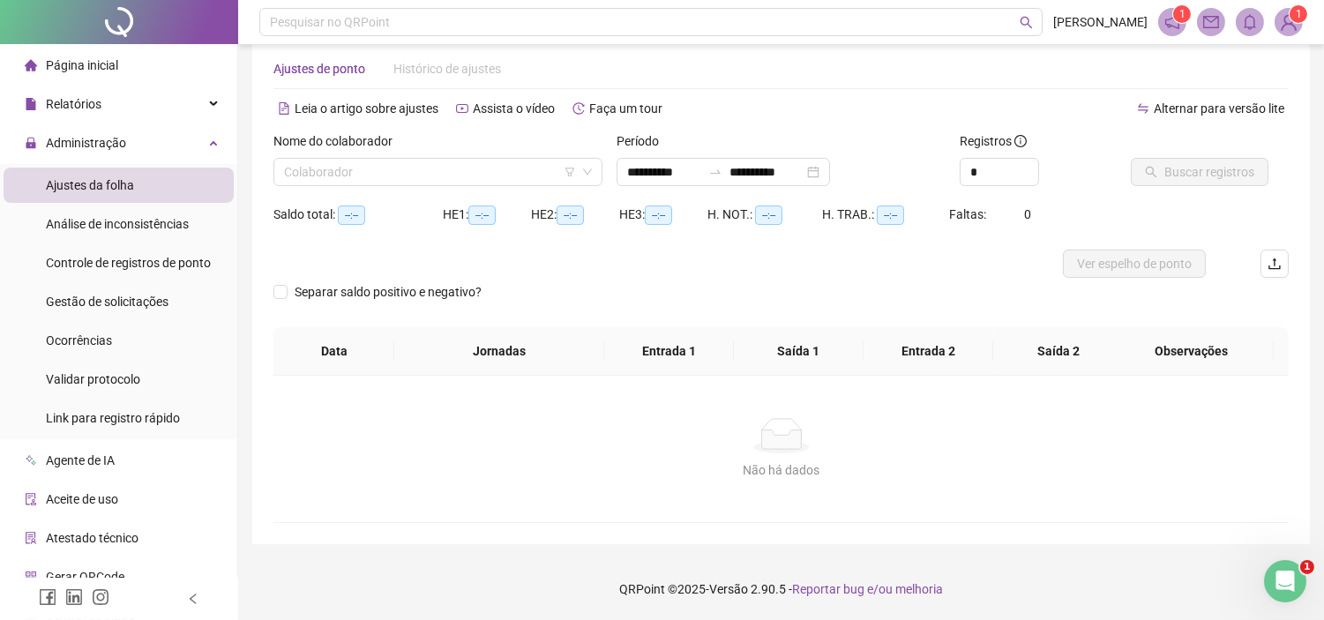
scroll to position [30, 0]
click at [314, 178] on input "search" at bounding box center [430, 173] width 292 height 26
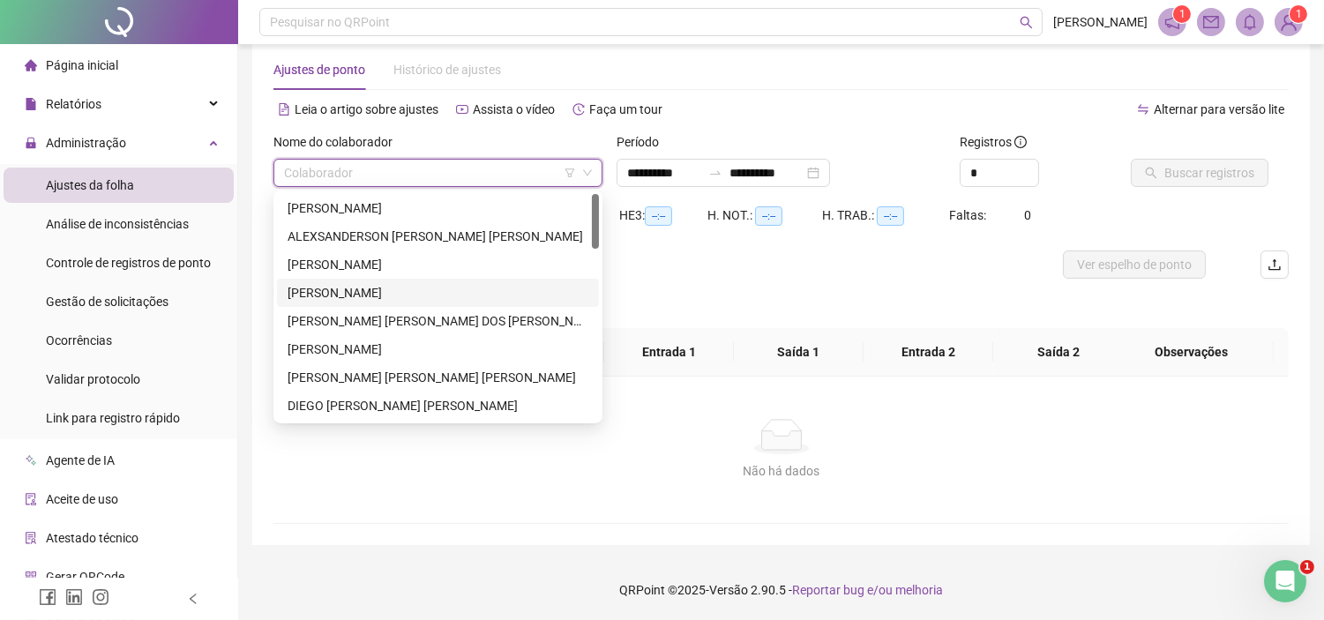
click at [337, 287] on div "[PERSON_NAME]" at bounding box center [438, 292] width 301 height 19
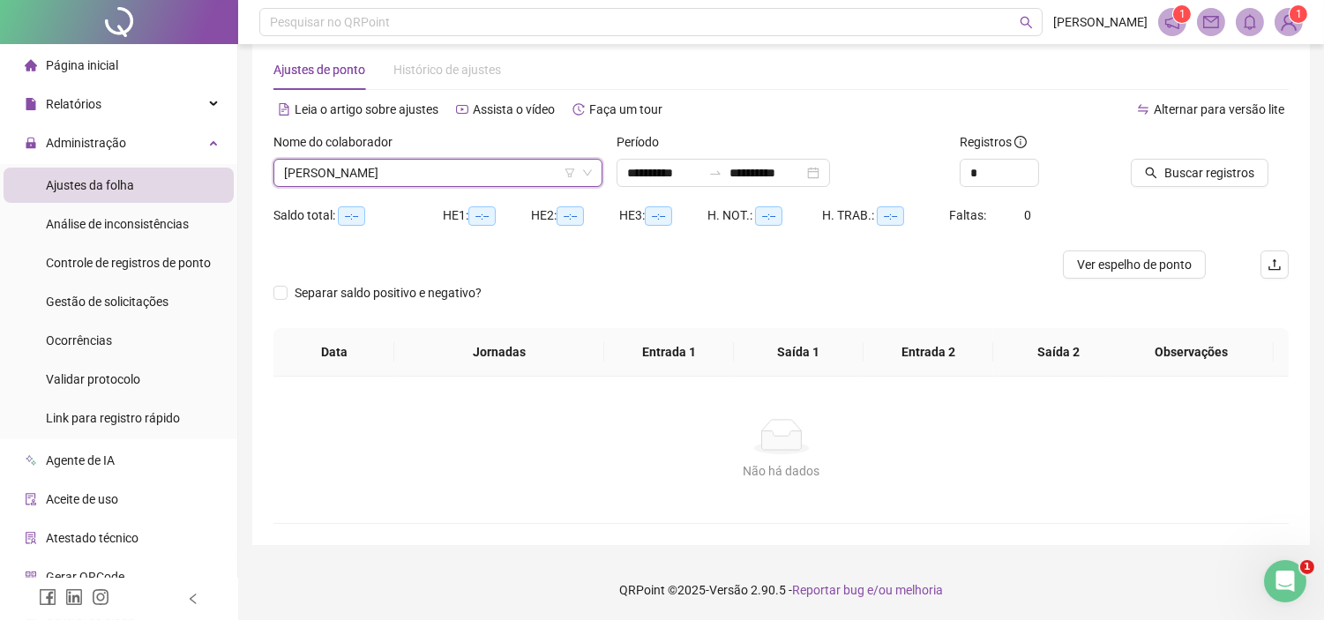
click at [359, 165] on span "[PERSON_NAME]" at bounding box center [438, 173] width 308 height 26
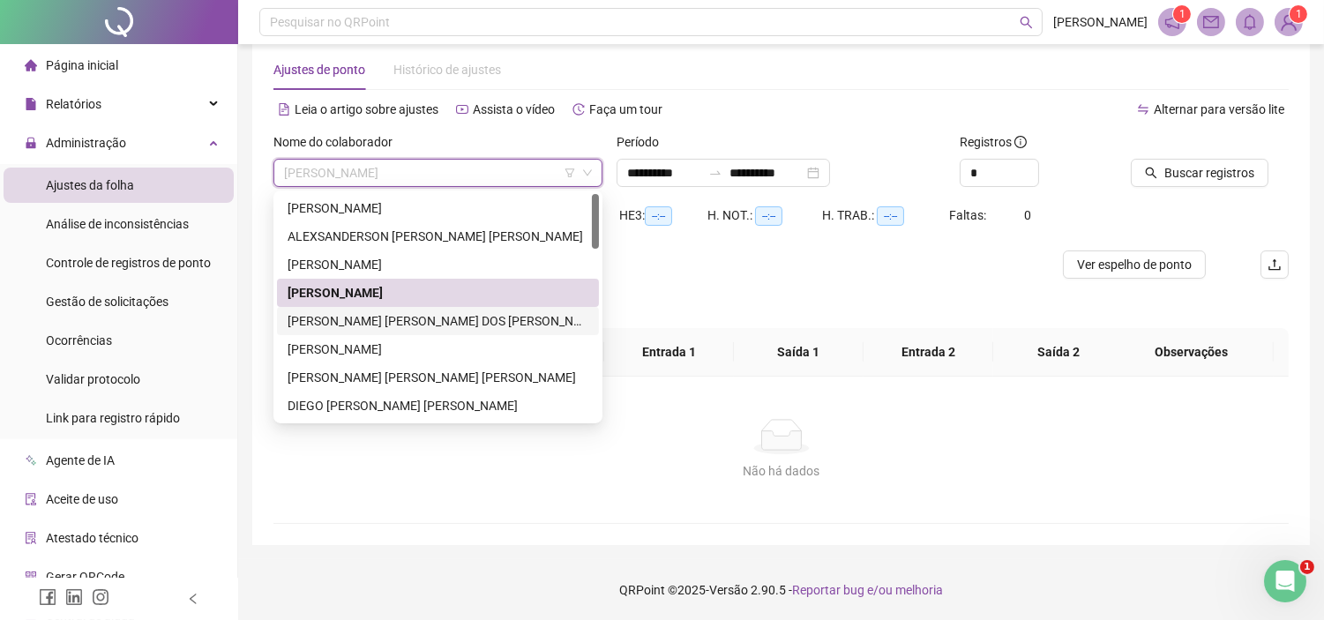
click at [346, 311] on div "[PERSON_NAME] [PERSON_NAME] DOS [PERSON_NAME]" at bounding box center [438, 320] width 301 height 19
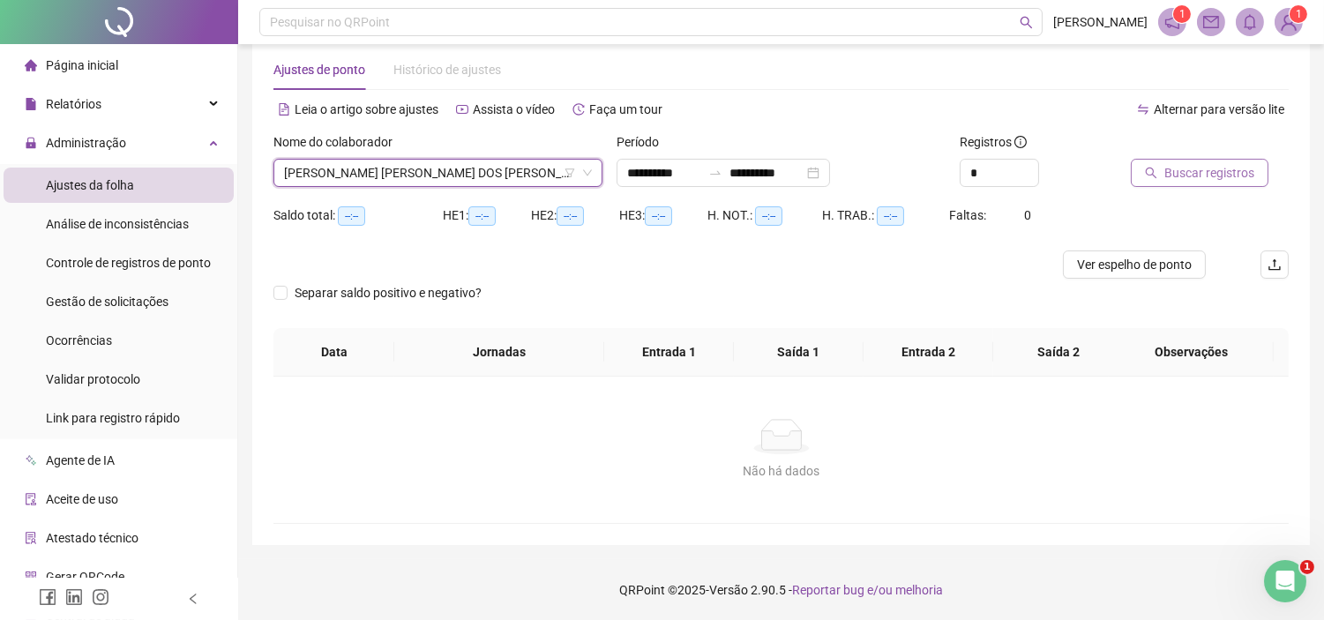
click at [1204, 164] on span "Buscar registros" at bounding box center [1210, 172] width 90 height 19
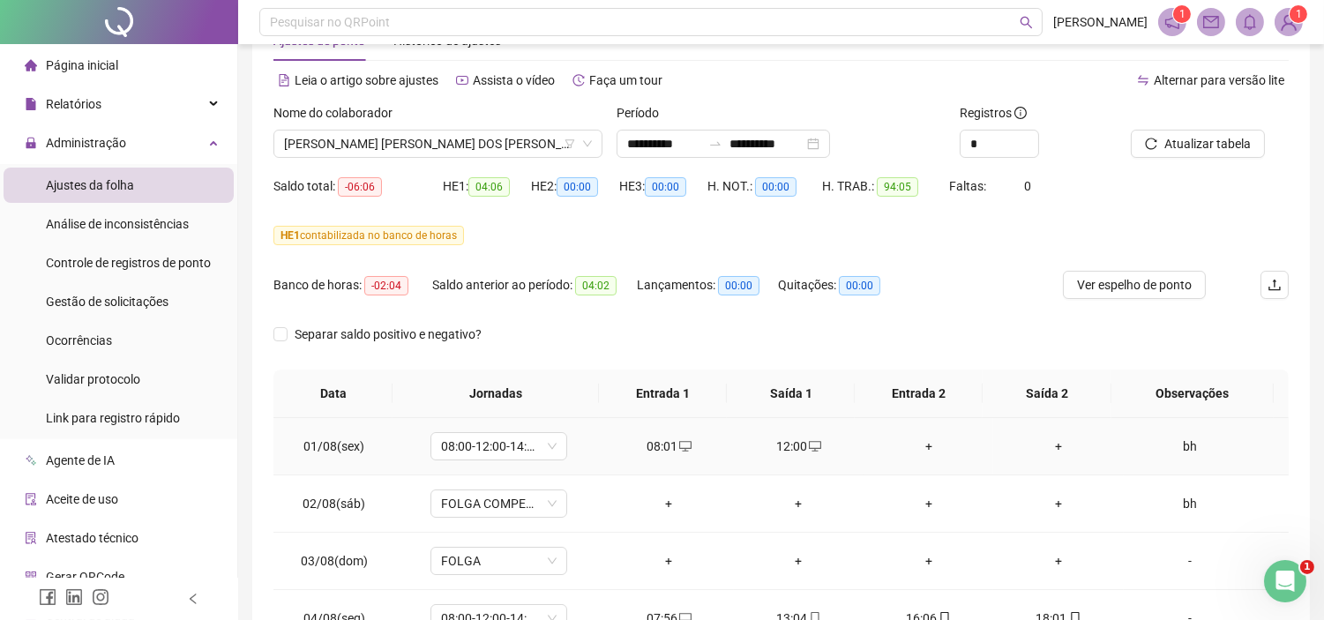
scroll to position [36, 0]
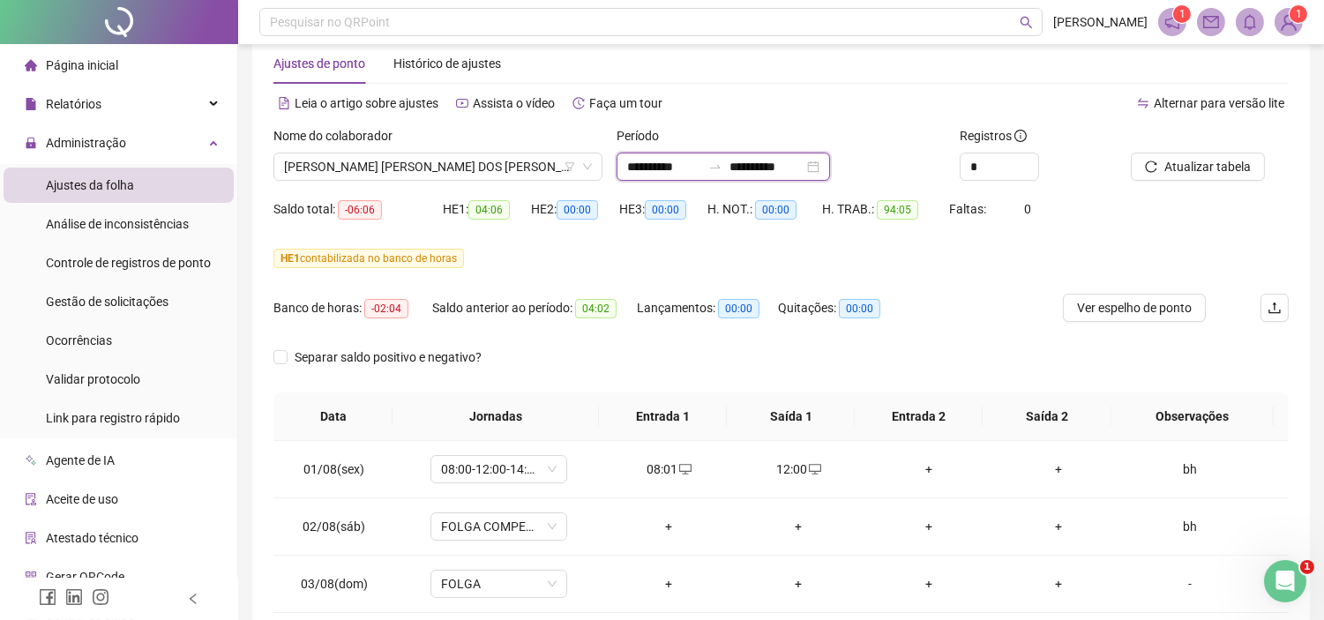
click at [641, 157] on input "**********" at bounding box center [664, 166] width 74 height 19
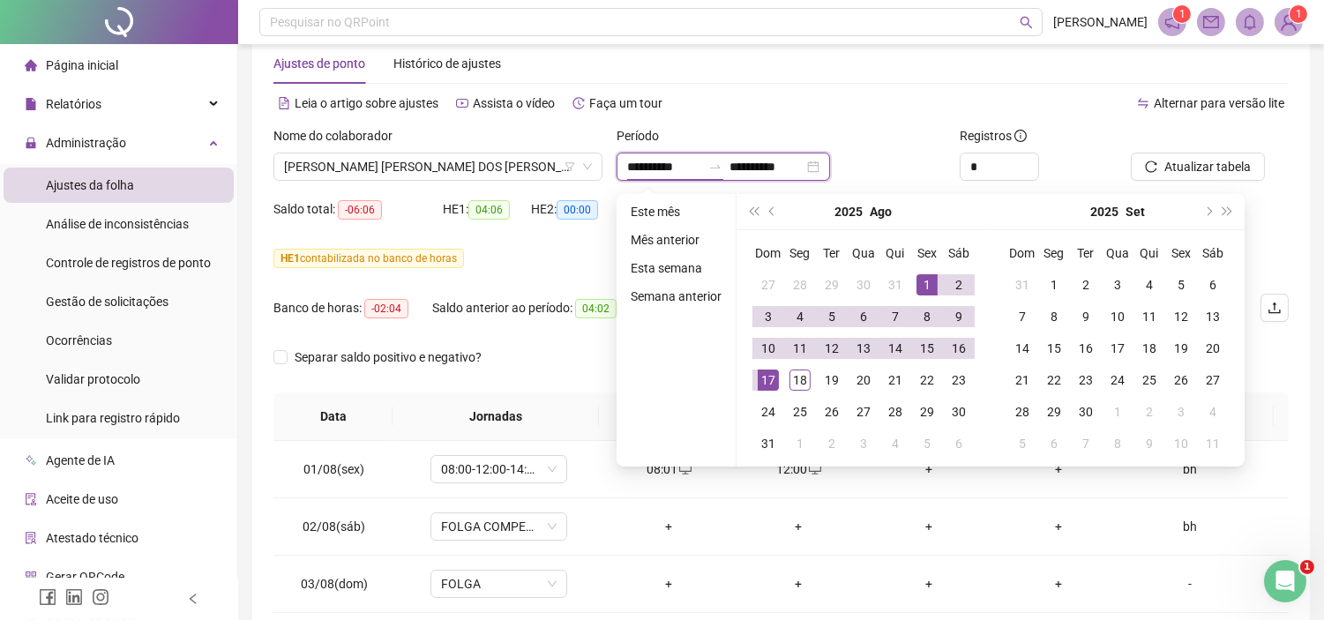
type input "**********"
click at [769, 209] on span "prev-year" at bounding box center [773, 211] width 9 height 9
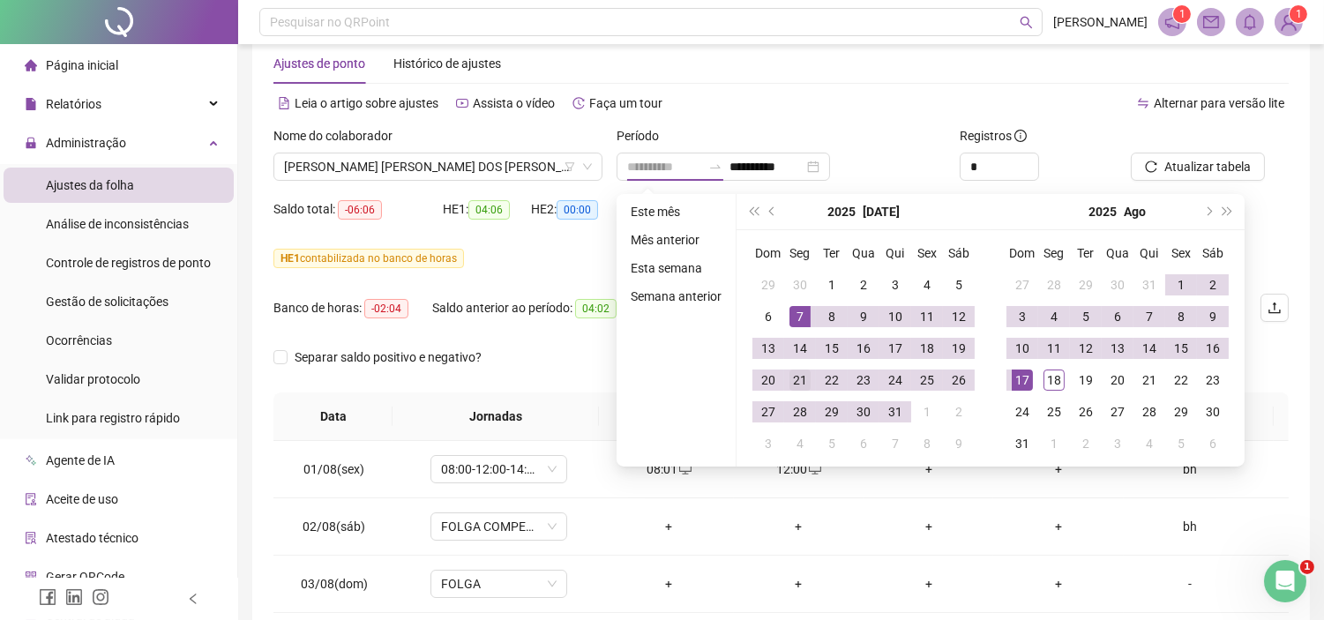
type input "**********"
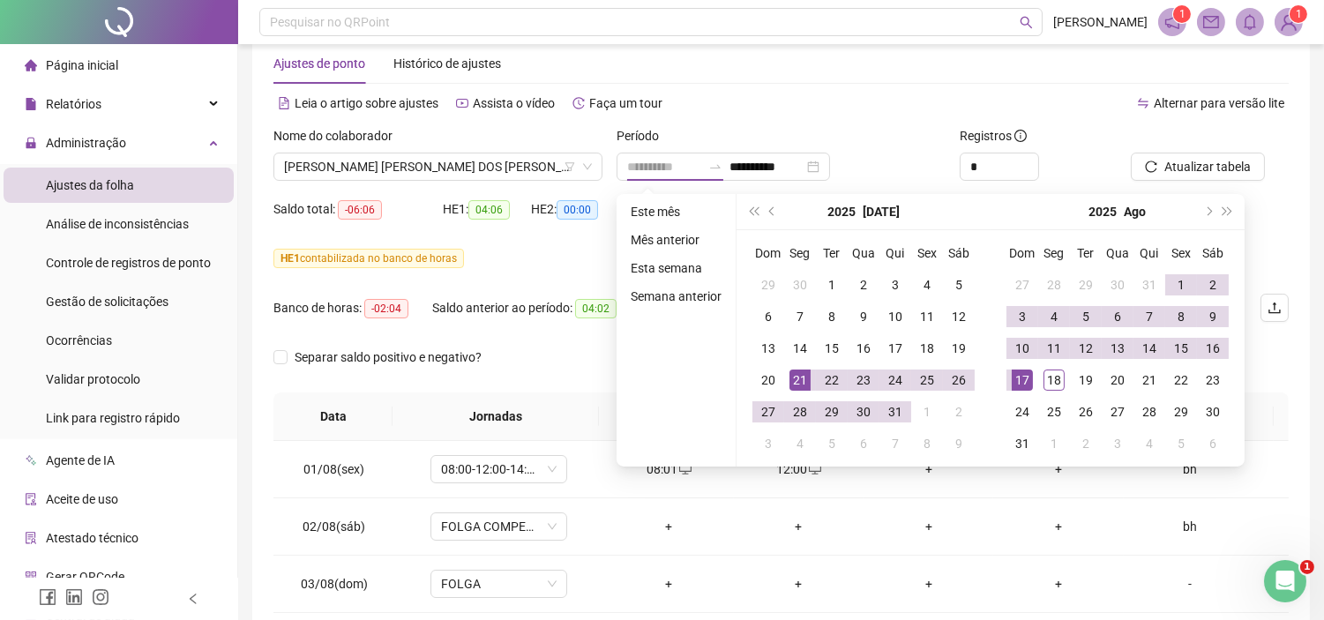
click at [799, 386] on div "21" at bounding box center [800, 380] width 21 height 21
type input "**********"
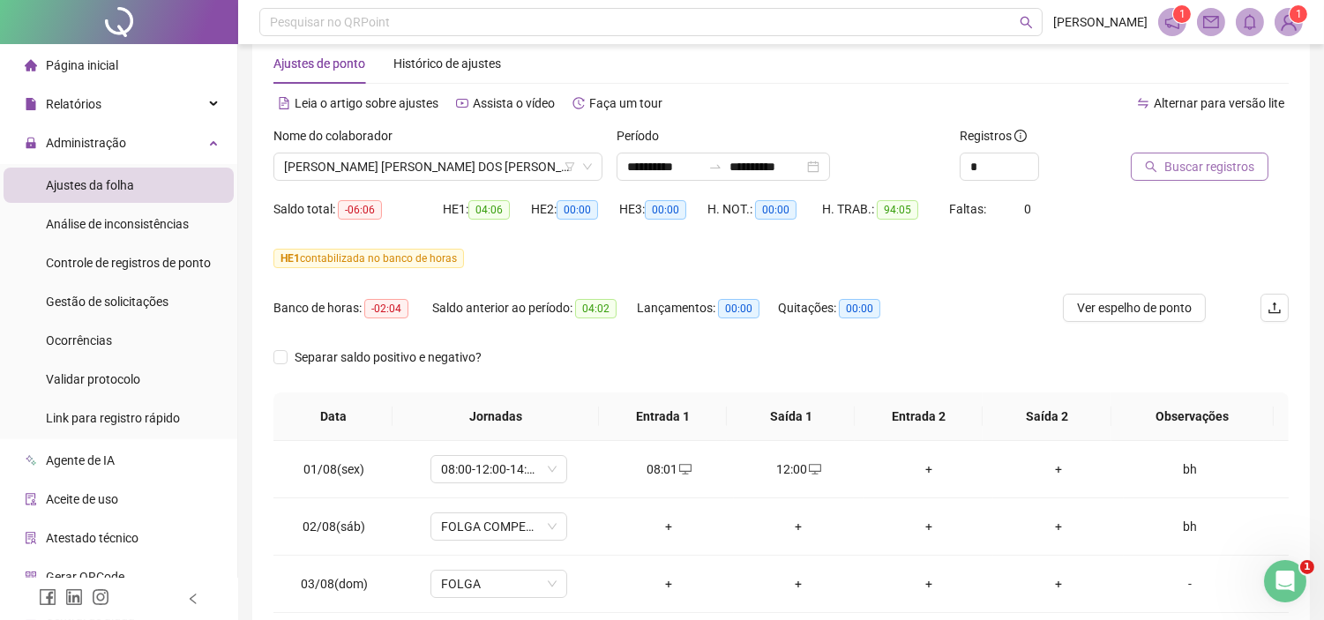
click at [1187, 164] on span "Buscar registros" at bounding box center [1210, 166] width 90 height 19
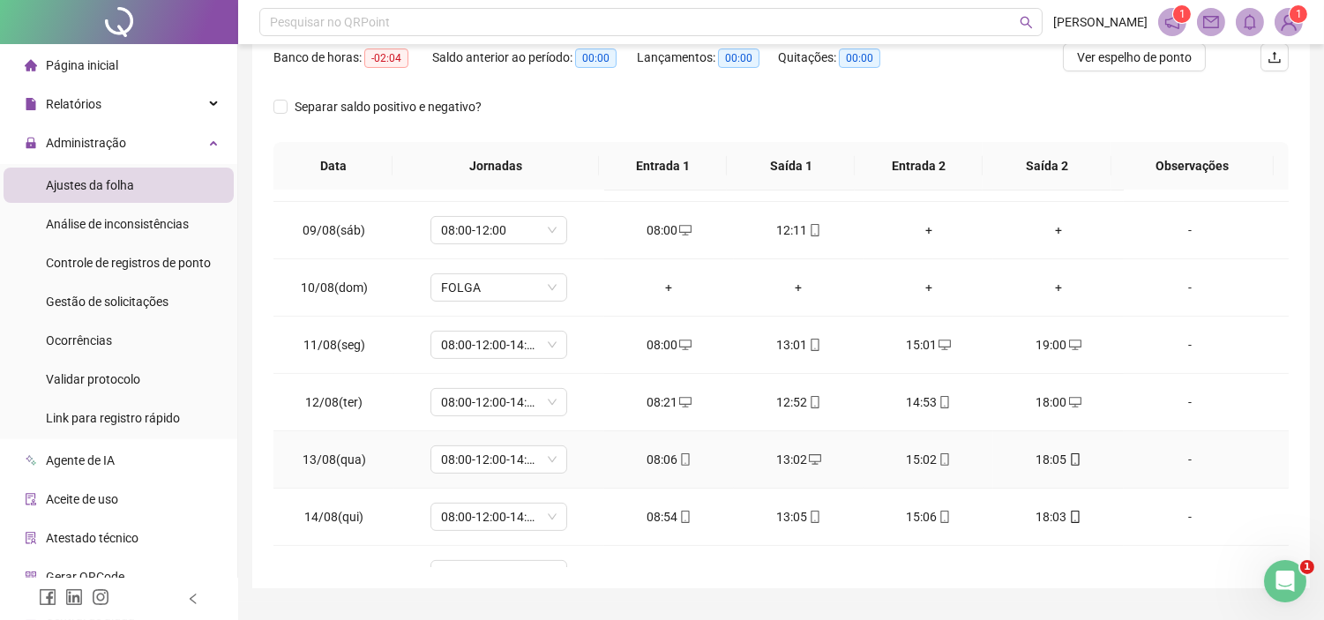
scroll to position [1176, 0]
